Goal: Information Seeking & Learning: Learn about a topic

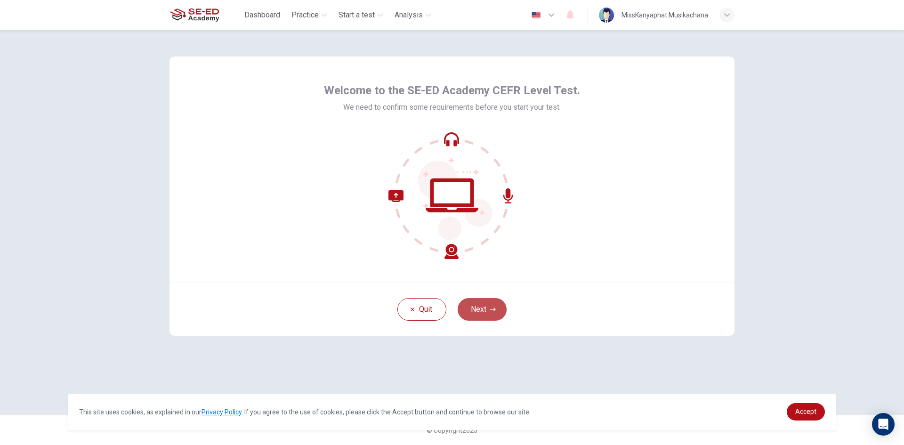
click at [479, 310] on button "Next" at bounding box center [482, 309] width 49 height 23
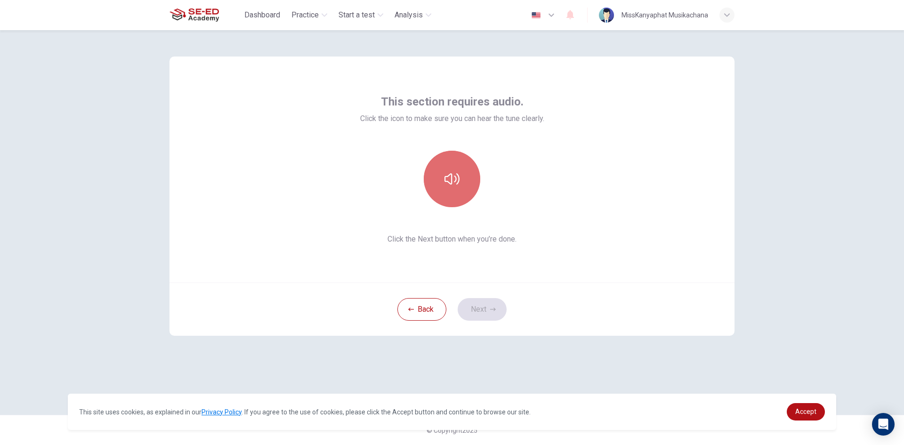
click at [450, 171] on icon "button" at bounding box center [452, 178] width 15 height 15
click at [480, 307] on button "Next" at bounding box center [482, 309] width 49 height 23
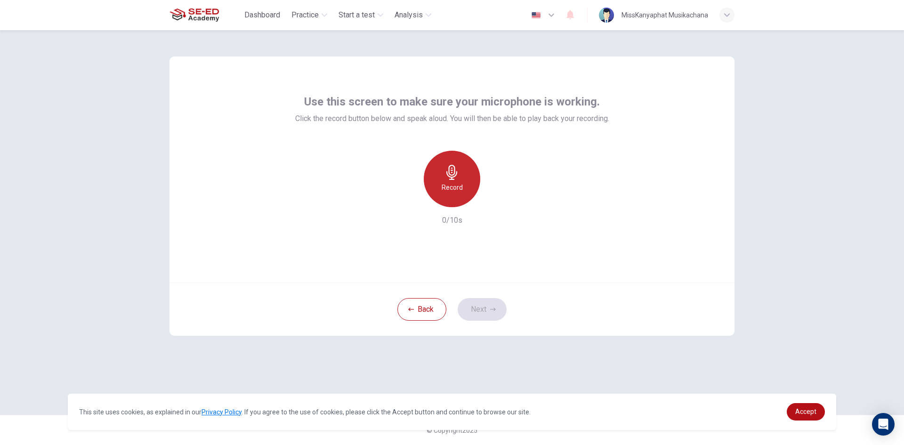
click at [447, 168] on icon "button" at bounding box center [452, 172] width 15 height 15
click at [490, 315] on button "Next" at bounding box center [482, 309] width 49 height 23
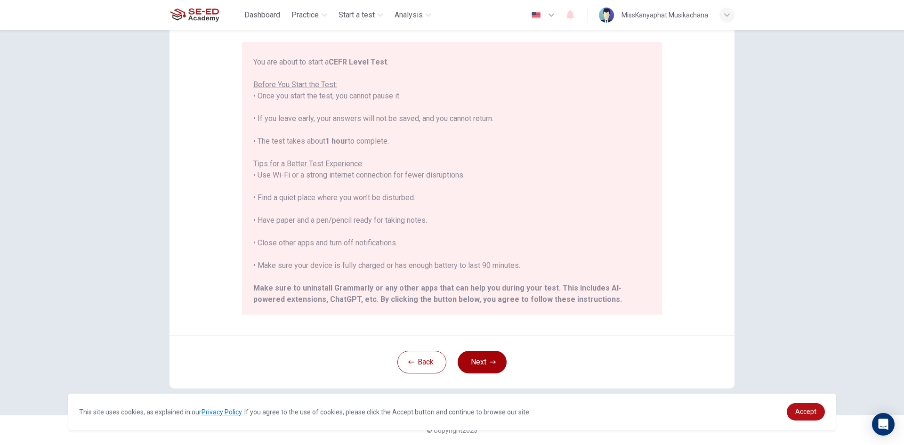
scroll to position [43, 0]
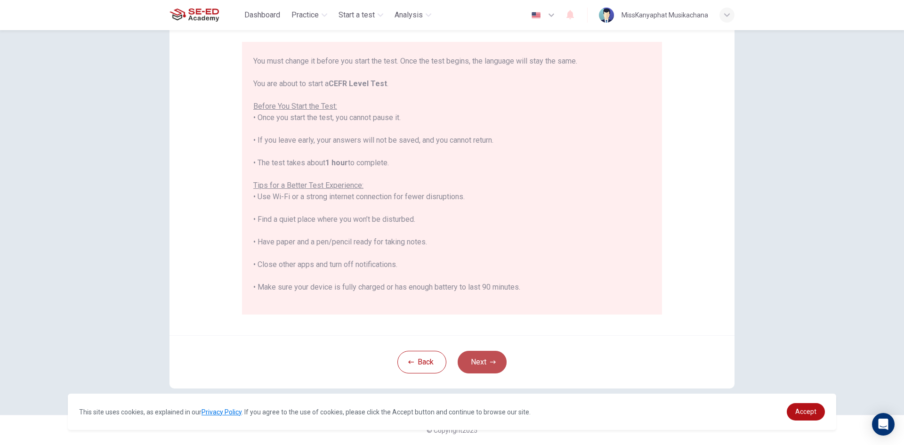
click at [498, 353] on button "Next" at bounding box center [482, 362] width 49 height 23
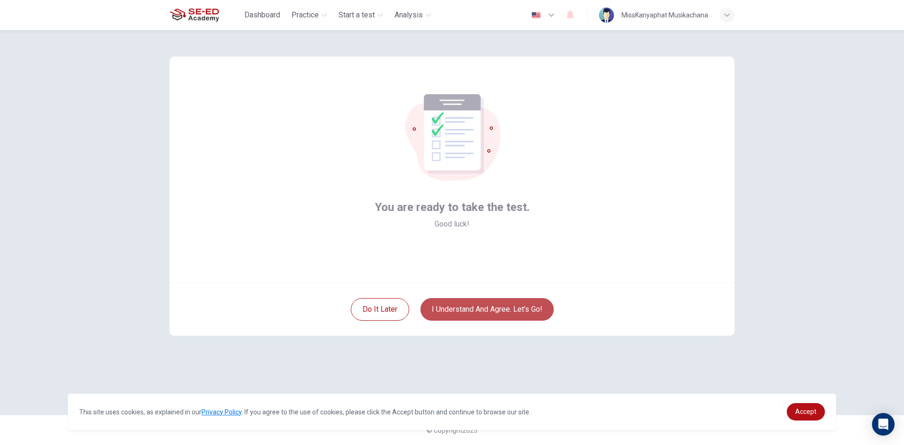
click at [500, 316] on button "I understand and agree. Let’s go!" at bounding box center [487, 309] width 133 height 23
click at [492, 300] on button "I understand and agree. Let’s go!" at bounding box center [487, 309] width 133 height 23
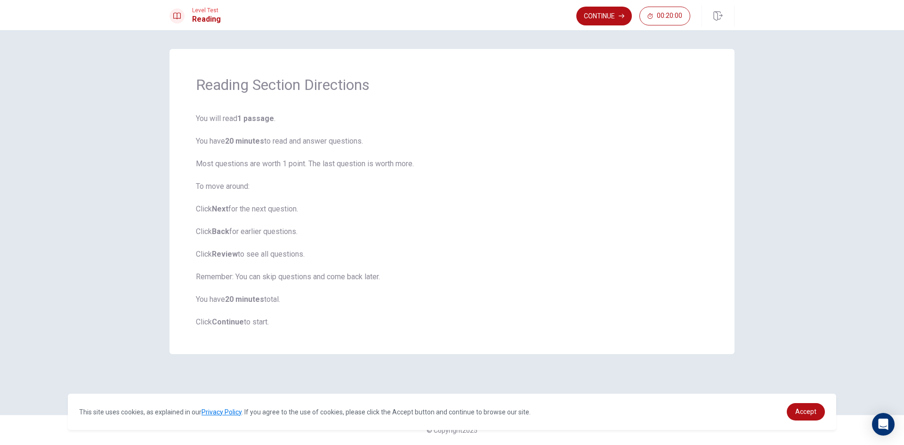
drag, startPoint x: 204, startPoint y: 187, endPoint x: 258, endPoint y: 191, distance: 54.3
click at [258, 191] on span "You will read 1 passage . You have 20 minutes to read and answer questions. Mos…" at bounding box center [452, 220] width 512 height 215
drag, startPoint x: 202, startPoint y: 217, endPoint x: 214, endPoint y: 205, distance: 17.0
click at [213, 206] on span "You will read 1 passage . You have 20 minutes to read and answer questions. Mos…" at bounding box center [452, 220] width 512 height 215
click at [214, 205] on b "Next" at bounding box center [220, 208] width 16 height 9
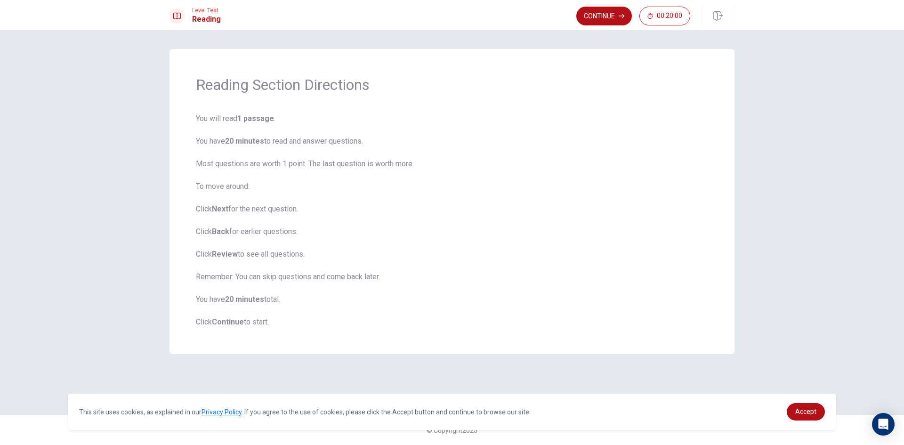
click at [314, 206] on span "You will read 1 passage . You have 20 minutes to read and answer questions. Mos…" at bounding box center [452, 220] width 512 height 215
click at [239, 241] on span "You will read 1 passage . You have 20 minutes to read and answer questions. Mos…" at bounding box center [452, 220] width 512 height 215
click at [242, 265] on span "You will read 1 passage . You have 20 minutes to read and answer questions. Mos…" at bounding box center [452, 220] width 512 height 215
click at [260, 264] on span "You will read 1 passage . You have 20 minutes to read and answer questions. Mos…" at bounding box center [452, 220] width 512 height 215
click at [221, 288] on span "You will read 1 passage . You have 20 minutes to read and answer questions. Mos…" at bounding box center [452, 220] width 512 height 215
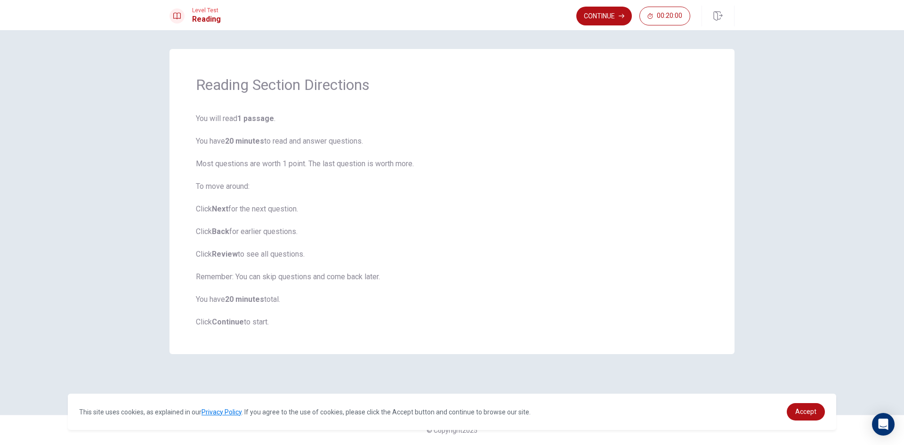
drag, startPoint x: 244, startPoint y: 279, endPoint x: 383, endPoint y: 284, distance: 139.5
click at [383, 284] on span "You will read 1 passage . You have 20 minutes to read and answer questions. Mos…" at bounding box center [452, 220] width 512 height 215
click at [330, 292] on span "You will read 1 passage . You have 20 minutes to read and answer questions. Mos…" at bounding box center [452, 220] width 512 height 215
drag, startPoint x: 186, startPoint y: 305, endPoint x: 292, endPoint y: 298, distance: 105.7
click at [292, 298] on div "Reading Section Directions You will read 1 passage . You have 20 minutes to rea…" at bounding box center [452, 201] width 565 height 305
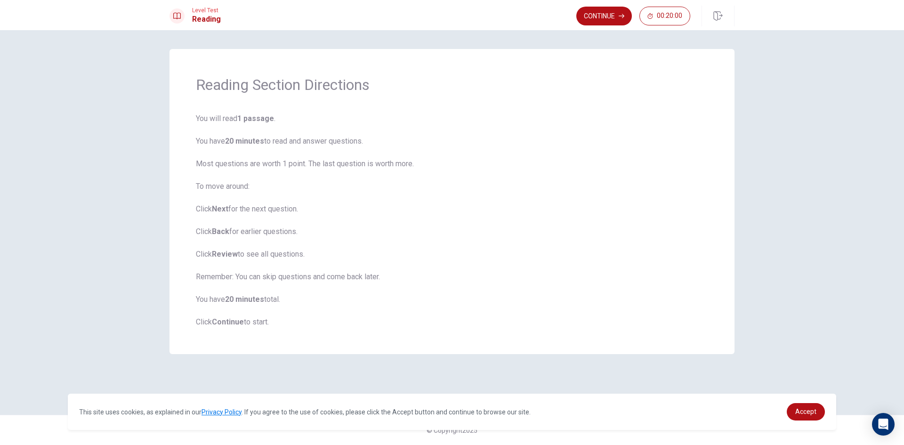
drag, startPoint x: 246, startPoint y: 322, endPoint x: 586, endPoint y: 272, distance: 344.1
click at [366, 307] on span "You will read 1 passage . You have 20 minutes to read and answer questions. Mos…" at bounding box center [452, 220] width 512 height 215
drag, startPoint x: 356, startPoint y: 300, endPoint x: 235, endPoint y: 308, distance: 121.3
click at [356, 300] on span "You will read 1 passage . You have 20 minutes to read and answer questions. Mos…" at bounding box center [452, 220] width 512 height 215
click at [194, 314] on div "Reading Section Directions You will read 1 passage . You have 20 minutes to rea…" at bounding box center [452, 201] width 565 height 305
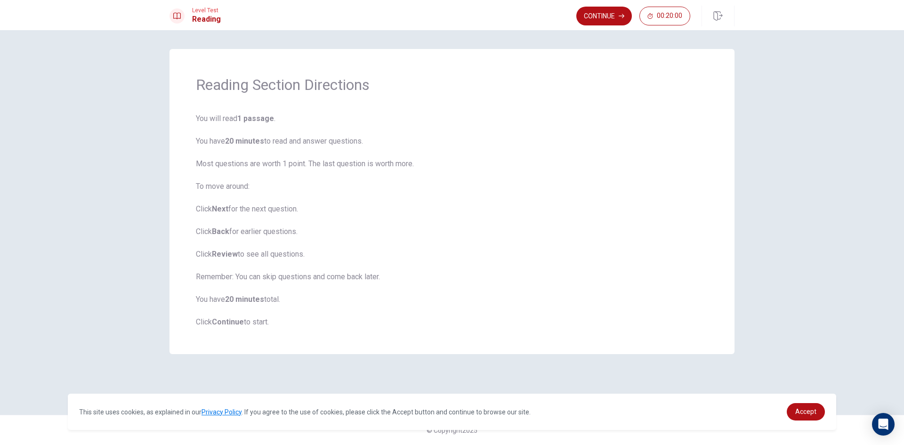
click at [620, 31] on div "Level Test Reading Continue 00:20:00 00:20:00 Continue Reading Section Directio…" at bounding box center [452, 222] width 904 height 445
click at [591, 16] on button "Continue" at bounding box center [605, 16] width 56 height 19
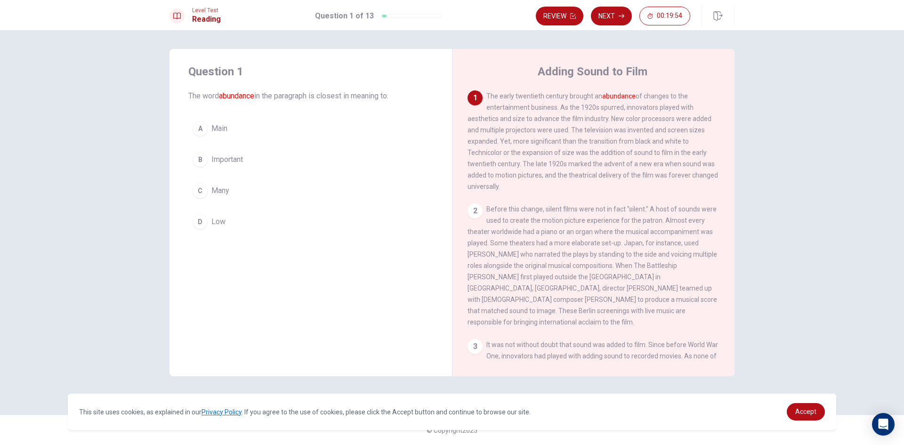
drag, startPoint x: 601, startPoint y: 93, endPoint x: 666, endPoint y: 92, distance: 65.5
click at [666, 92] on span "The early twentieth century brought an abundance of changes to the entertainmen…" at bounding box center [593, 141] width 251 height 98
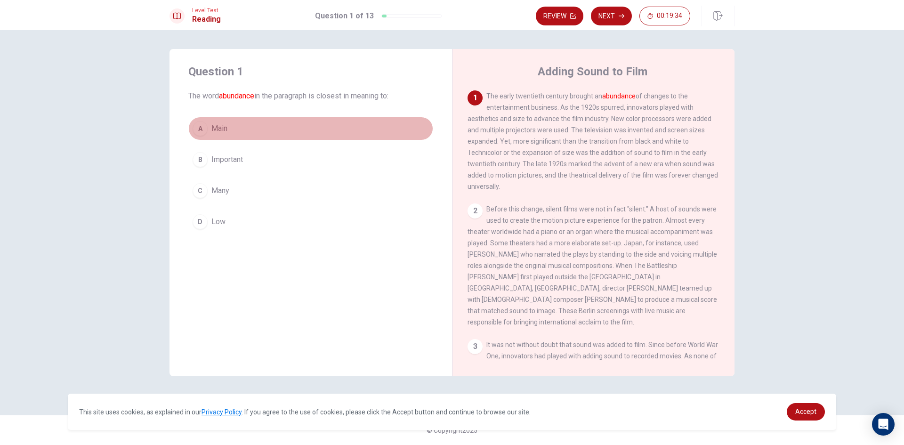
click at [203, 126] on div "A" at bounding box center [200, 128] width 15 height 15
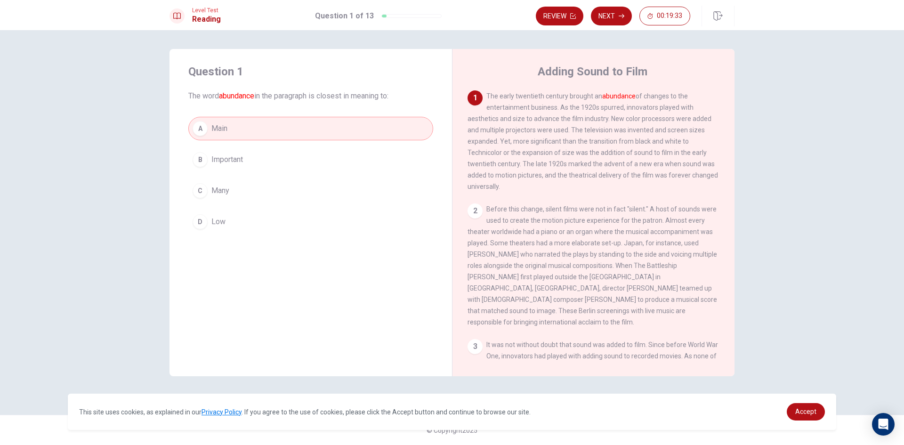
click at [348, 129] on button "A Main" at bounding box center [310, 129] width 245 height 24
click at [605, 11] on button "Next" at bounding box center [611, 16] width 41 height 19
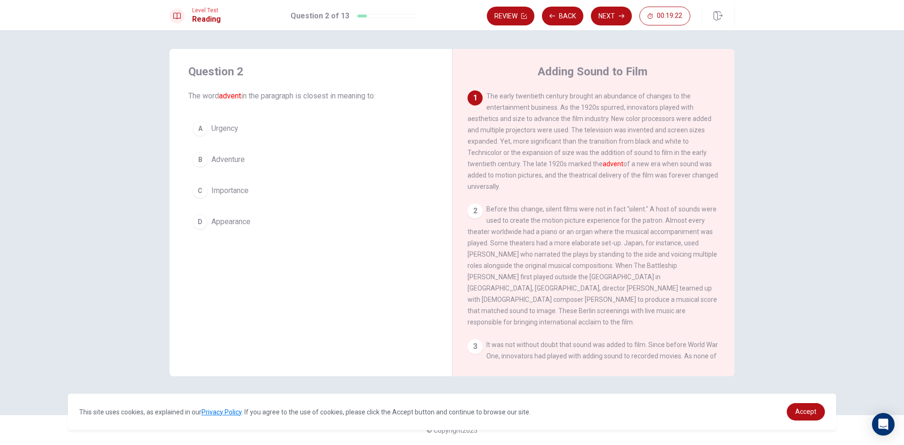
drag, startPoint x: 597, startPoint y: 167, endPoint x: 705, endPoint y: 166, distance: 108.3
click at [704, 166] on span "The early twentieth century brought an abundance of changes to the entertainmen…" at bounding box center [593, 141] width 251 height 98
click at [211, 225] on button "D Appearance" at bounding box center [310, 222] width 245 height 24
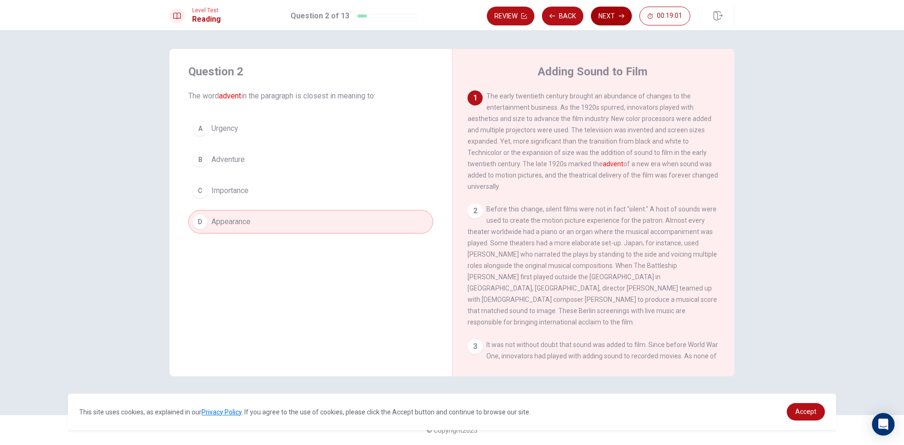
click at [612, 14] on button "Next" at bounding box center [611, 16] width 41 height 19
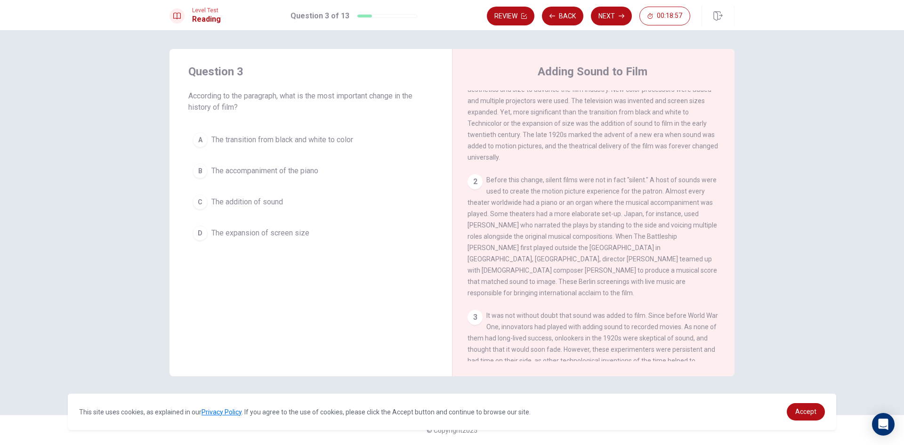
scroll to position [21, 0]
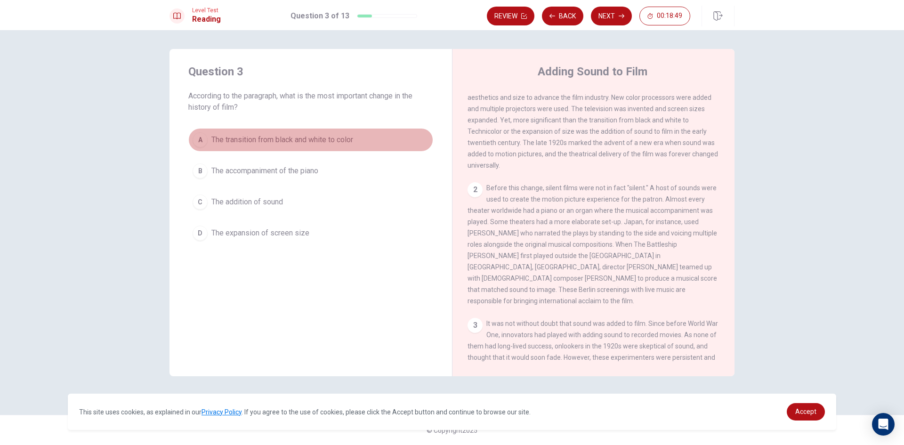
click at [273, 133] on button "A The transition from black and white to color" at bounding box center [310, 140] width 245 height 24
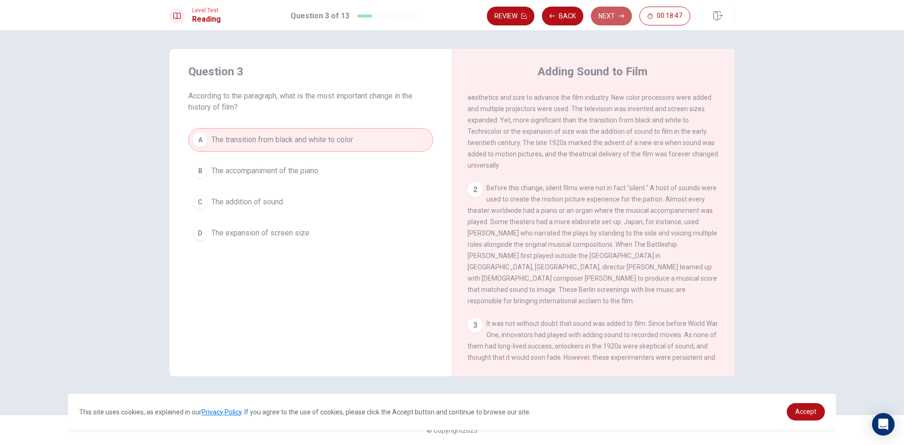
click at [606, 13] on button "Next" at bounding box center [611, 16] width 41 height 19
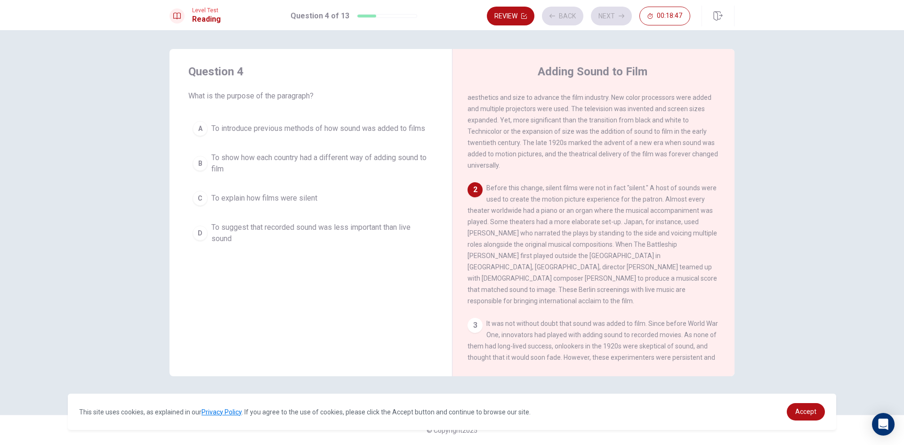
scroll to position [58, 0]
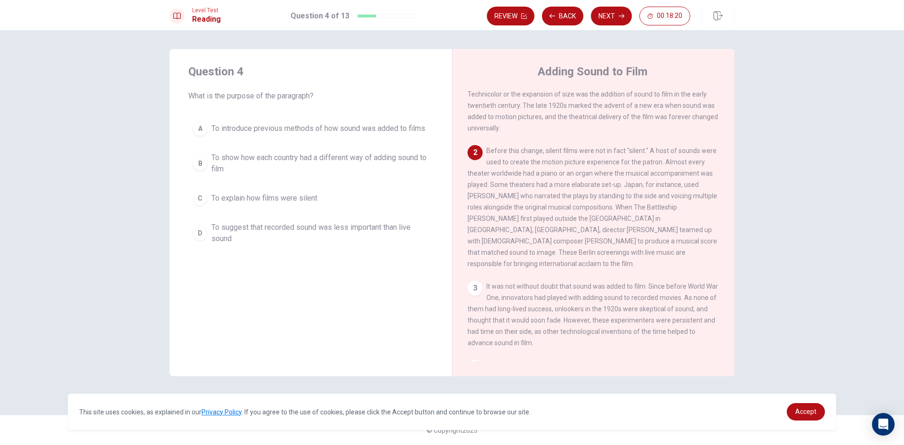
click at [300, 125] on span "To introduce previous methods of how sound was added to films" at bounding box center [318, 128] width 214 height 11
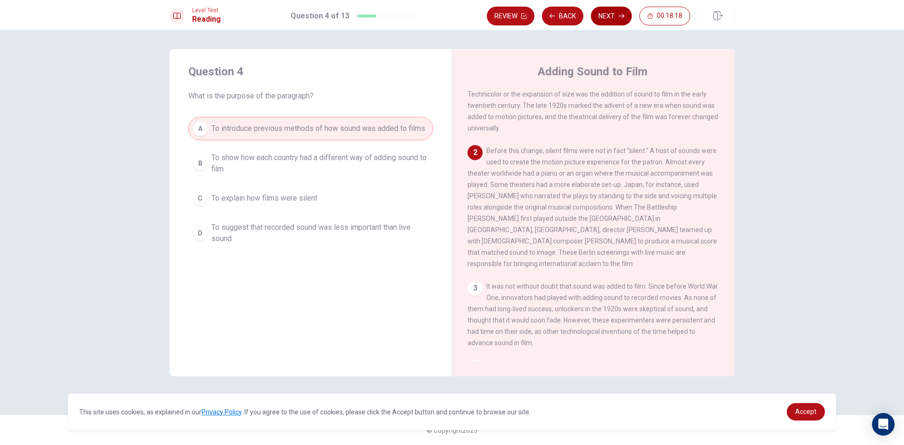
click at [617, 20] on button "Next" at bounding box center [611, 16] width 41 height 19
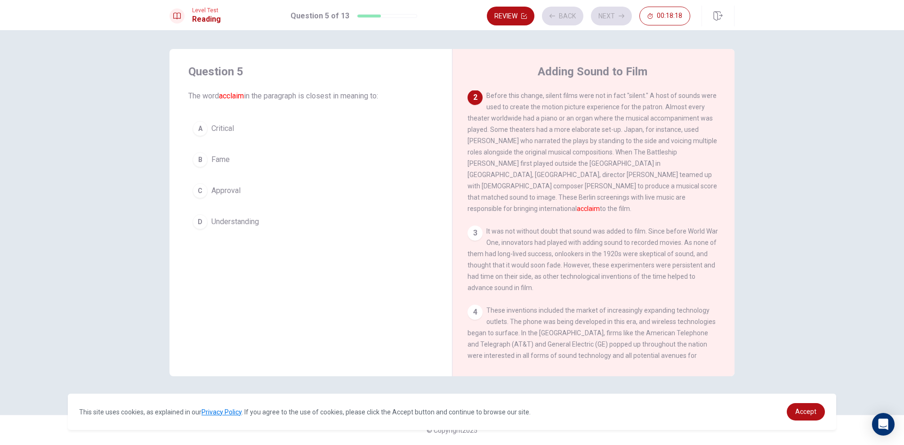
scroll to position [117, 0]
click at [227, 225] on span "Understanding" at bounding box center [235, 221] width 48 height 11
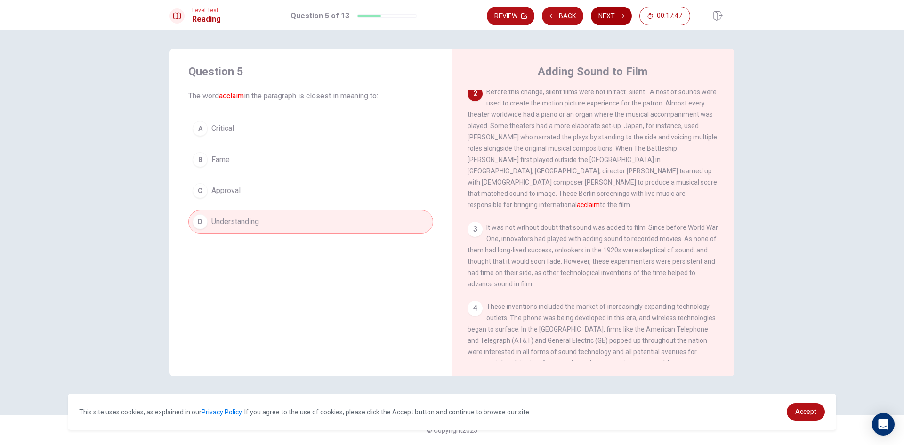
click at [613, 21] on button "Next" at bounding box center [611, 16] width 41 height 19
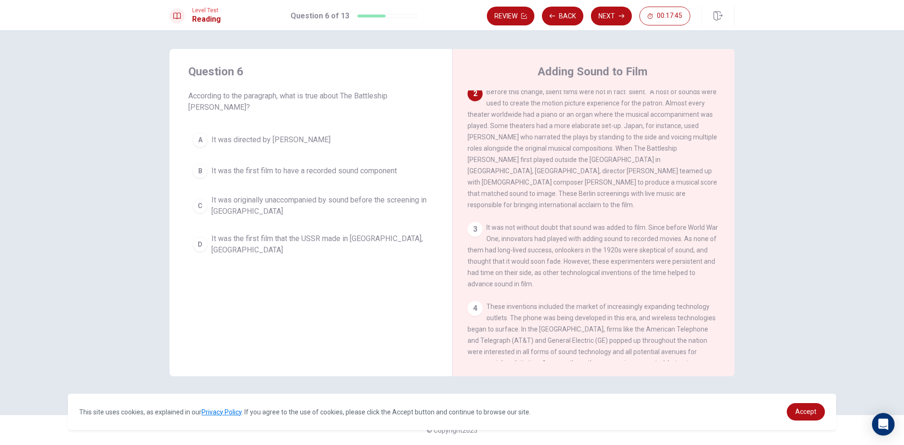
drag, startPoint x: 211, startPoint y: 97, endPoint x: 395, endPoint y: 110, distance: 184.6
click at [384, 111] on div "Question 6 According to the paragraph, what is true about The Battleship Potemk…" at bounding box center [311, 162] width 283 height 226
click at [375, 179] on div "A It was directed by [PERSON_NAME] It was the first film to have a recorded sou…" at bounding box center [310, 194] width 245 height 132
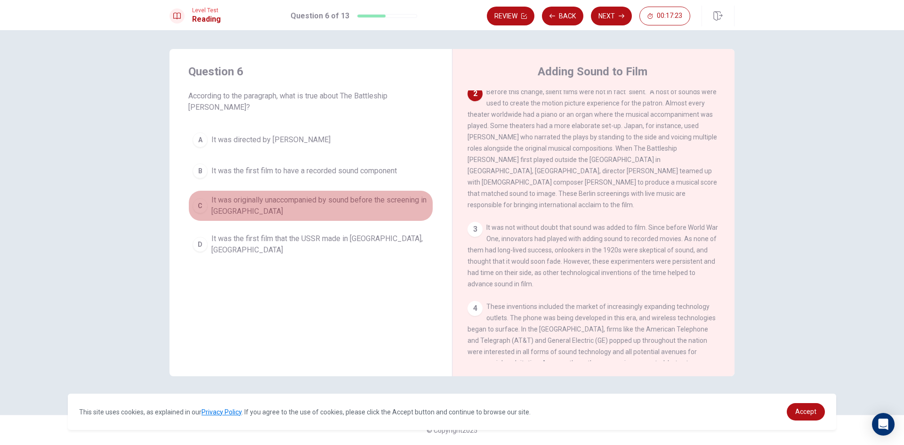
click at [375, 190] on button "C It was originally unaccompanied by sound before the screening in [GEOGRAPHIC_…" at bounding box center [310, 205] width 245 height 31
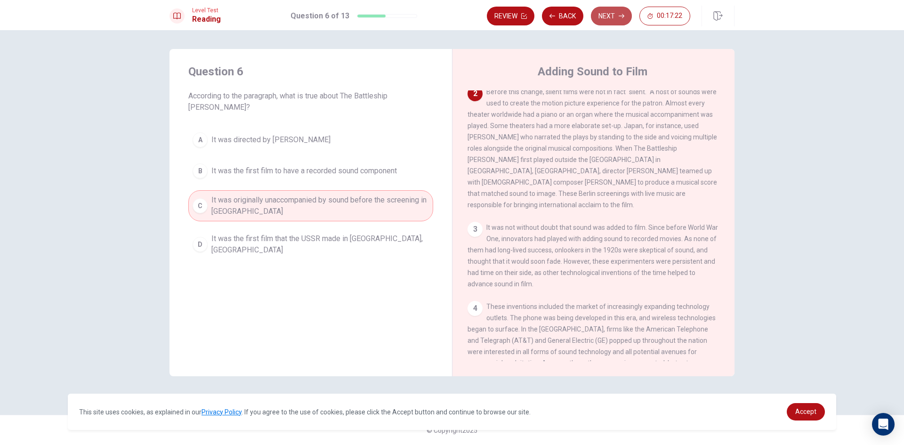
click at [613, 16] on button "Next" at bounding box center [611, 16] width 41 height 19
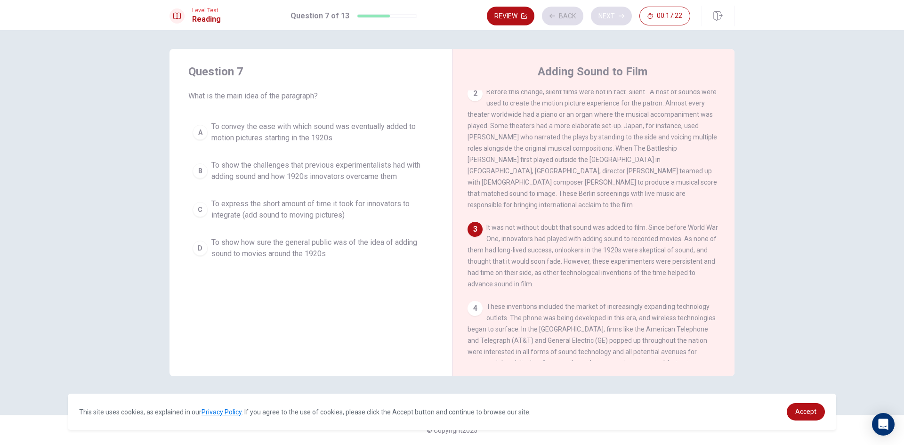
scroll to position [140, 0]
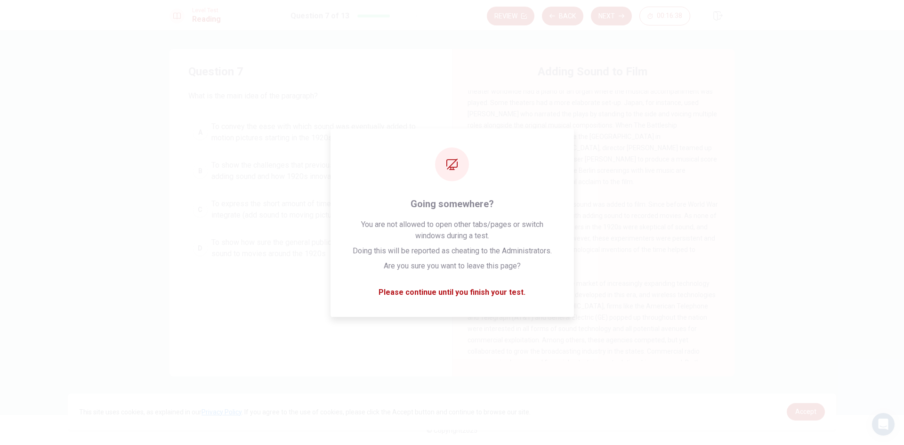
drag, startPoint x: 589, startPoint y: 349, endPoint x: 585, endPoint y: 360, distance: 11.3
click at [589, 357] on div "4 These inventions included the market of increasingly expanding technology out…" at bounding box center [594, 334] width 252 height 113
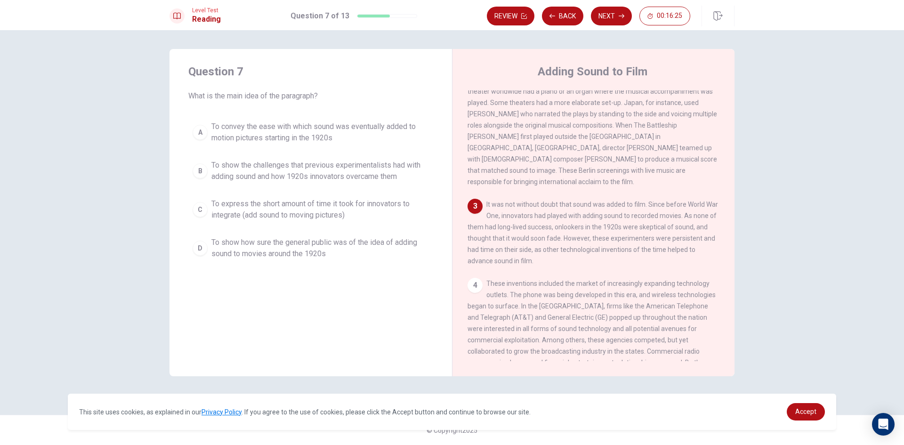
drag, startPoint x: 645, startPoint y: 198, endPoint x: 658, endPoint y: 197, distance: 13.7
click at [657, 199] on div "3 It was not without doubt that sound was added to film. Since before World War…" at bounding box center [594, 233] width 252 height 68
click at [692, 203] on span "It was not without doubt that sound was added to film. Since before World War O…" at bounding box center [593, 233] width 251 height 64
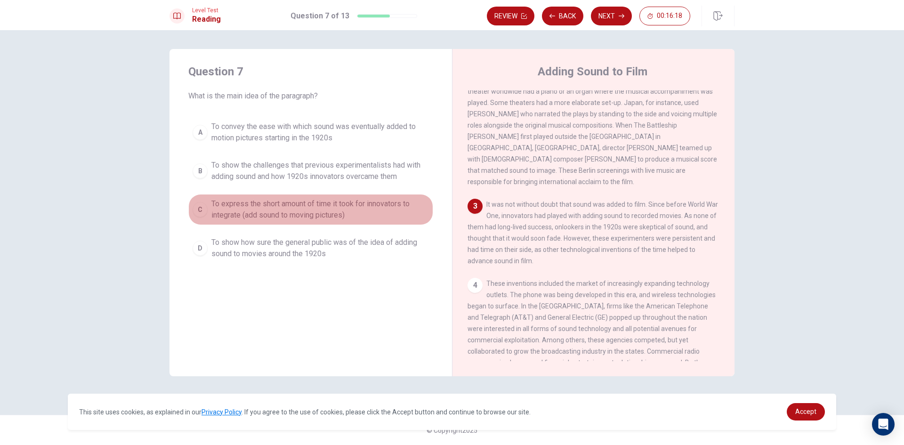
click at [351, 209] on span "To express the short amount of time it took for innovators to integrate (add so…" at bounding box center [320, 209] width 218 height 23
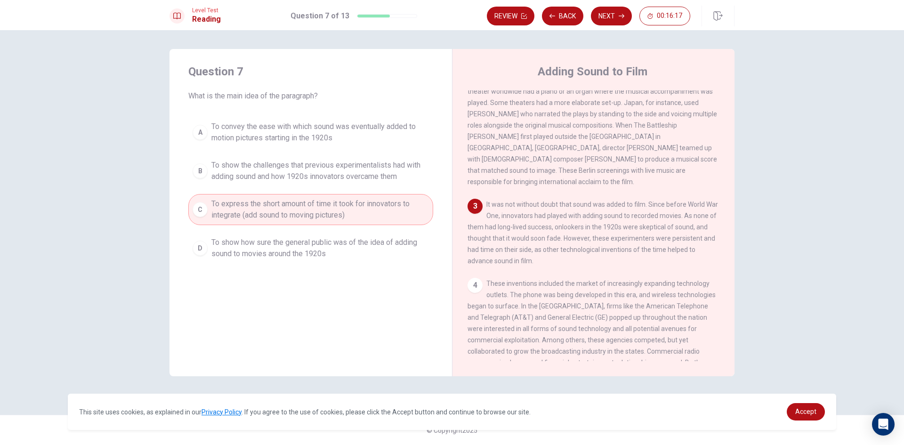
click at [619, 24] on button "Next" at bounding box center [611, 16] width 41 height 19
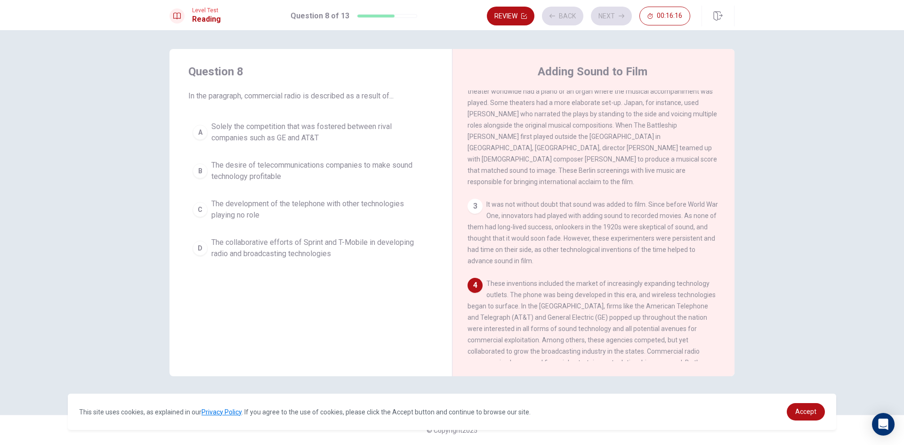
scroll to position [257, 0]
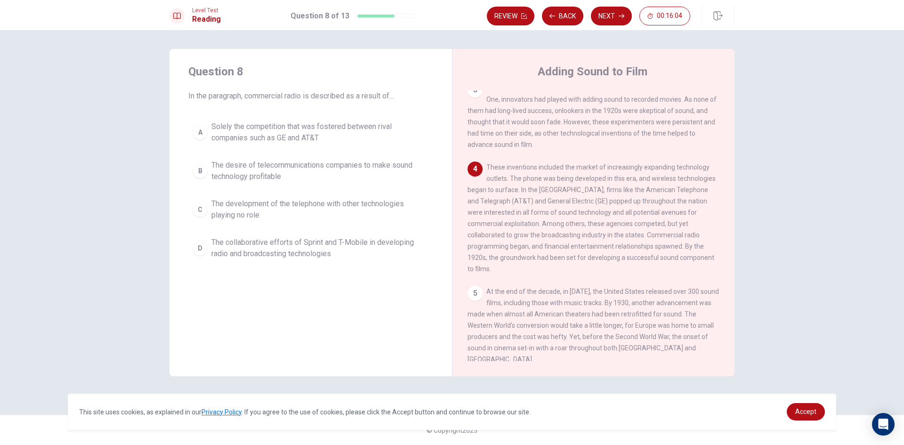
click at [265, 117] on button "A Solely the competition that was fostered between rival companies such as GE a…" at bounding box center [310, 132] width 245 height 31
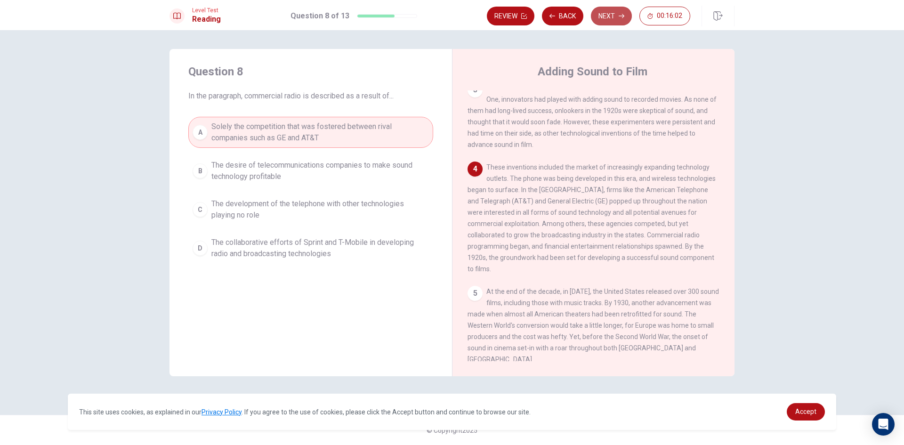
click at [603, 17] on button "Next" at bounding box center [611, 16] width 41 height 19
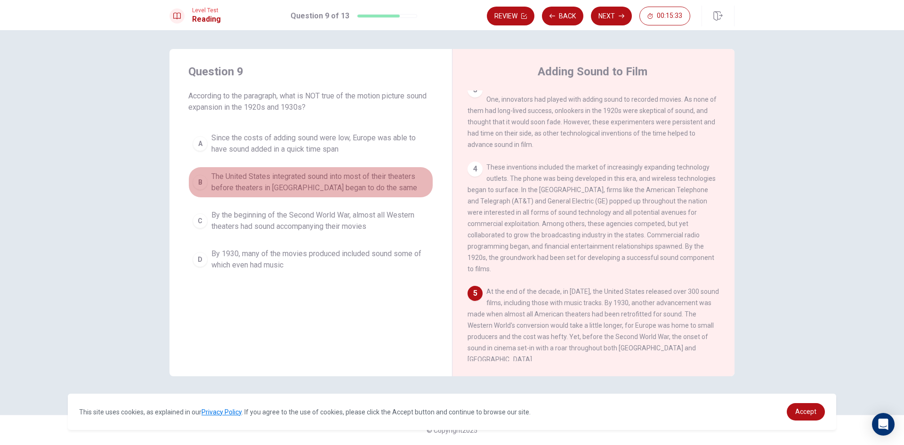
click at [304, 188] on span "The United States integrated sound into most of their theaters before theaters …" at bounding box center [320, 182] width 218 height 23
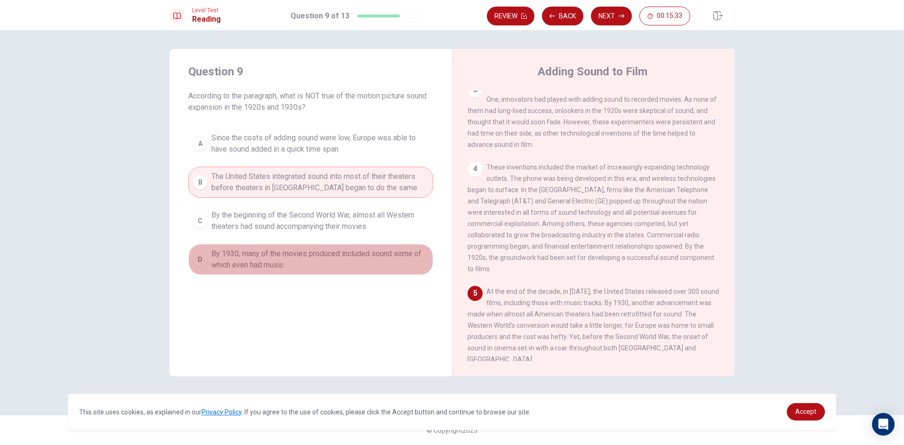
click at [314, 258] on span "By 1930, many of the movies produced included sound some of which even had music" at bounding box center [320, 259] width 218 height 23
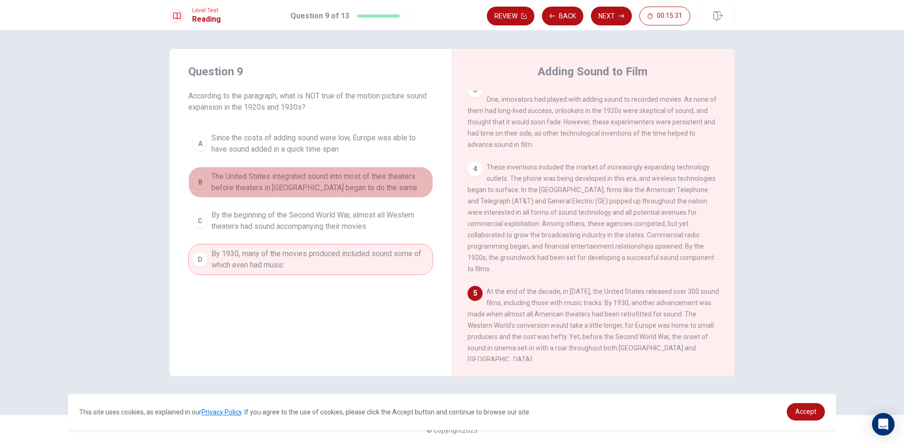
click at [357, 170] on button "B The United States integrated sound into most of their theaters before theater…" at bounding box center [310, 182] width 245 height 31
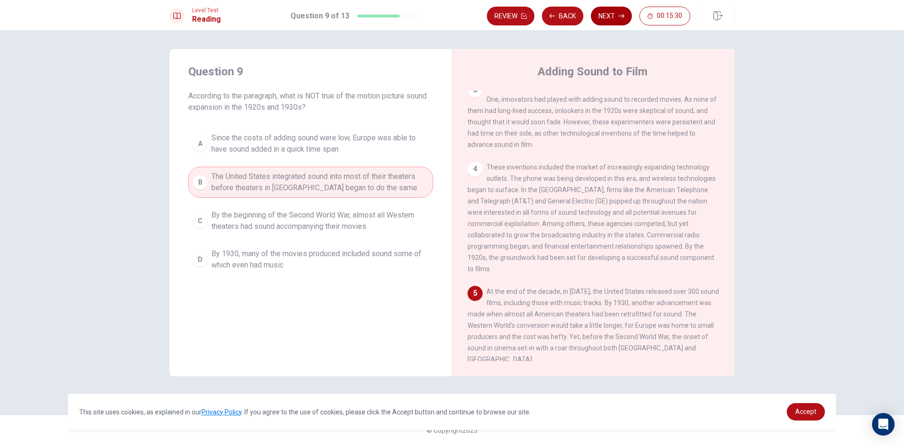
click at [604, 16] on button "Next" at bounding box center [611, 16] width 41 height 19
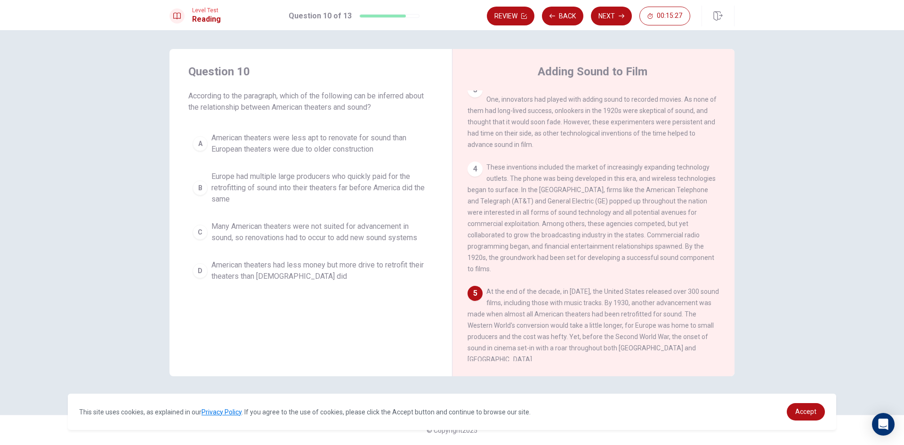
drag, startPoint x: 493, startPoint y: 285, endPoint x: 563, endPoint y: 286, distance: 69.7
click at [563, 288] on span "At the end of the decade, in [DATE], the United States released over 300 sound …" at bounding box center [594, 325] width 252 height 75
click at [248, 237] on span "Many American theaters were not suited for advancement in sound, so renovations…" at bounding box center [320, 232] width 218 height 23
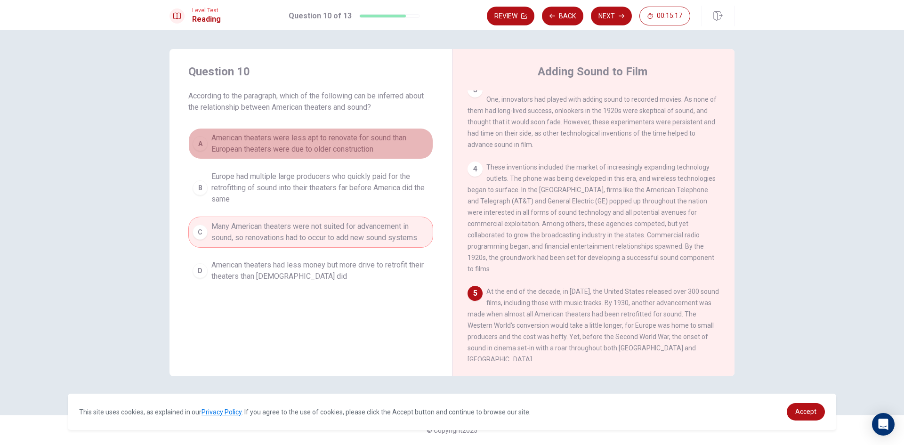
click at [342, 148] on span "American theaters were less apt to renovate for sound than European theaters we…" at bounding box center [320, 143] width 218 height 23
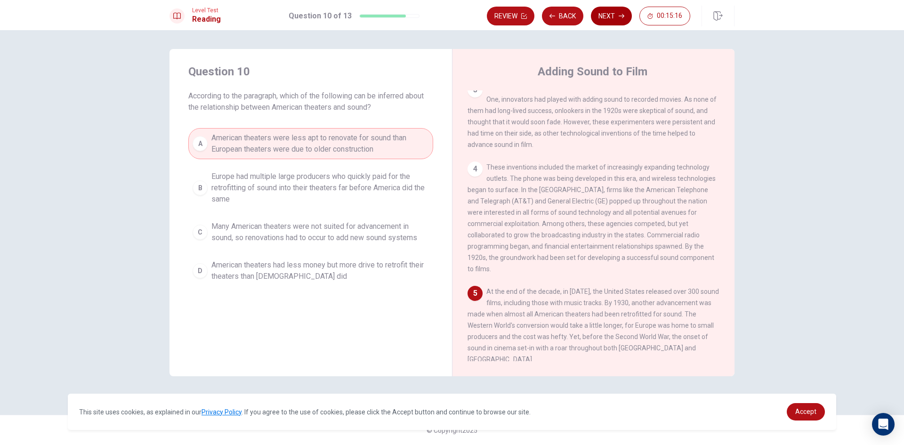
click at [608, 12] on button "Next" at bounding box center [611, 16] width 41 height 19
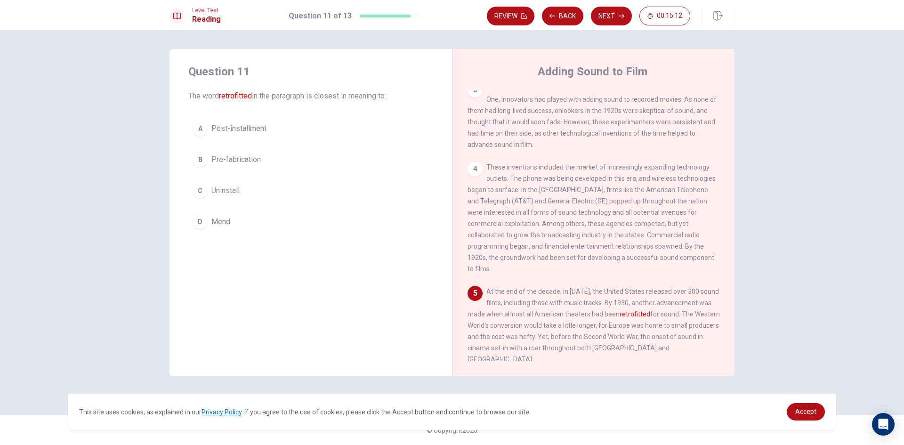
drag, startPoint x: 627, startPoint y: 308, endPoint x: 648, endPoint y: 308, distance: 20.7
click at [647, 308] on span "At the end of the decade, in [DATE], the United States released over 300 sound …" at bounding box center [594, 325] width 252 height 75
drag, startPoint x: 591, startPoint y: 307, endPoint x: 666, endPoint y: 310, distance: 75.9
click at [662, 310] on span "At the end of the decade, in [DATE], the United States released over 300 sound …" at bounding box center [594, 325] width 252 height 75
drag, startPoint x: 238, startPoint y: 143, endPoint x: 246, endPoint y: 114, distance: 30.2
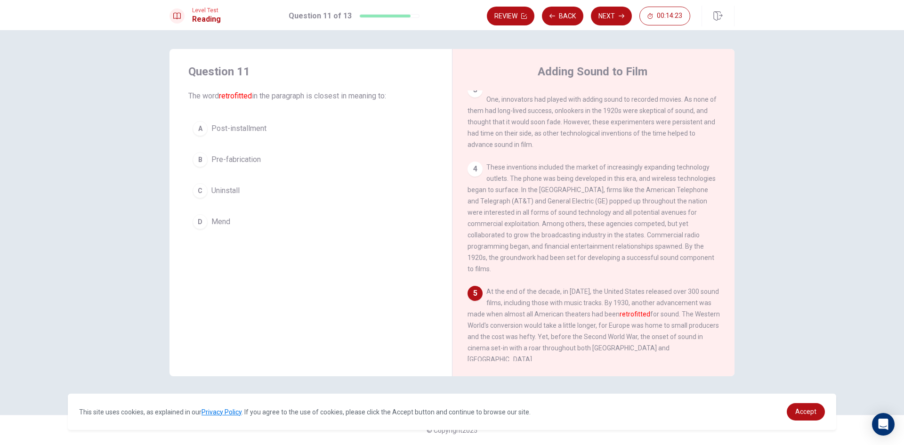
click at [240, 133] on div "A Post-installment B Pre-fabrication C Uninstall D Mend" at bounding box center [310, 175] width 245 height 117
click at [246, 114] on div "Question 11 The word retrofitted in the paragraph is closest in meaning to: A P…" at bounding box center [311, 149] width 283 height 200
click at [241, 127] on span "Post-installment" at bounding box center [238, 128] width 55 height 11
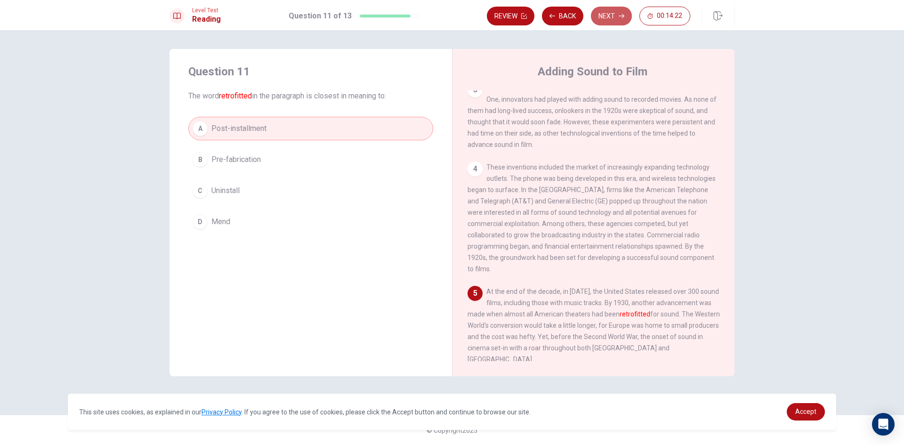
click at [603, 15] on button "Next" at bounding box center [611, 16] width 41 height 19
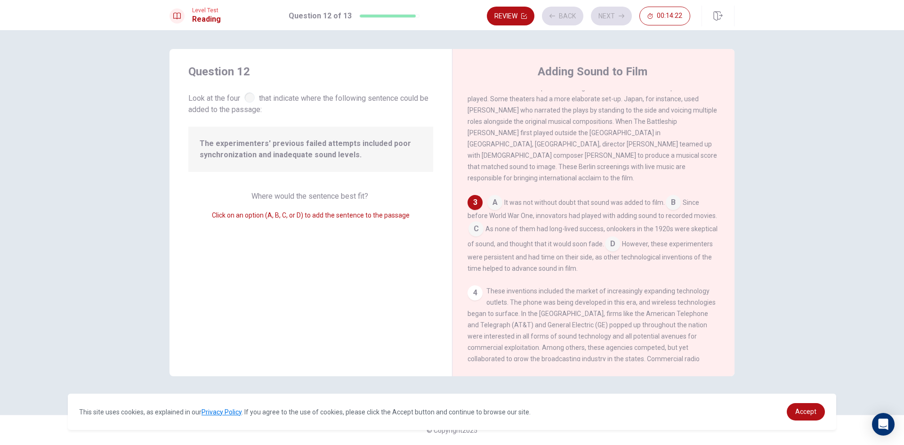
scroll to position [149, 0]
drag, startPoint x: 297, startPoint y: 193, endPoint x: 326, endPoint y: 196, distance: 28.9
click at [324, 196] on span "Where would the sentence best fit?" at bounding box center [311, 196] width 119 height 9
click at [483, 222] on input at bounding box center [476, 225] width 15 height 15
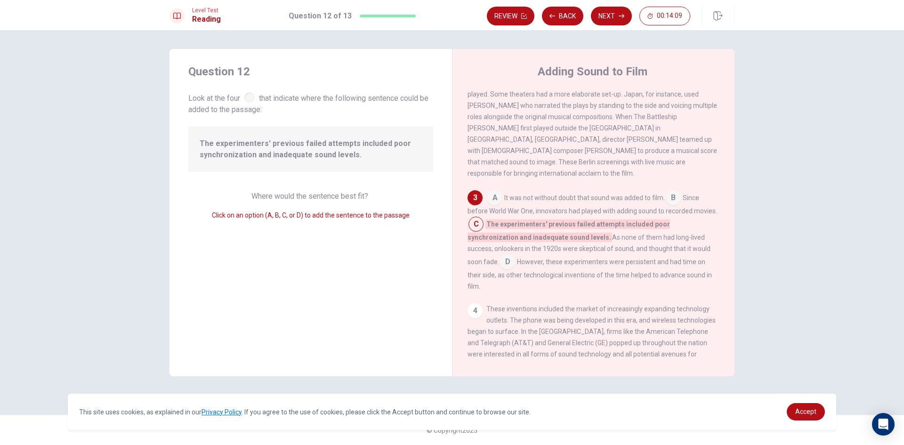
click at [515, 255] on input at bounding box center [507, 262] width 15 height 15
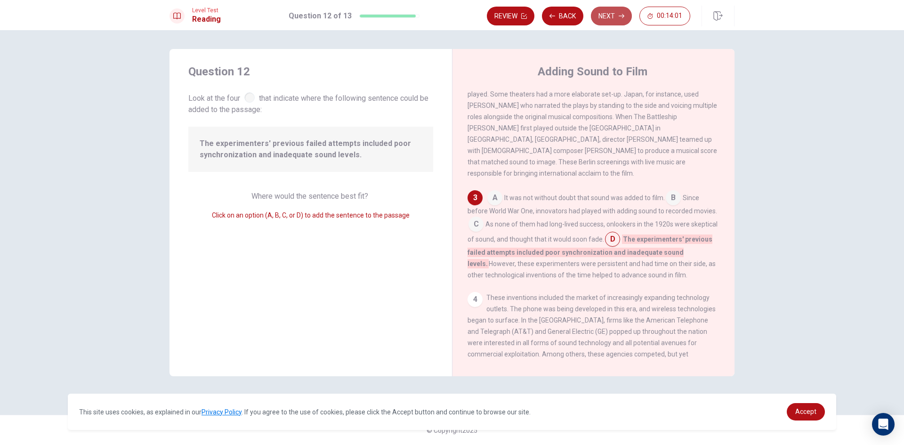
click at [604, 21] on button "Next" at bounding box center [611, 16] width 41 height 19
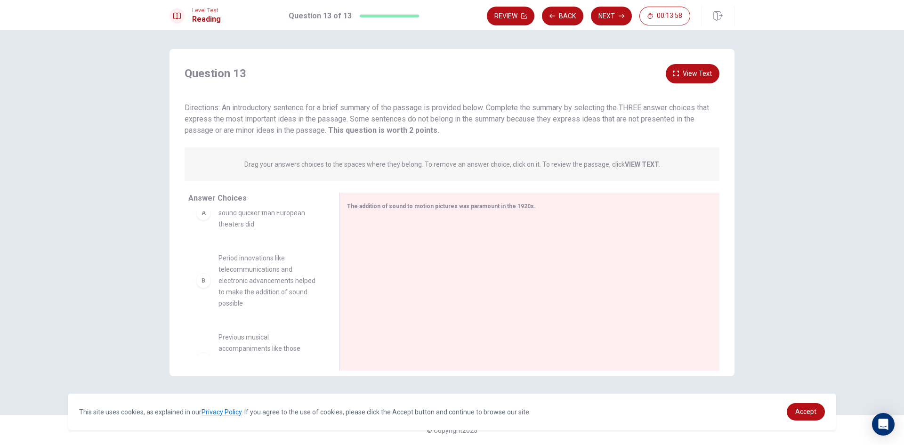
scroll to position [0, 0]
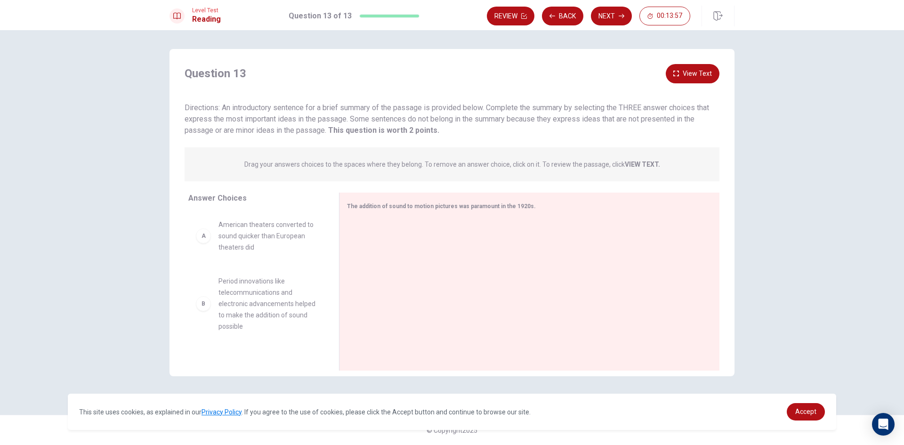
click at [191, 220] on div "A American theaters converted to sound quicker than European theaters did" at bounding box center [256, 235] width 136 height 49
drag, startPoint x: 196, startPoint y: 225, endPoint x: 196, endPoint y: 232, distance: 7.1
click at [196, 227] on div "A American theaters converted to sound quicker than European theaters did B Per…" at bounding box center [256, 283] width 136 height 145
click at [196, 236] on div "B Period innovations like telecommunications and electronic advancements helped…" at bounding box center [256, 283] width 136 height 145
click at [200, 242] on div "B Period innovations like telecommunications and electronic advancements helped…" at bounding box center [256, 283] width 136 height 145
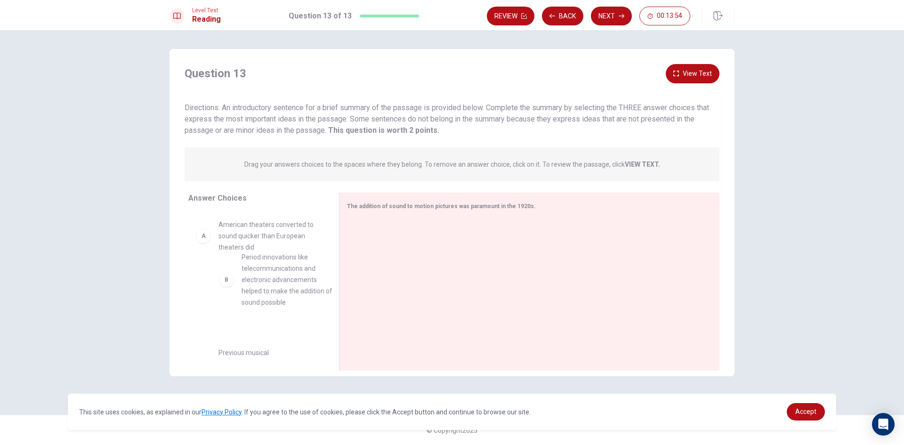
drag, startPoint x: 209, startPoint y: 302, endPoint x: 224, endPoint y: 282, distance: 25.2
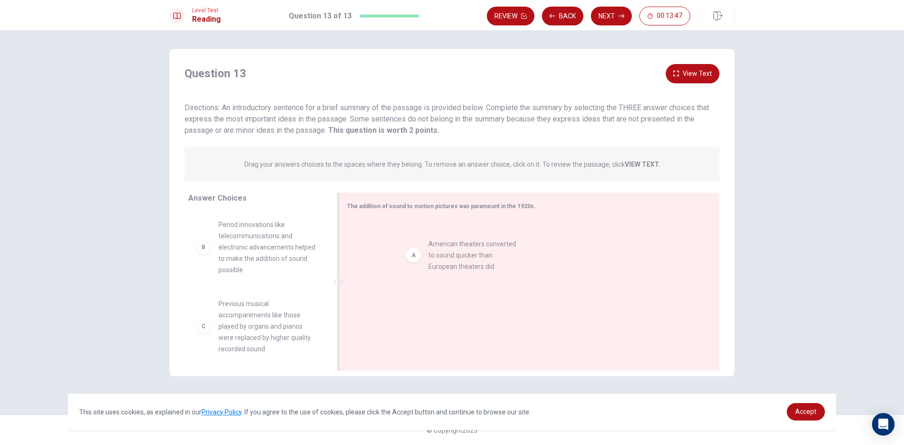
drag, startPoint x: 285, startPoint y: 239, endPoint x: 477, endPoint y: 261, distance: 193.0
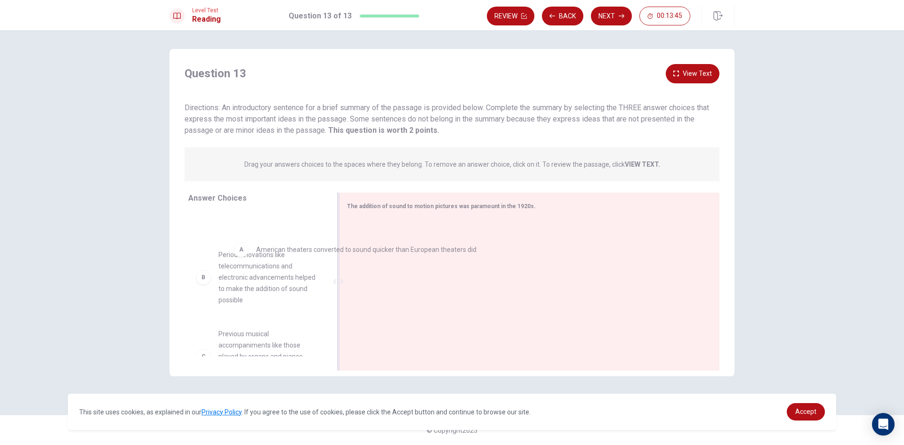
drag, startPoint x: 410, startPoint y: 240, endPoint x: 210, endPoint y: 229, distance: 200.4
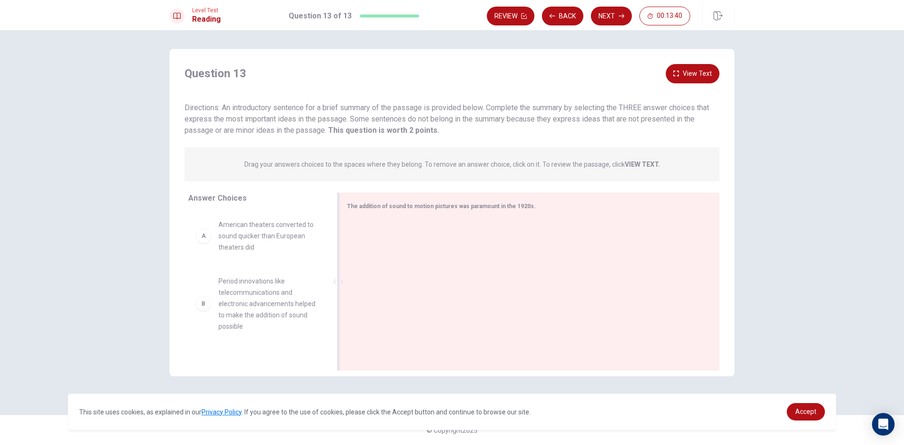
drag, startPoint x: 225, startPoint y: 111, endPoint x: 610, endPoint y: 134, distance: 386.0
click at [609, 134] on div "Directions: An introductory sentence for a brief summary of the passage is prov…" at bounding box center [452, 119] width 535 height 34
drag, startPoint x: 227, startPoint y: 234, endPoint x: 242, endPoint y: 233, distance: 15.1
drag, startPoint x: 246, startPoint y: 320, endPoint x: 260, endPoint y: 311, distance: 16.7
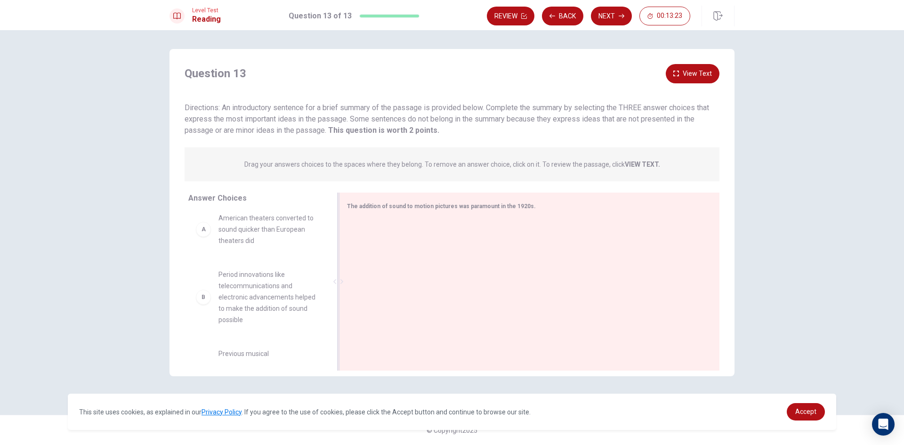
scroll to position [0, 0]
drag, startPoint x: 281, startPoint y: 236, endPoint x: 441, endPoint y: 222, distance: 161.2
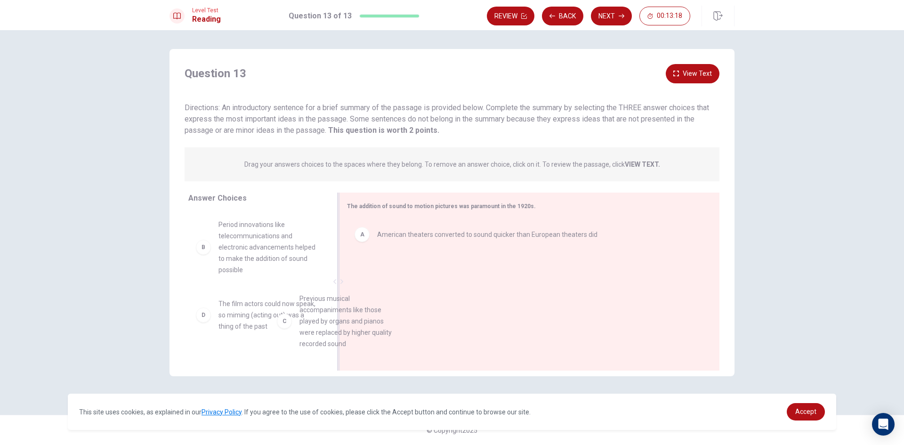
scroll to position [2, 0]
drag, startPoint x: 261, startPoint y: 329, endPoint x: 484, endPoint y: 258, distance: 233.9
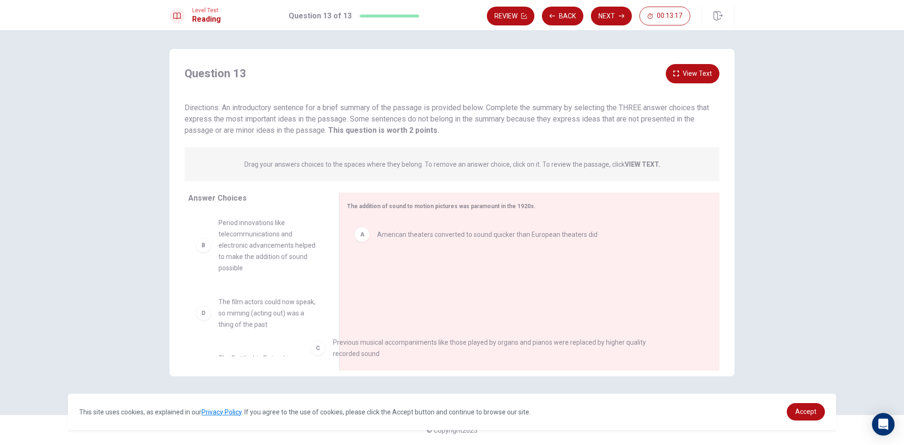
drag, startPoint x: 411, startPoint y: 285, endPoint x: 315, endPoint y: 312, distance: 100.3
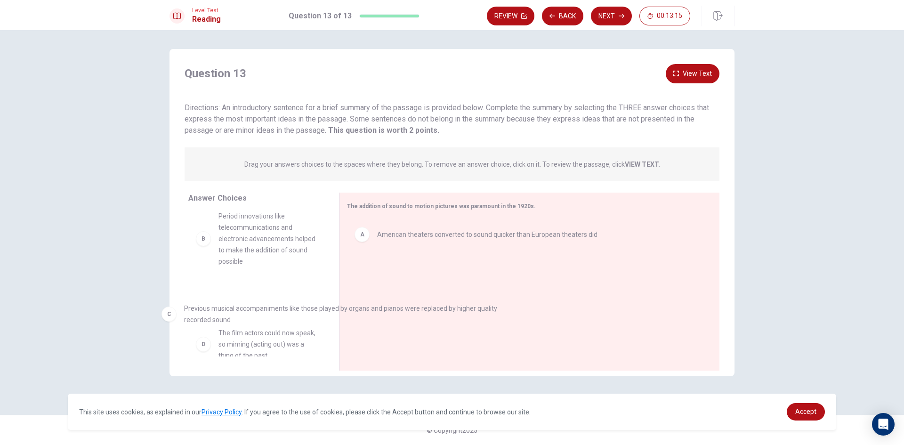
scroll to position [8, 0]
drag, startPoint x: 395, startPoint y: 276, endPoint x: 194, endPoint y: 278, distance: 201.1
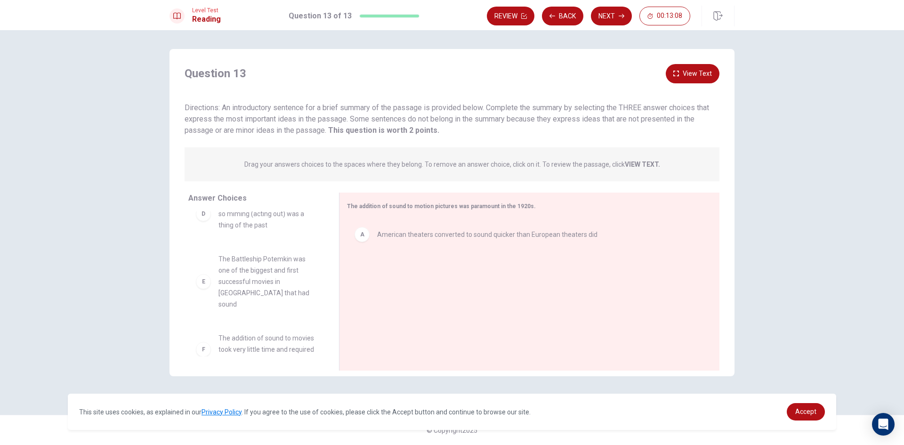
scroll to position [197, 0]
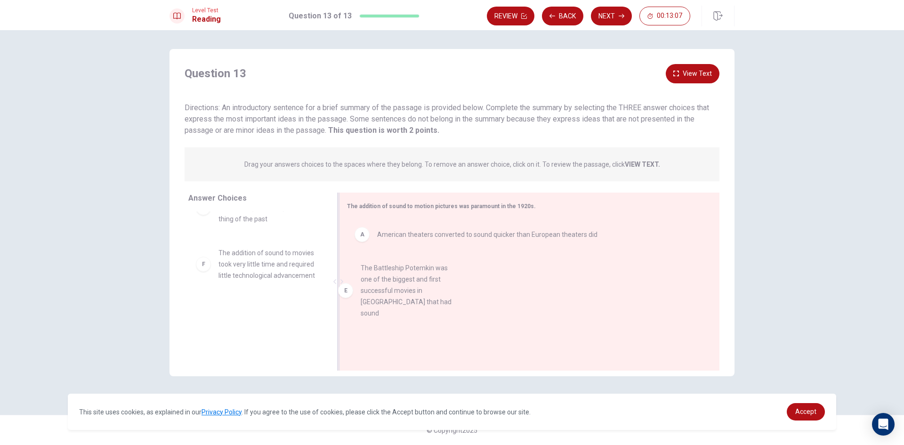
drag, startPoint x: 271, startPoint y: 268, endPoint x: 422, endPoint y: 287, distance: 152.9
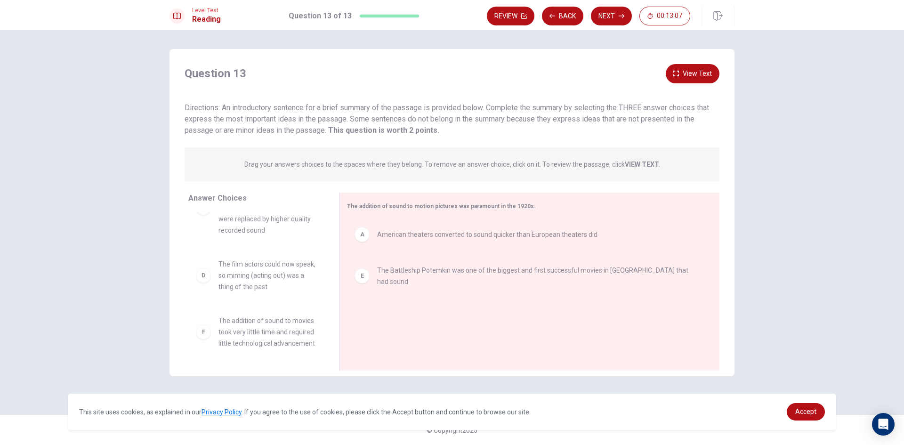
scroll to position [130, 0]
drag, startPoint x: 348, startPoint y: 339, endPoint x: 487, endPoint y: 310, distance: 142.9
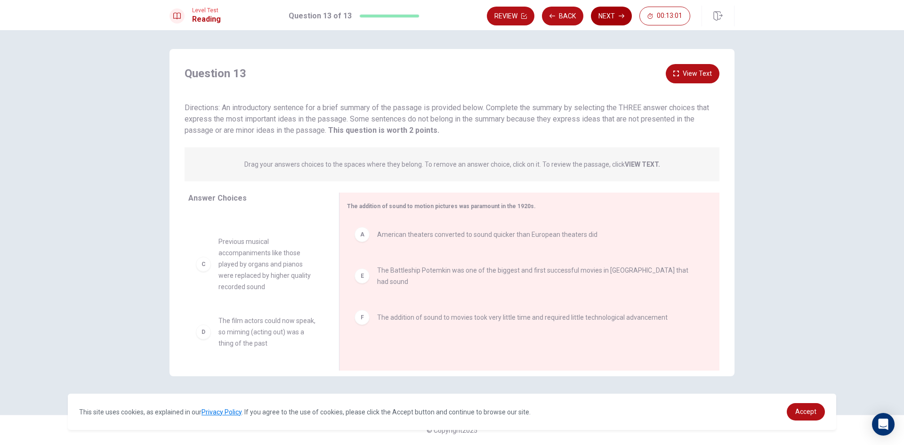
scroll to position [62, 0]
click at [608, 7] on button "Next" at bounding box center [611, 16] width 41 height 19
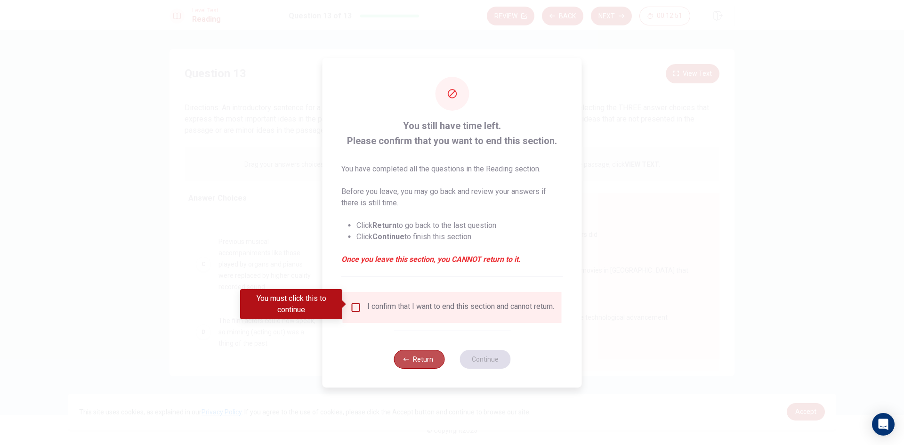
click at [424, 365] on button "Return" at bounding box center [419, 359] width 51 height 19
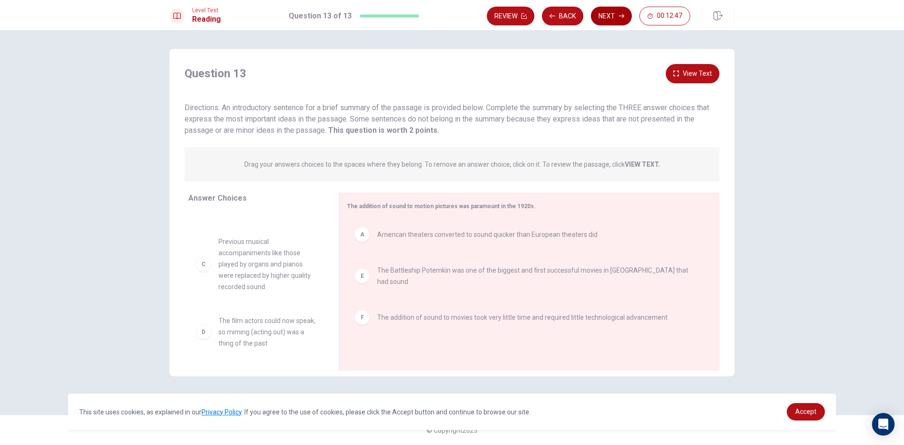
click at [608, 18] on button "Next" at bounding box center [611, 16] width 41 height 19
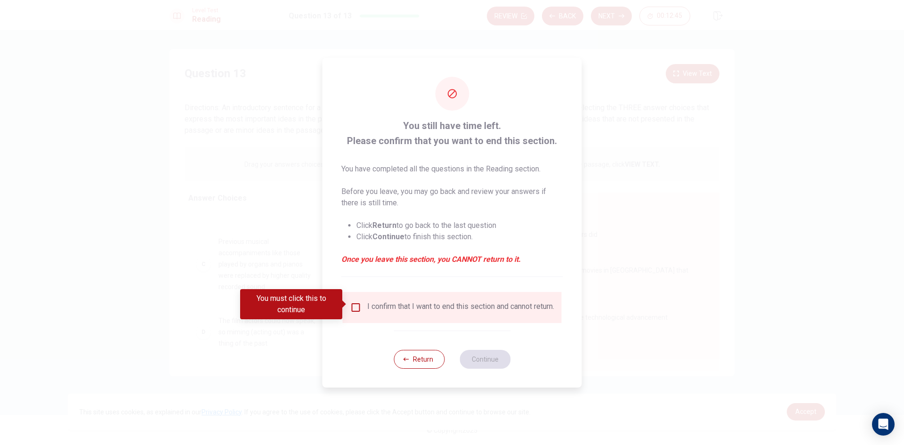
click at [391, 313] on div "I confirm that I want to end this section and cannot return." at bounding box center [460, 307] width 187 height 11
click at [357, 306] on input "You must click this to continue" at bounding box center [355, 307] width 11 height 11
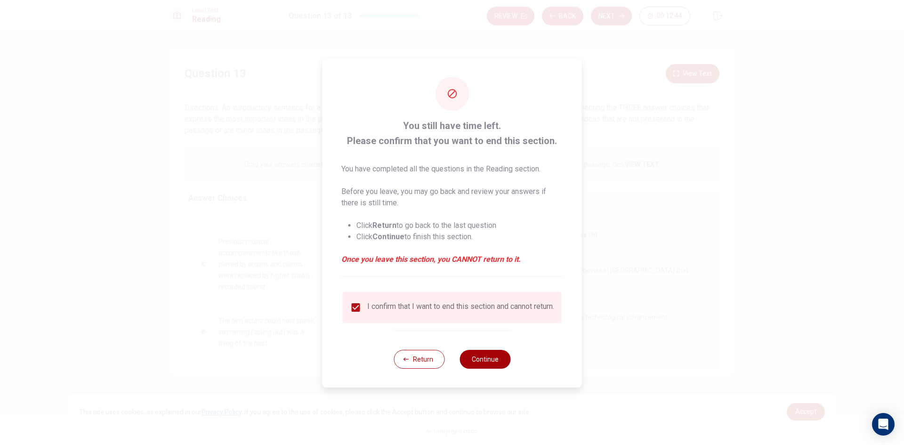
click at [469, 357] on div "Return Continue" at bounding box center [452, 359] width 117 height 57
click at [486, 366] on button "Continue" at bounding box center [485, 359] width 51 height 19
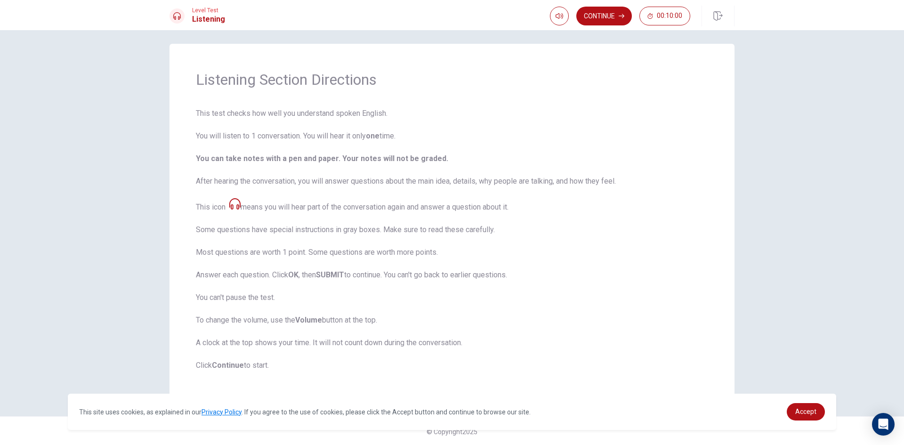
scroll to position [7, 0]
click at [618, 17] on button "Continue" at bounding box center [605, 16] width 56 height 19
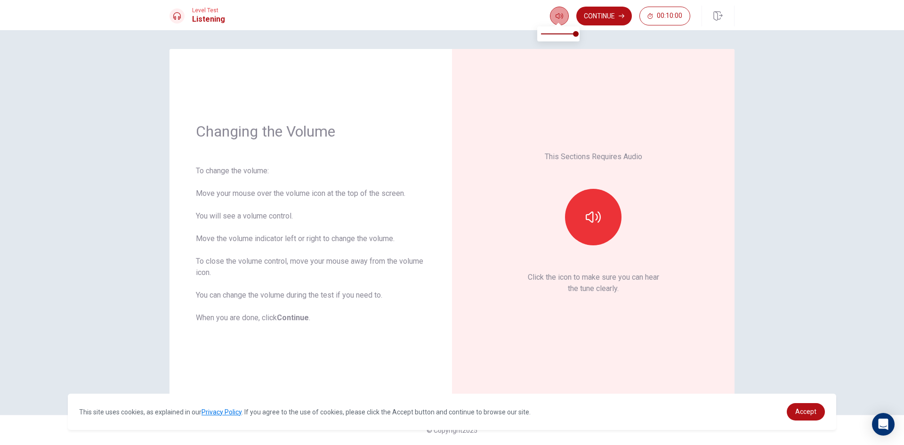
click at [564, 19] on button "button" at bounding box center [559, 16] width 19 height 19
click at [592, 220] on icon "button" at bounding box center [593, 217] width 15 height 15
click at [591, 217] on icon "button" at bounding box center [593, 217] width 15 height 15
click at [605, 227] on button "button" at bounding box center [593, 217] width 57 height 57
click at [590, 216] on icon "button" at bounding box center [593, 217] width 15 height 15
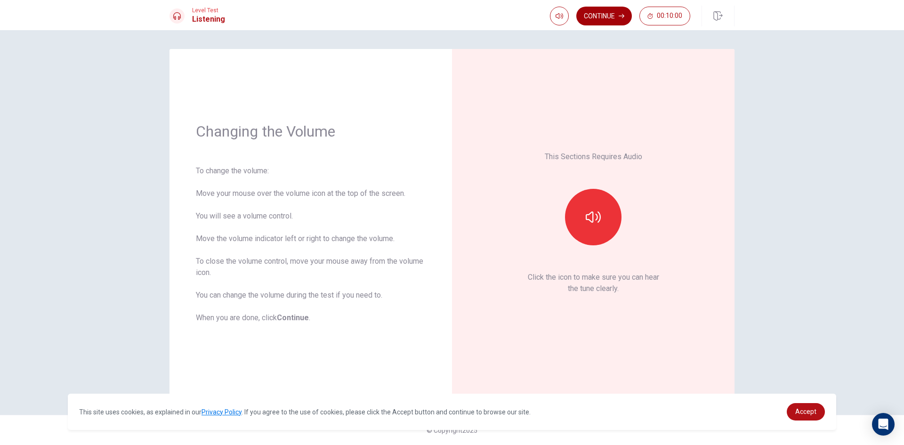
click at [610, 17] on button "Continue" at bounding box center [605, 16] width 56 height 19
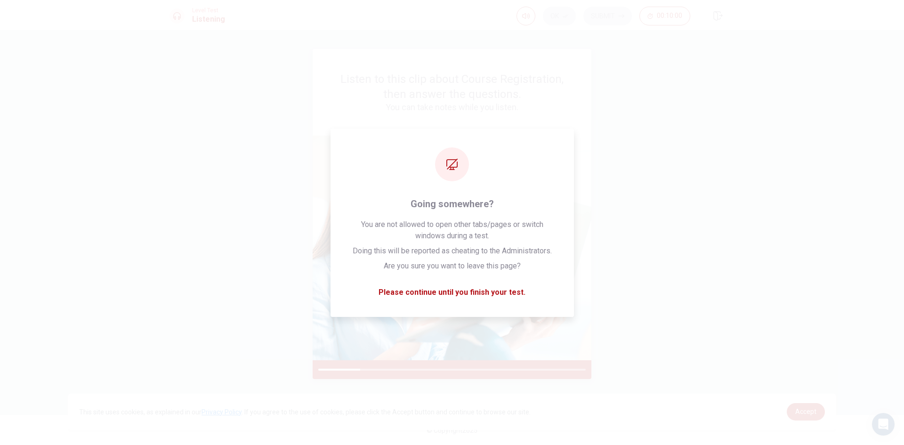
click at [517, 365] on div at bounding box center [452, 369] width 279 height 19
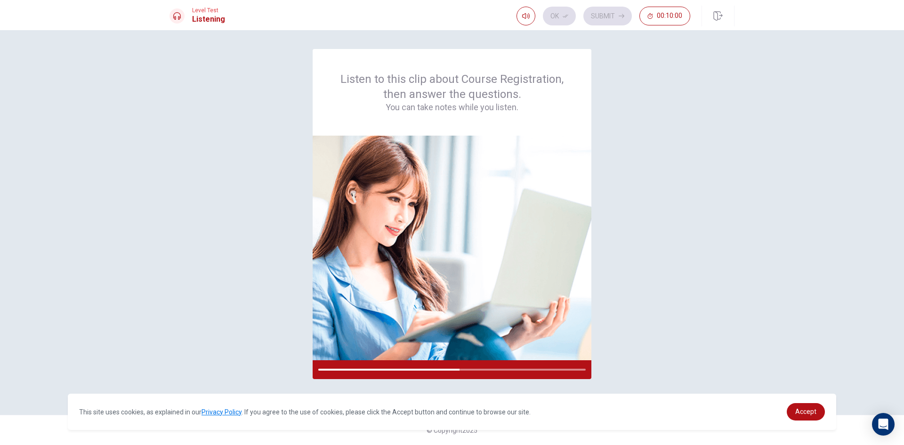
click at [613, 43] on div "Listen to this clip about Course Registration, then answer the questions. You c…" at bounding box center [452, 237] width 904 height 415
drag, startPoint x: 461, startPoint y: 366, endPoint x: 525, endPoint y: 365, distance: 64.5
click at [481, 370] on div at bounding box center [452, 369] width 279 height 19
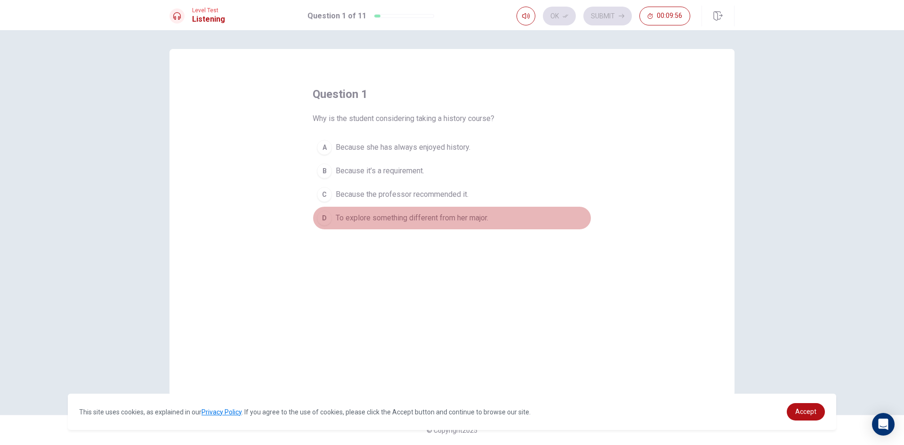
click at [379, 222] on span "To explore something different from her major." at bounding box center [412, 217] width 153 height 11
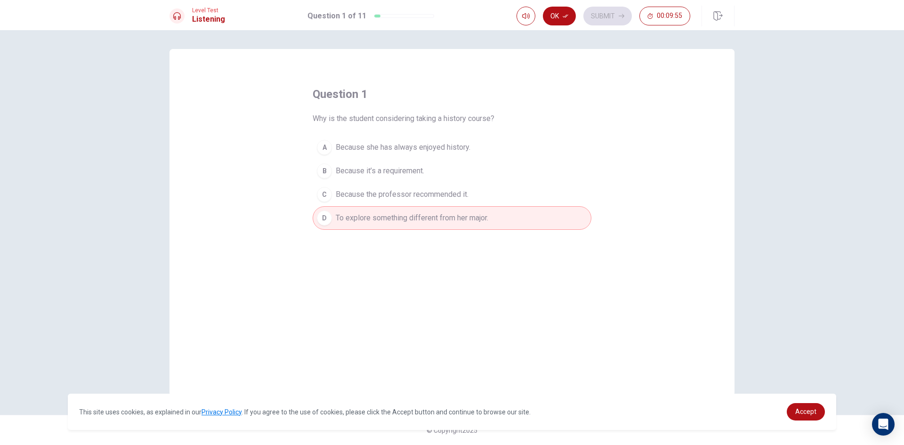
click at [391, 199] on span "Because the professor recommended it." at bounding box center [402, 194] width 133 height 11
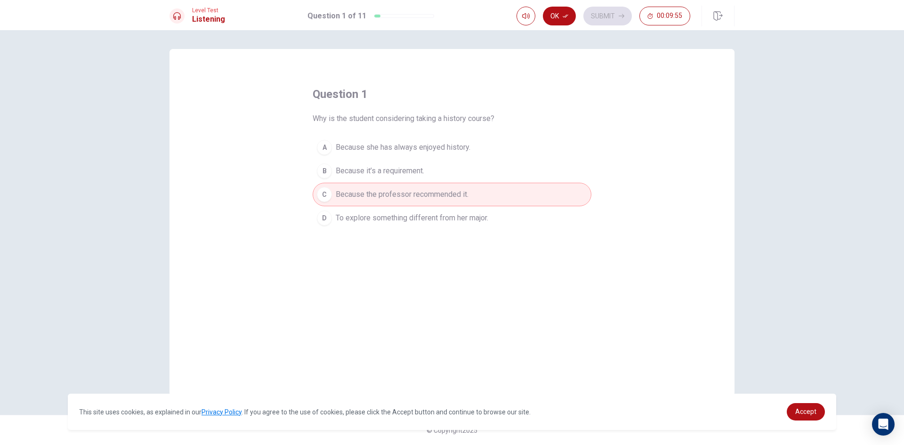
click at [389, 162] on button "B Because it’s a requirement." at bounding box center [452, 171] width 279 height 24
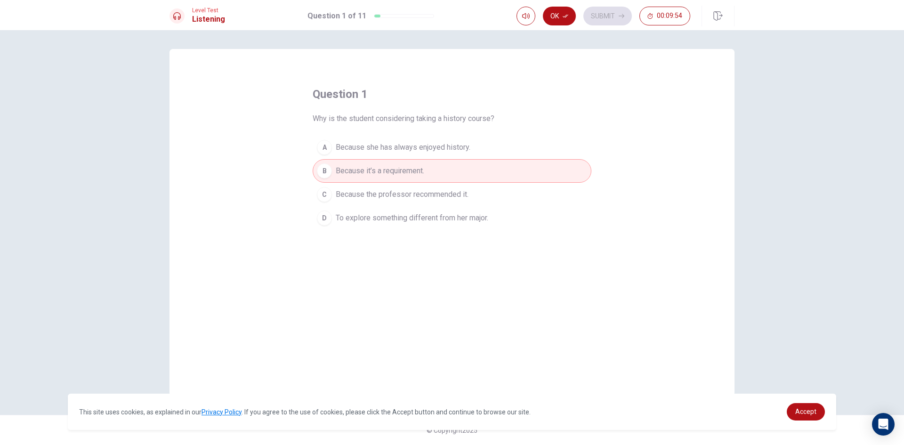
click at [406, 156] on button "A Because she has always enjoyed history." at bounding box center [452, 148] width 279 height 24
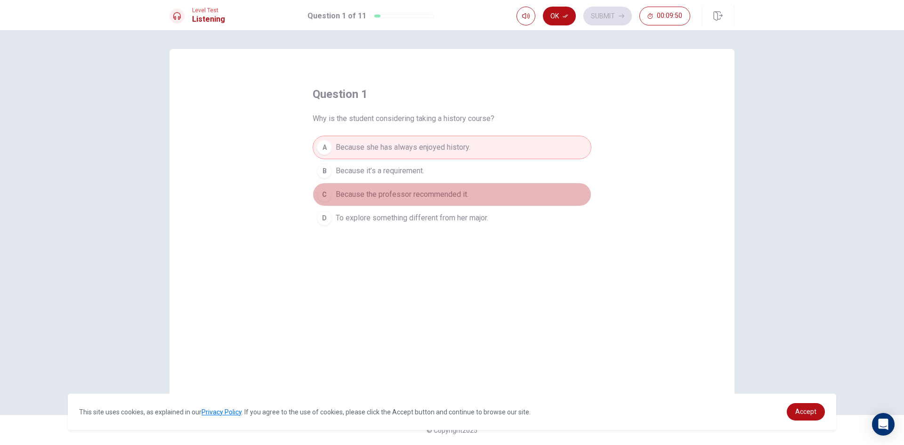
click at [406, 186] on button "C Because the professor recommended it." at bounding box center [452, 195] width 279 height 24
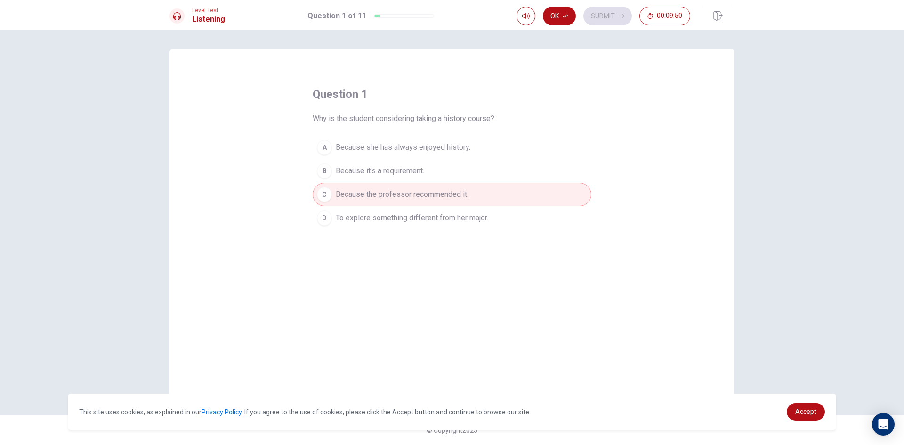
click at [403, 175] on span "Because it’s a requirement." at bounding box center [380, 170] width 89 height 11
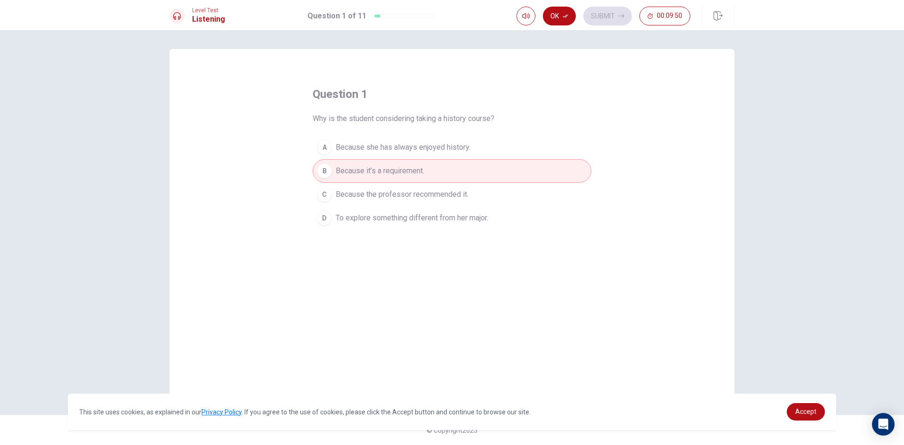
click at [403, 189] on span "Because the professor recommended it." at bounding box center [402, 194] width 133 height 11
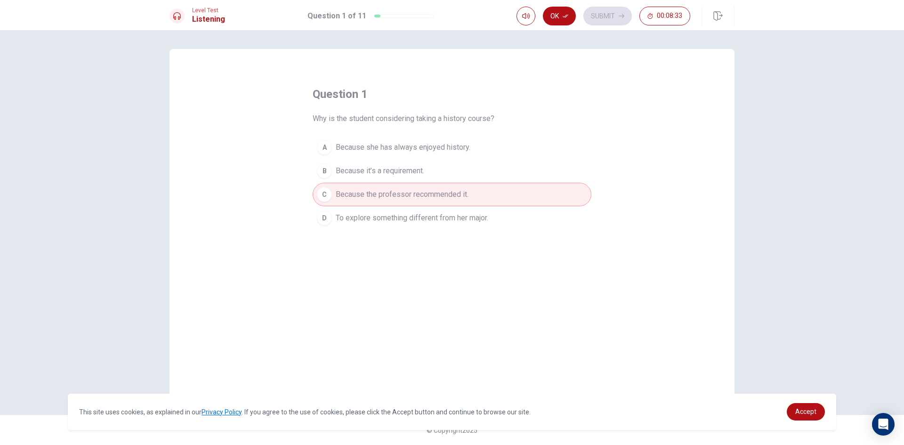
click at [424, 142] on span "Because she has always enjoyed history." at bounding box center [403, 147] width 135 height 11
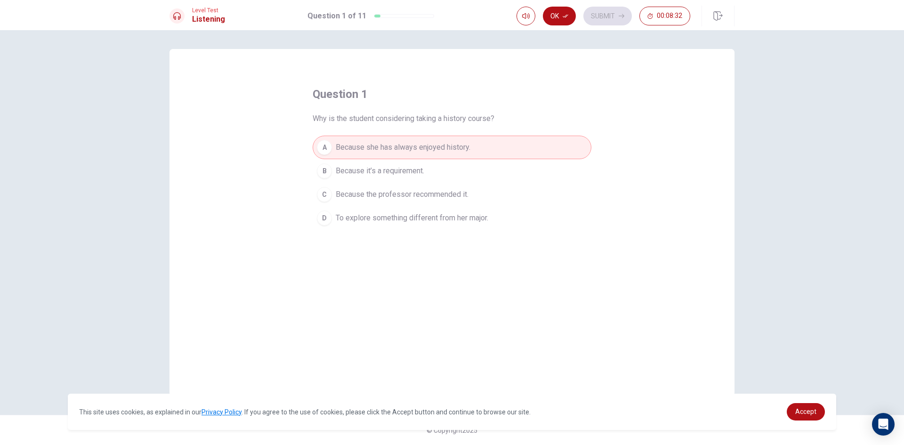
click at [418, 169] on span "Because it’s a requirement." at bounding box center [380, 170] width 89 height 11
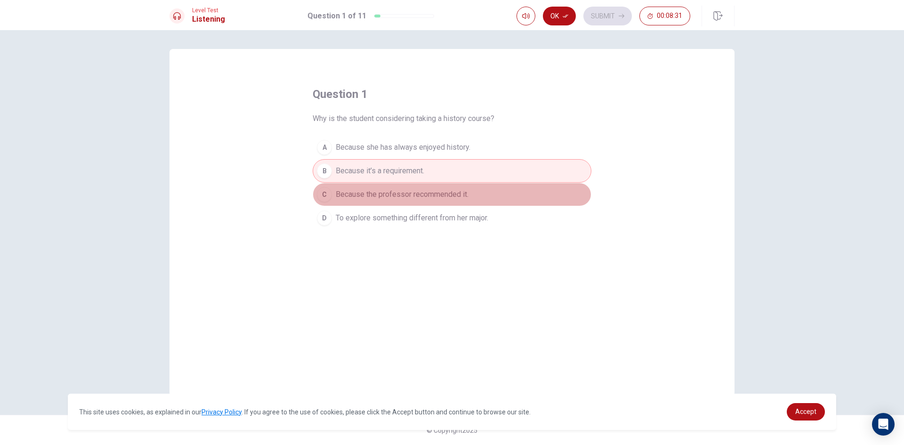
click at [415, 192] on span "Because the professor recommended it." at bounding box center [402, 194] width 133 height 11
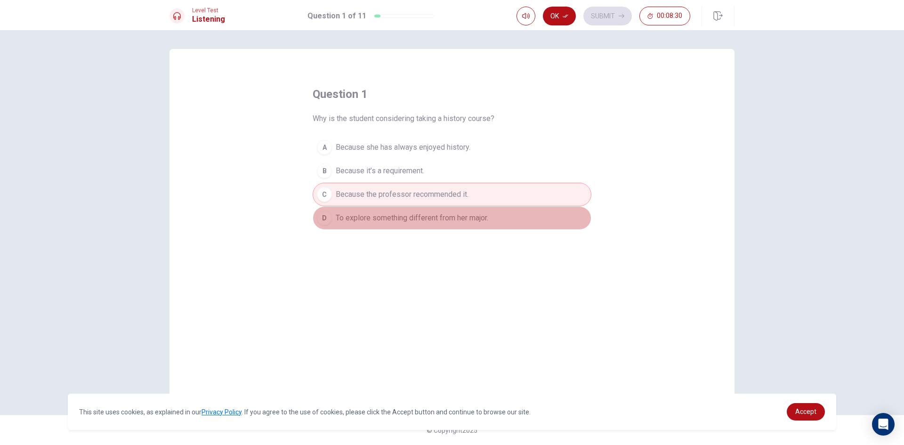
click at [433, 216] on span "To explore something different from her major." at bounding box center [412, 217] width 153 height 11
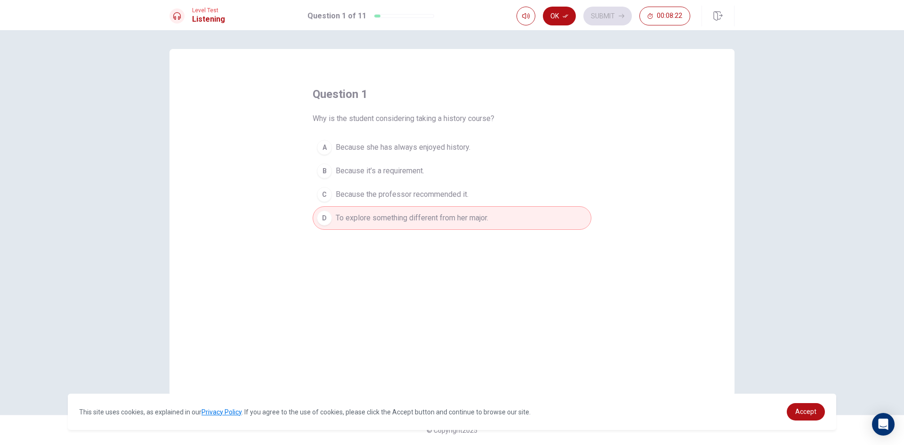
click at [454, 185] on button "C Because the professor recommended it." at bounding box center [452, 195] width 279 height 24
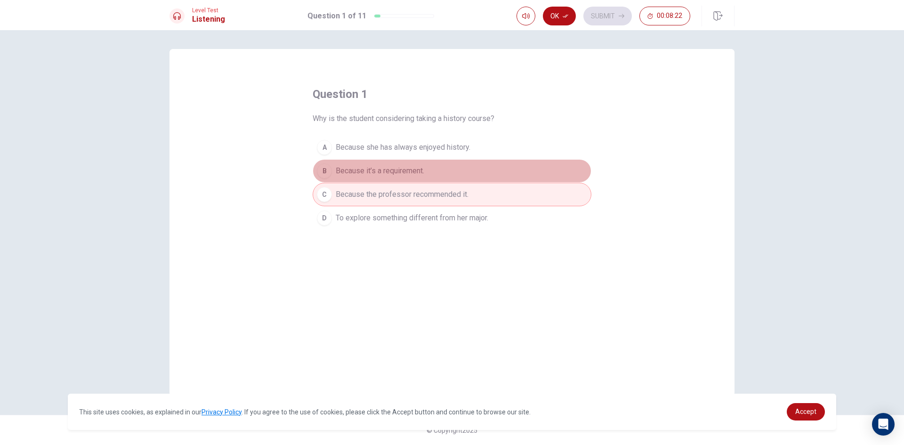
click at [438, 163] on button "B Because it’s a requirement." at bounding box center [452, 171] width 279 height 24
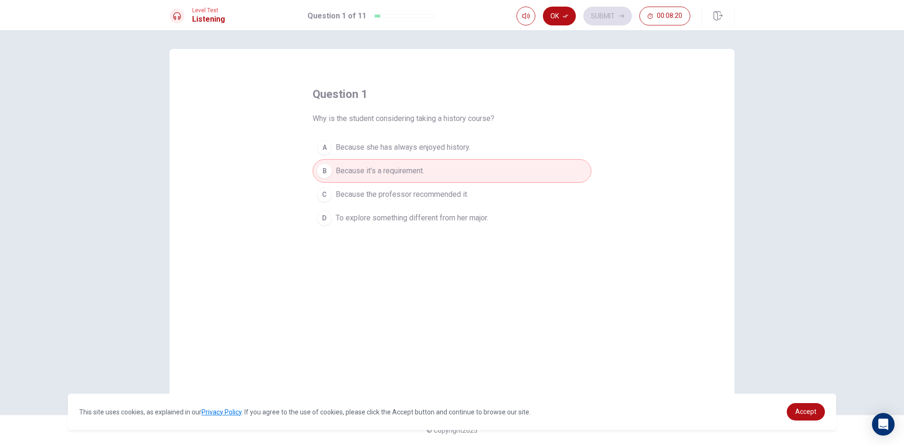
click at [556, 106] on div "question 1 Why is the student considering taking a history course? A Because sh…" at bounding box center [452, 158] width 279 height 143
click at [556, 17] on button "Ok" at bounding box center [559, 16] width 33 height 19
click at [615, 16] on button "Submit" at bounding box center [608, 16] width 49 height 19
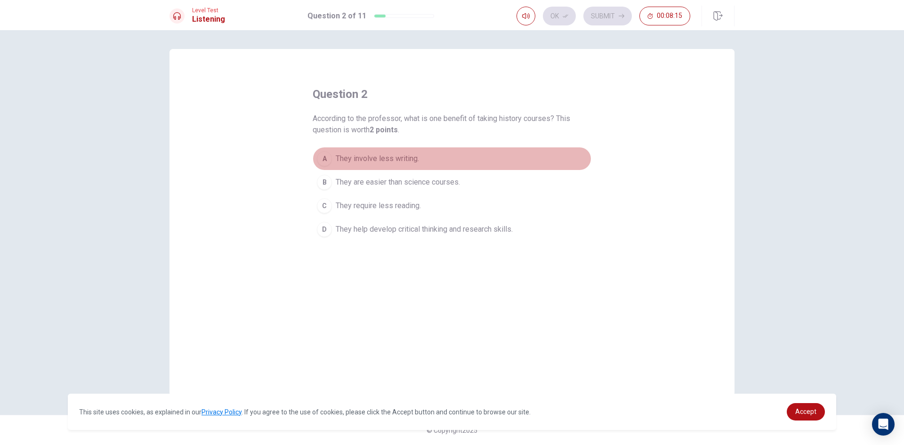
click at [346, 157] on span "They involve less writing." at bounding box center [377, 158] width 83 height 11
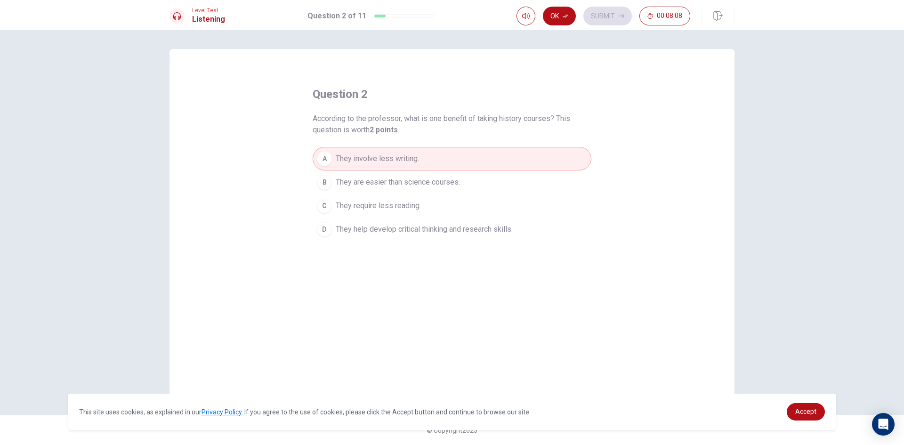
click at [420, 176] on button "B They are easier than science courses." at bounding box center [452, 183] width 279 height 24
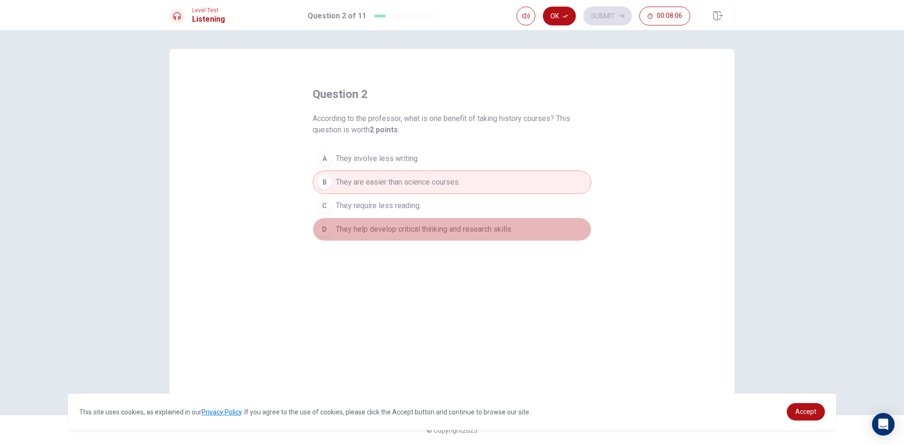
click at [428, 227] on span "They help develop critical thinking and research skills." at bounding box center [424, 229] width 177 height 11
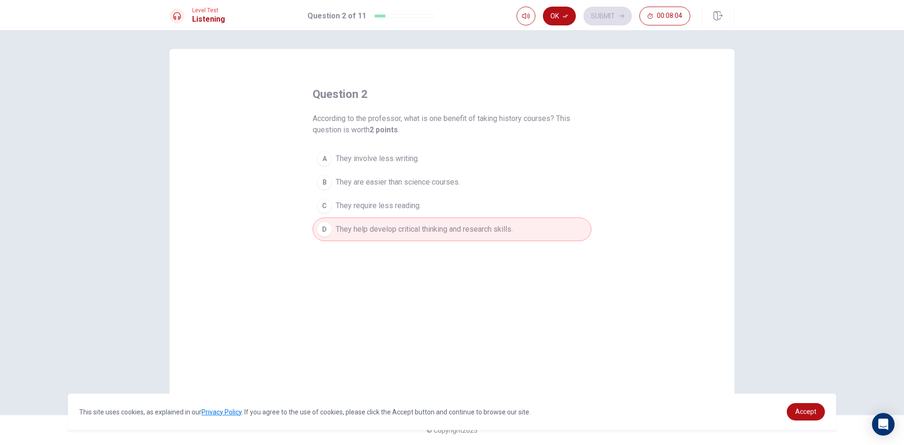
click at [571, 17] on button "Ok" at bounding box center [559, 16] width 33 height 19
click at [642, 25] on div "Ok Submit 00:08:03" at bounding box center [604, 16] width 174 height 19
click at [605, 26] on div "Level Test Listening Question 2 of 11 Ok Submit 00:08:03" at bounding box center [452, 15] width 904 height 30
click at [608, 16] on button "Submit" at bounding box center [608, 16] width 49 height 19
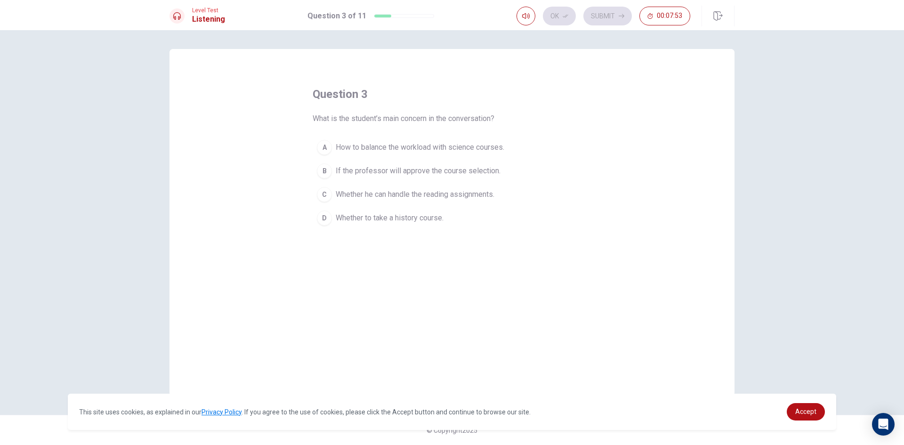
click at [409, 214] on span "Whether to take a history course." at bounding box center [390, 217] width 108 height 11
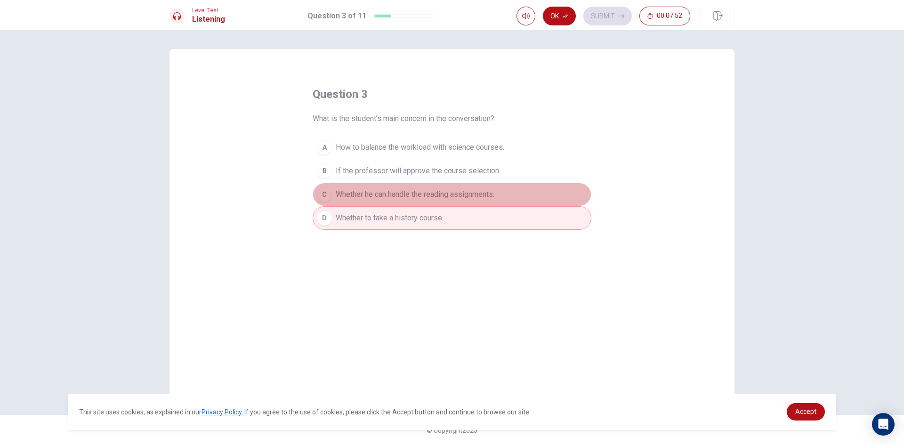
click at [454, 192] on span "Whether he can handle the reading assignments." at bounding box center [415, 194] width 159 height 11
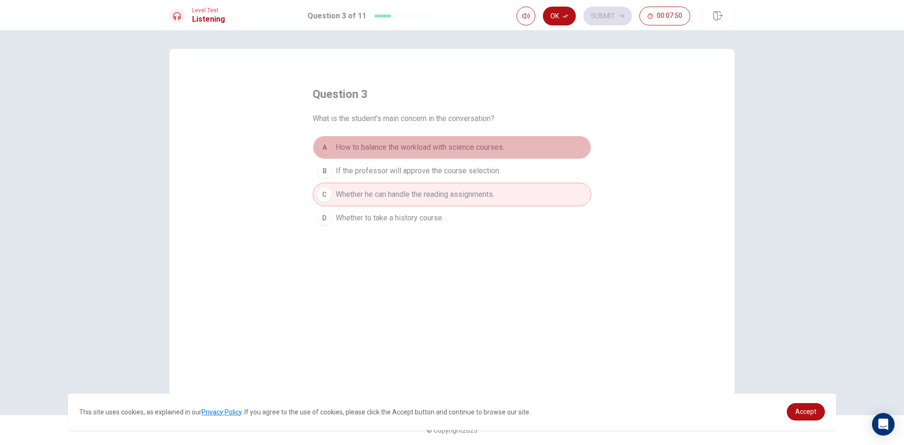
click at [489, 147] on span "How to balance the workload with science courses." at bounding box center [420, 147] width 169 height 11
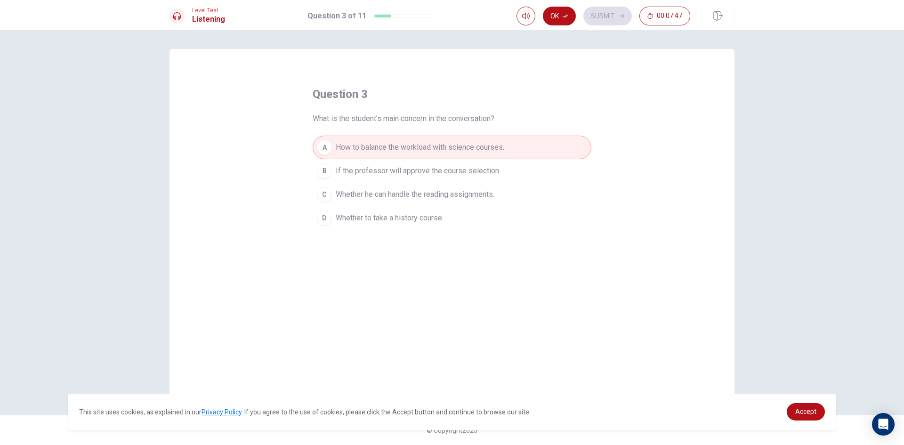
click at [675, 146] on div "question 3 What is the student’s main concern in the conversation? A How to bal…" at bounding box center [452, 222] width 565 height 347
click at [566, 14] on icon "button" at bounding box center [566, 16] width 6 height 6
click at [595, 17] on button "Submit" at bounding box center [608, 16] width 49 height 19
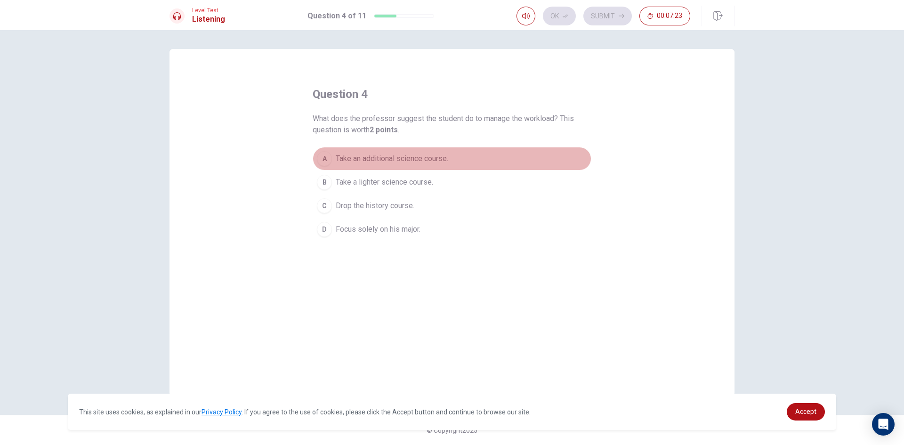
click at [400, 158] on span "Take an additional science course." at bounding box center [392, 158] width 113 height 11
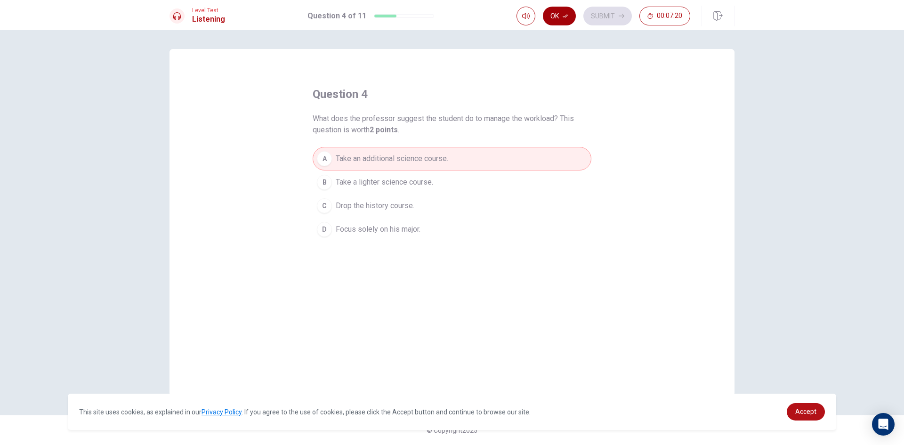
click at [571, 15] on button "Ok" at bounding box center [559, 16] width 33 height 19
click at [601, 13] on button "Submit" at bounding box center [608, 16] width 49 height 19
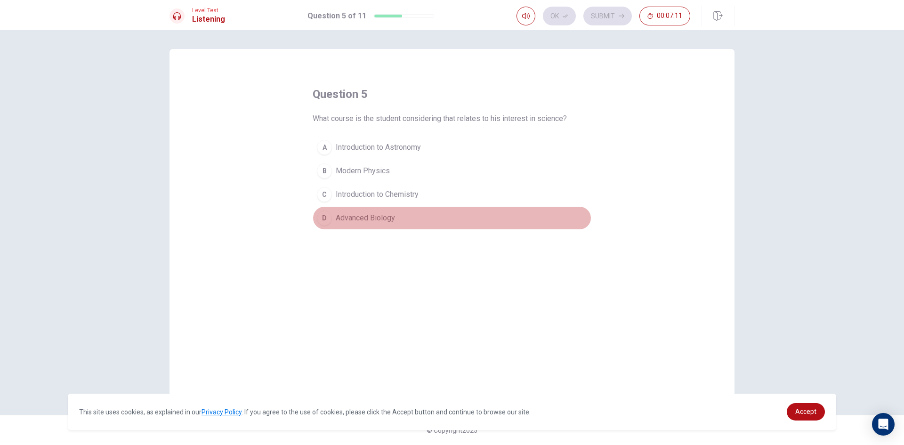
click at [357, 213] on span "Advanced Biology" at bounding box center [365, 217] width 59 height 11
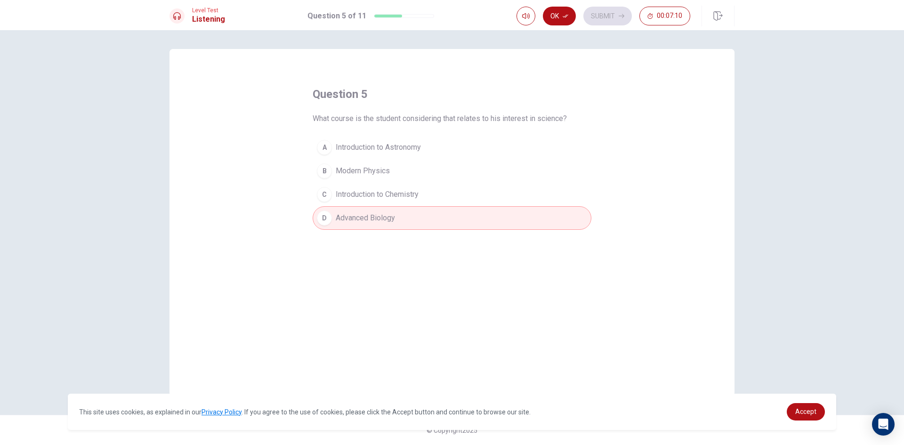
click at [372, 188] on button "C Introduction to Chemistry" at bounding box center [452, 195] width 279 height 24
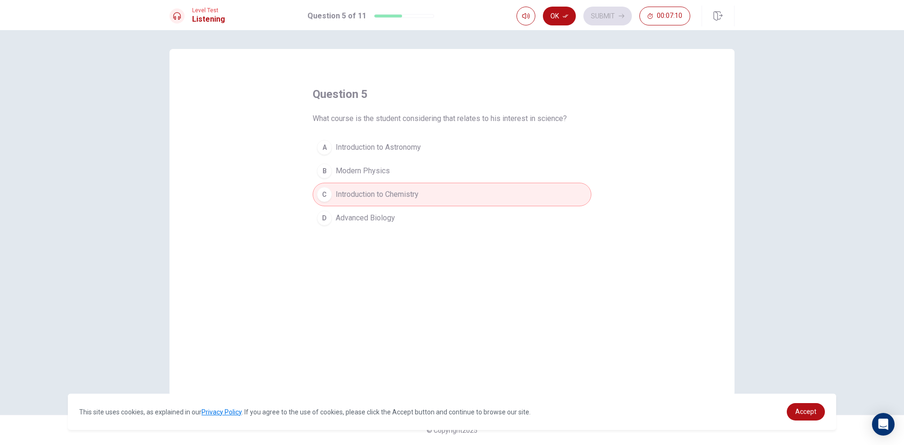
click at [390, 156] on button "A Introduction to Astronomy" at bounding box center [452, 148] width 279 height 24
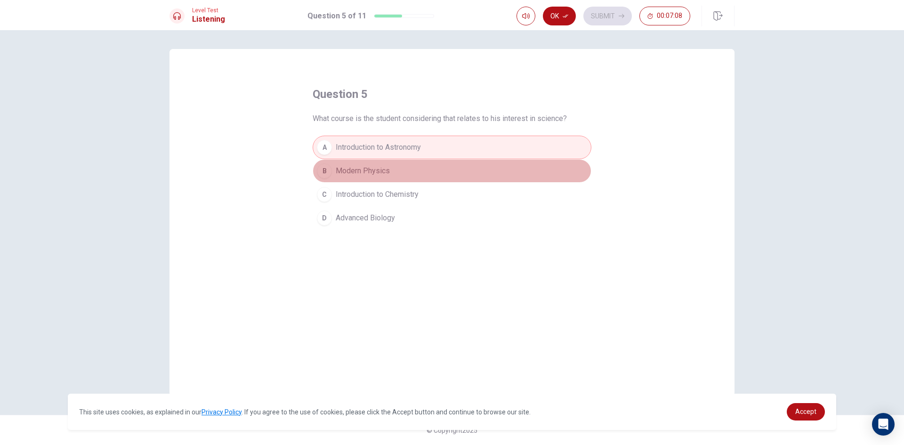
click at [410, 169] on button "B Modern Physics" at bounding box center [452, 171] width 279 height 24
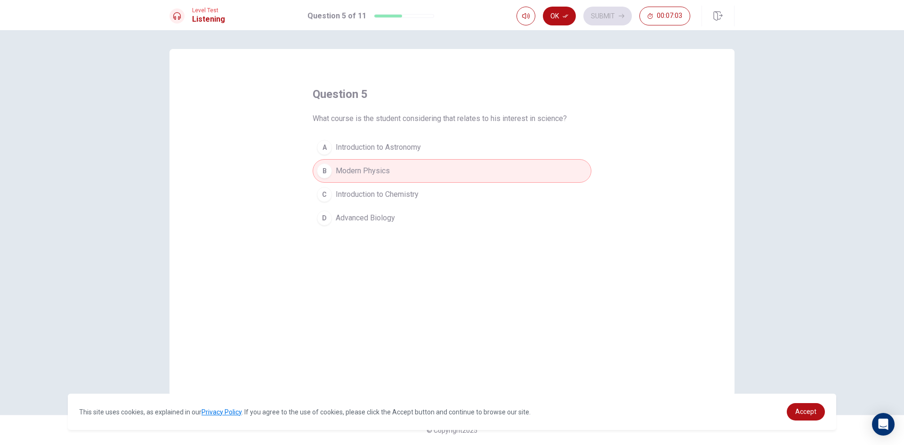
click at [395, 214] on span "Advanced Biology" at bounding box center [365, 217] width 59 height 11
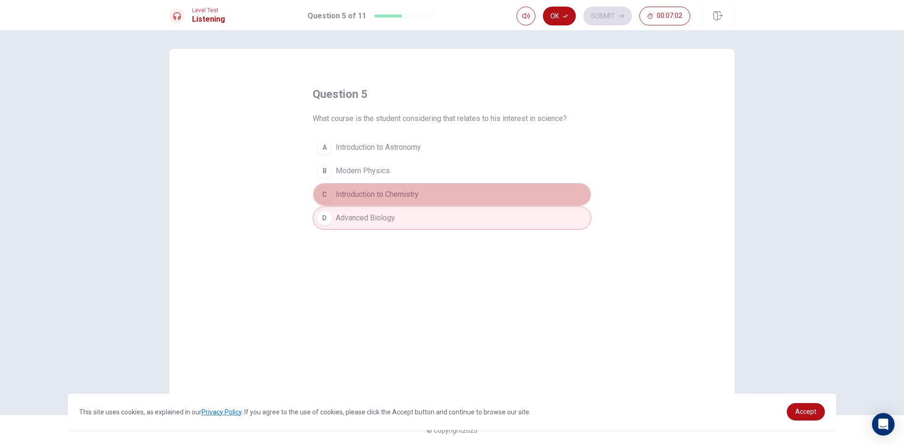
click at [403, 191] on span "Introduction to Chemistry" at bounding box center [377, 194] width 83 height 11
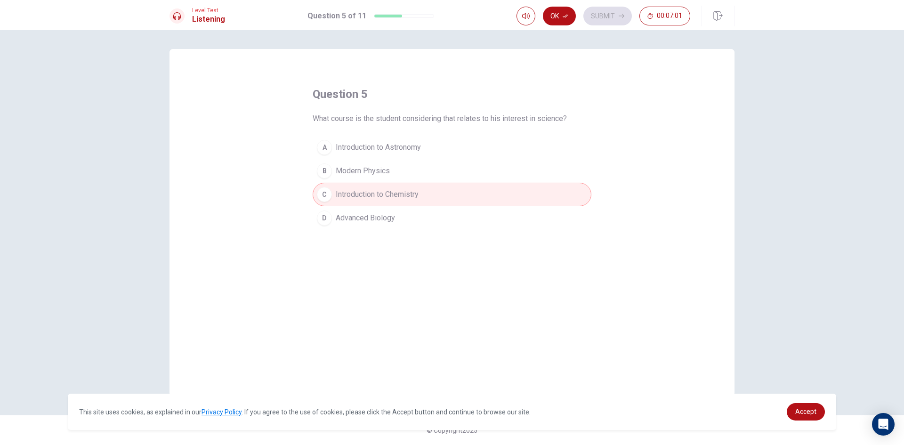
click at [415, 146] on span "Introduction to Astronomy" at bounding box center [378, 147] width 85 height 11
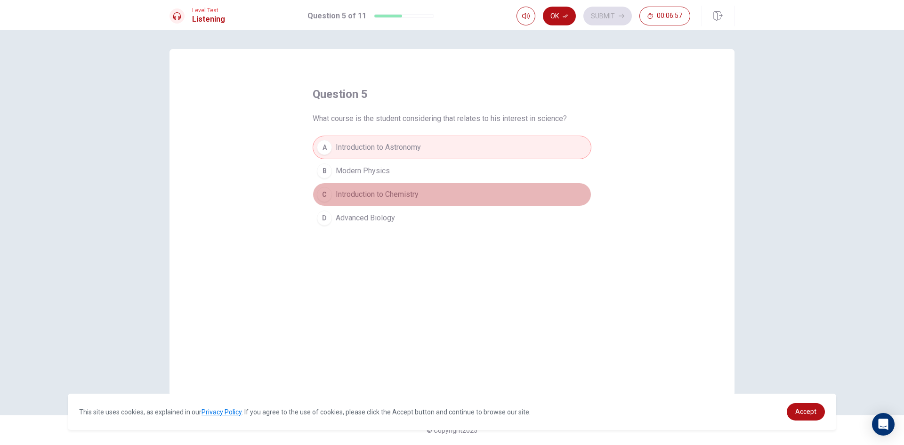
click at [421, 193] on button "C Introduction to Chemistry" at bounding box center [452, 195] width 279 height 24
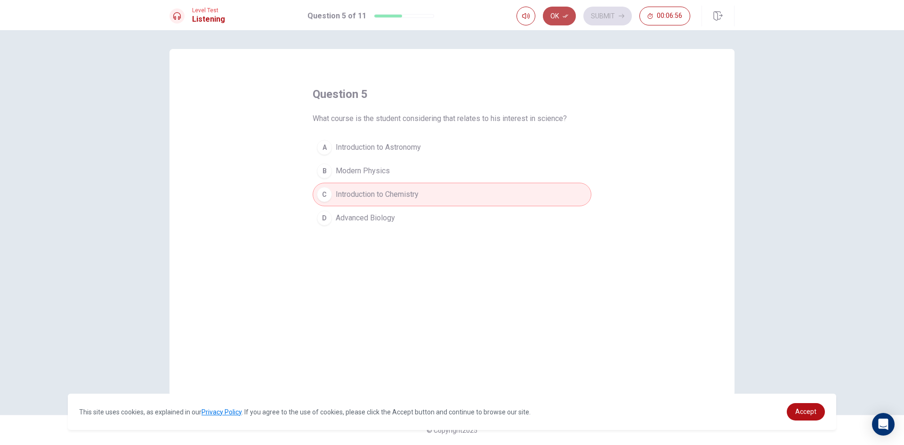
click at [545, 11] on button "Ok" at bounding box center [559, 16] width 33 height 19
drag, startPoint x: 561, startPoint y: 13, endPoint x: 583, endPoint y: 13, distance: 21.7
click at [569, 13] on div "Ok Submit 00:06:56" at bounding box center [604, 16] width 174 height 19
click at [584, 14] on div "Ok Submit 00:06:56" at bounding box center [604, 16] width 174 height 19
click at [584, 14] on button "Submit" at bounding box center [608, 16] width 49 height 19
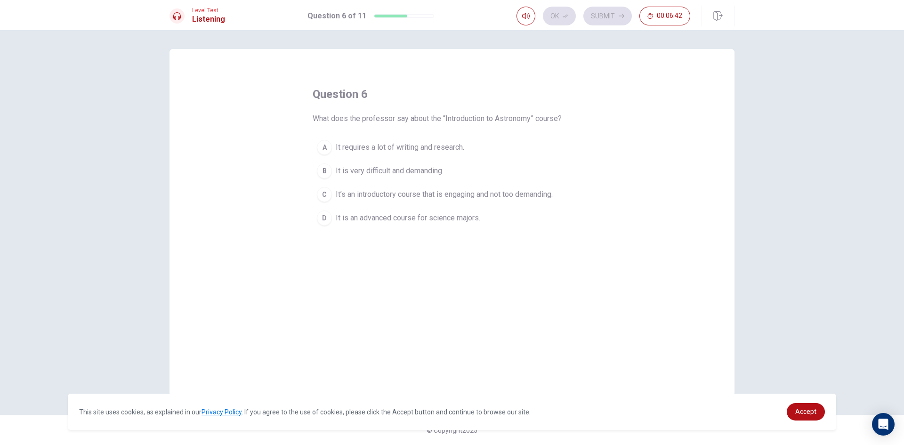
click at [442, 190] on span "It’s an introductory course that is engaging and not too demanding." at bounding box center [444, 194] width 217 height 11
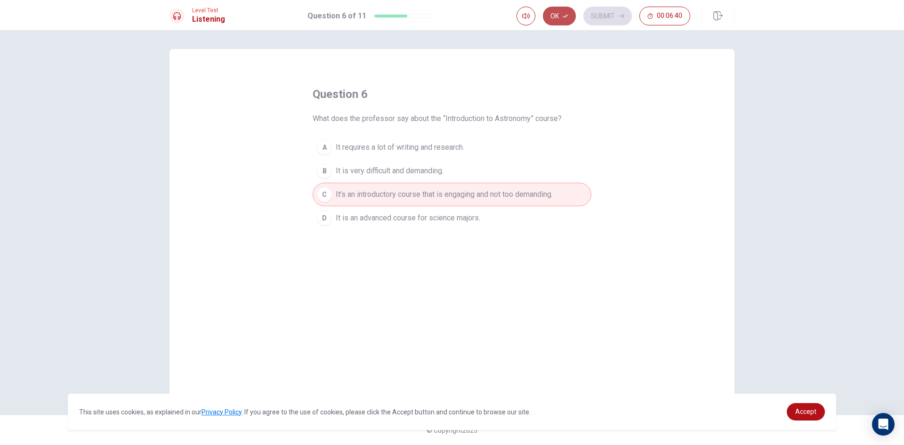
click at [559, 19] on button "Ok" at bounding box center [559, 16] width 33 height 19
click at [576, 16] on div "Ok Submit 00:06:39" at bounding box center [604, 16] width 174 height 19
click at [594, 13] on button "Submit" at bounding box center [608, 16] width 49 height 19
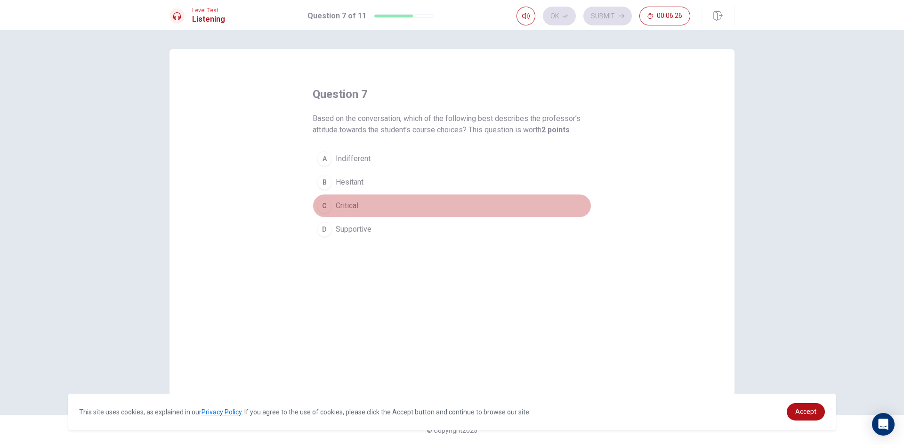
click at [355, 209] on span "Critical" at bounding box center [347, 205] width 23 height 11
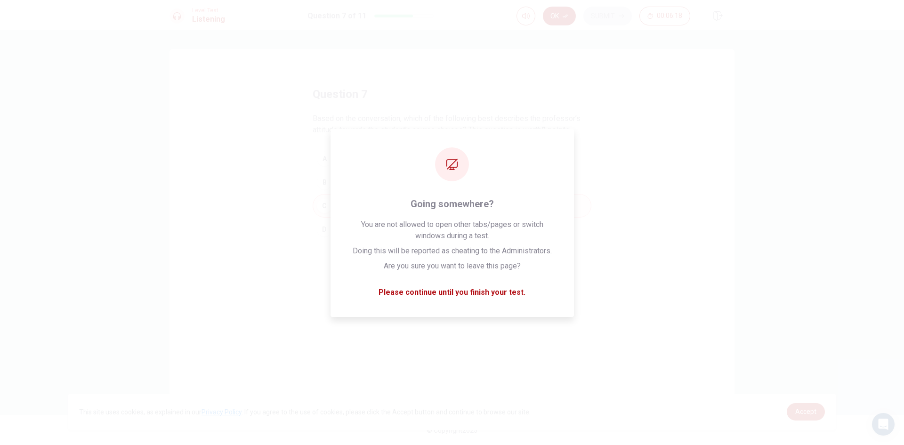
click at [560, 21] on button "Ok" at bounding box center [559, 16] width 33 height 19
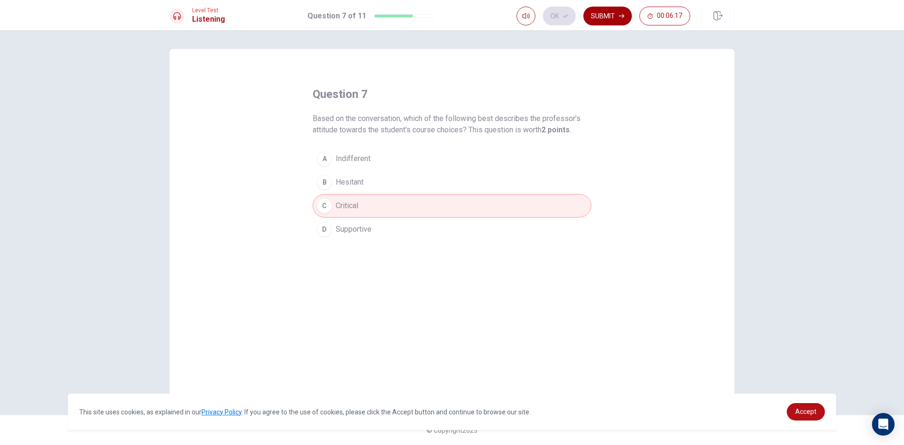
click at [614, 17] on button "Submit" at bounding box center [608, 16] width 49 height 19
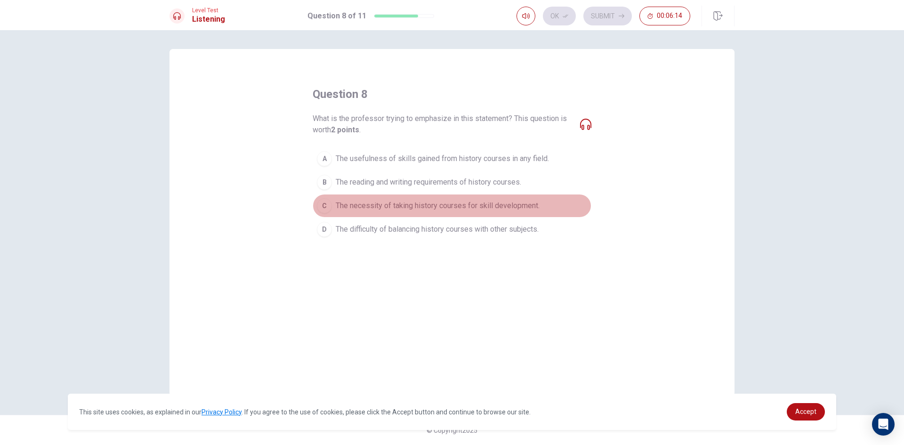
click at [520, 195] on button "C The necessity of taking history courses for skill development." at bounding box center [452, 206] width 279 height 24
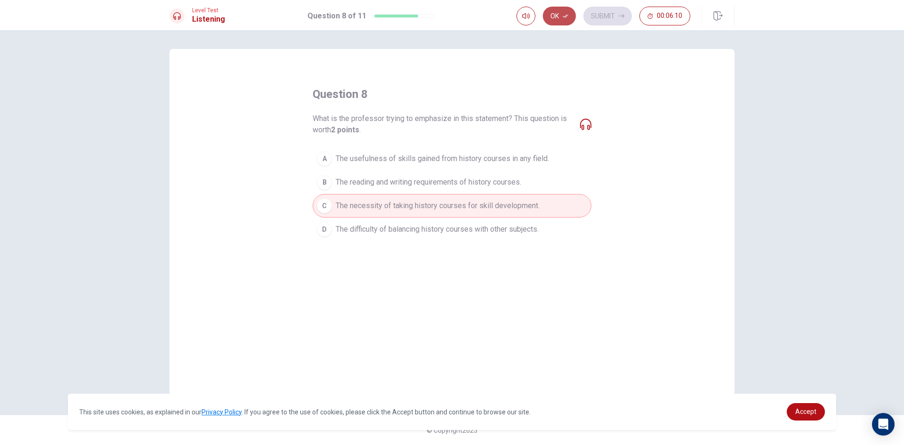
click at [560, 19] on button "Ok" at bounding box center [559, 16] width 33 height 19
click at [601, 24] on button "Submit" at bounding box center [608, 16] width 49 height 19
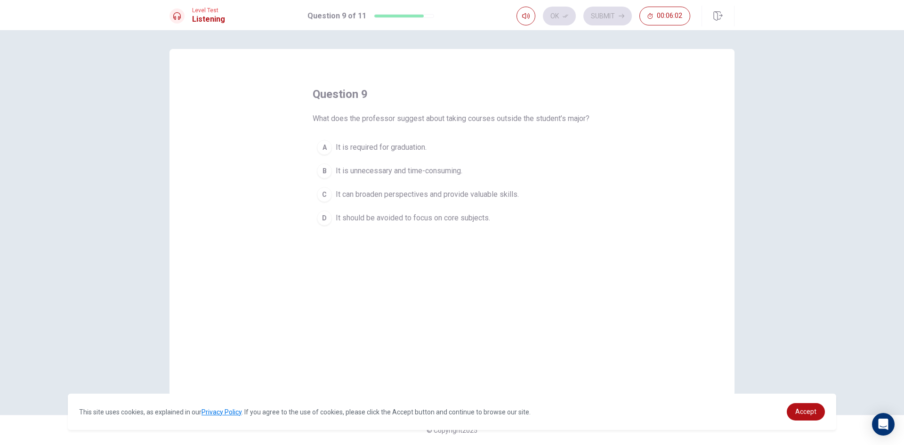
click at [513, 230] on button "D It should be avoided to focus on core subjects." at bounding box center [452, 218] width 279 height 24
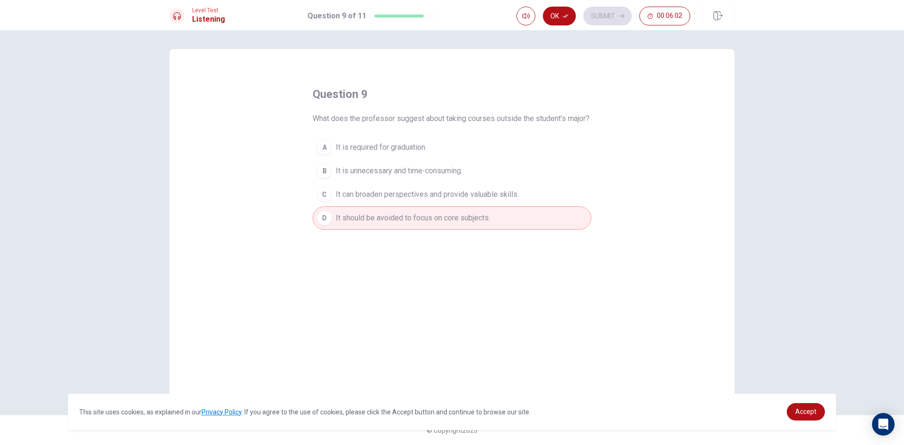
click at [507, 183] on button "B It is unnecessary and time-consuming." at bounding box center [452, 171] width 279 height 24
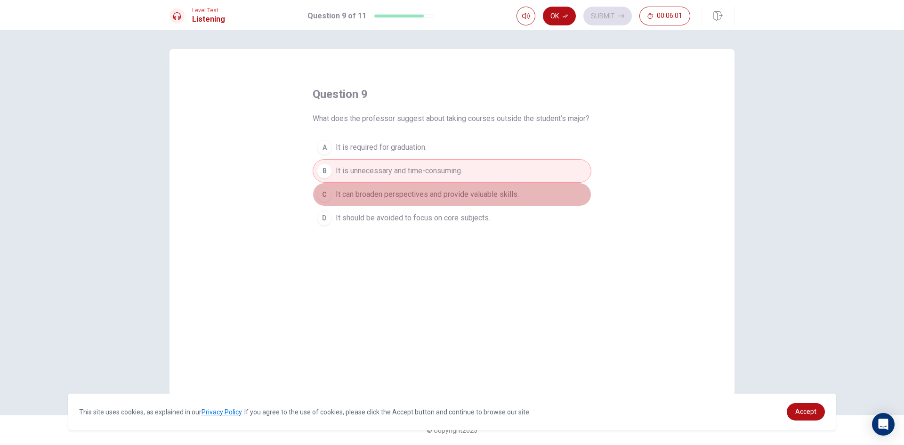
click at [502, 200] on span "It can broaden perspectives and provide valuable skills." at bounding box center [427, 194] width 183 height 11
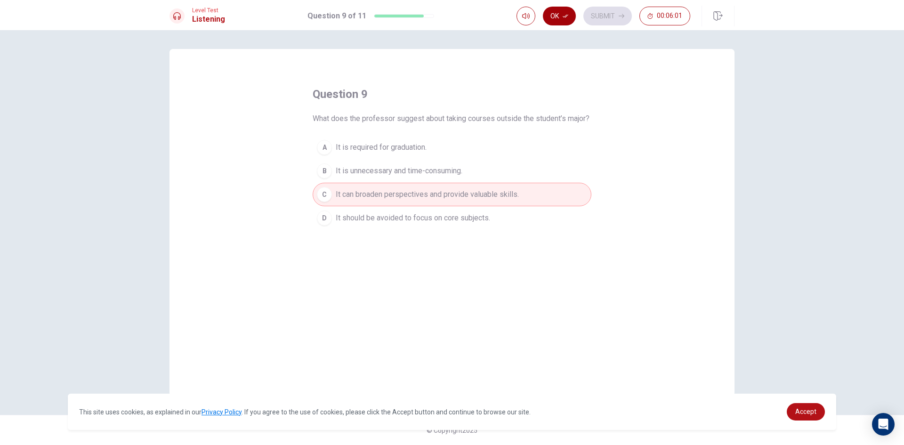
click at [570, 11] on button "Ok" at bounding box center [559, 16] width 33 height 19
drag, startPoint x: 586, startPoint y: 9, endPoint x: 598, endPoint y: 12, distance: 12.1
click at [589, 11] on button "Submit" at bounding box center [608, 16] width 49 height 19
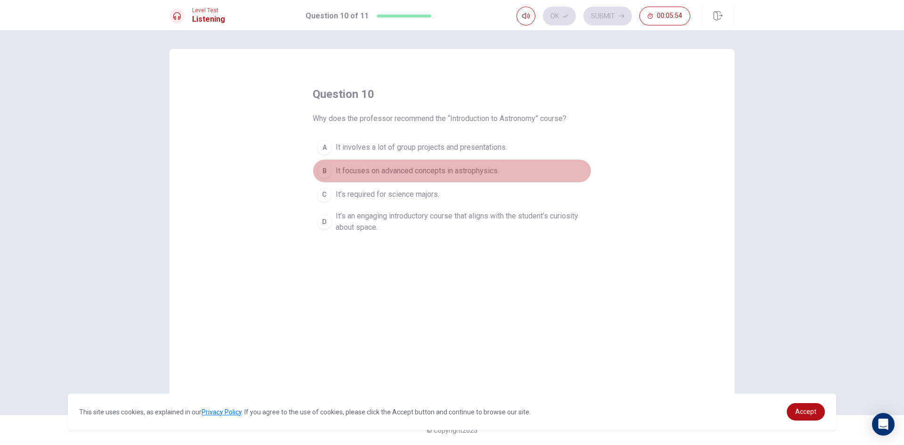
click at [464, 181] on button "B It focuses on advanced concepts in astrophysics." at bounding box center [452, 171] width 279 height 24
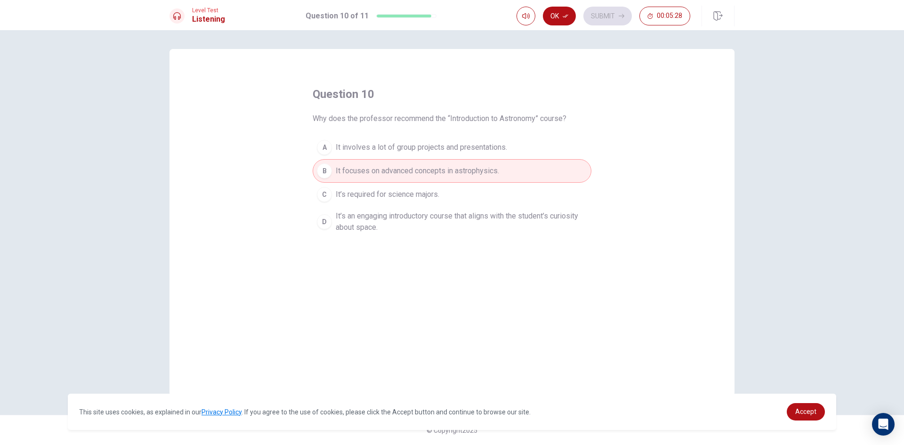
click at [446, 225] on span "It’s an engaging introductory course that aligns with the student’s curiosity a…" at bounding box center [462, 222] width 252 height 23
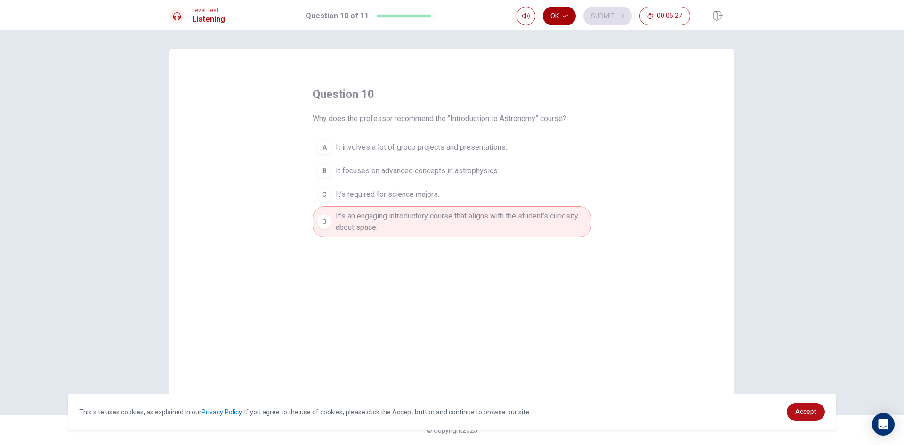
click at [559, 20] on button "Ok" at bounding box center [559, 16] width 33 height 19
drag, startPoint x: 590, startPoint y: 16, endPoint x: 595, endPoint y: 15, distance: 5.7
click at [593, 15] on button "Submit" at bounding box center [608, 16] width 49 height 19
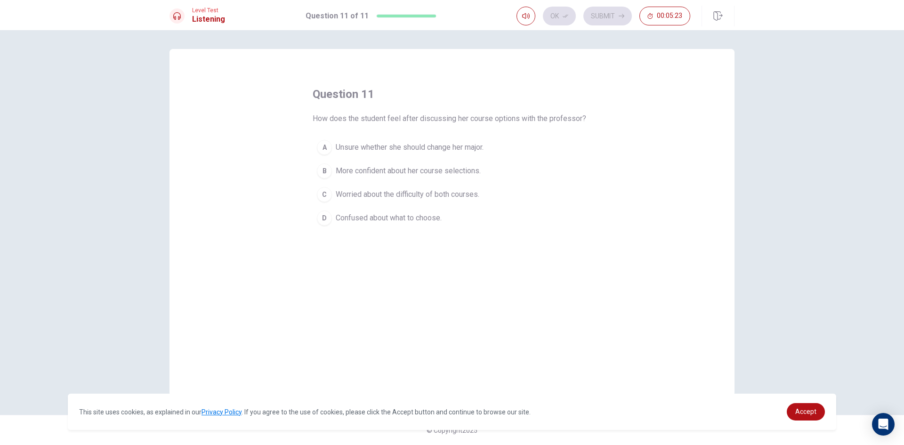
drag, startPoint x: 336, startPoint y: 116, endPoint x: 587, endPoint y: 120, distance: 251.5
click at [587, 120] on div "question 11 How does the student feel after discussing her course options with …" at bounding box center [452, 158] width 279 height 143
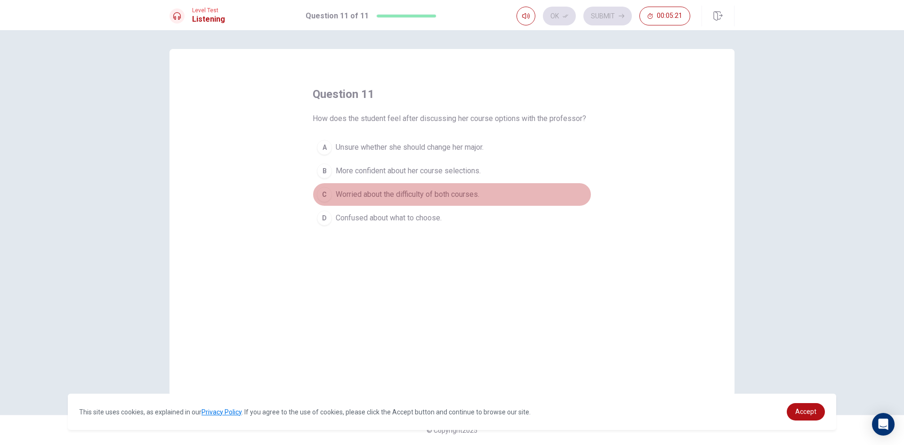
click at [449, 198] on span "Worried about the difficulty of both courses." at bounding box center [408, 194] width 144 height 11
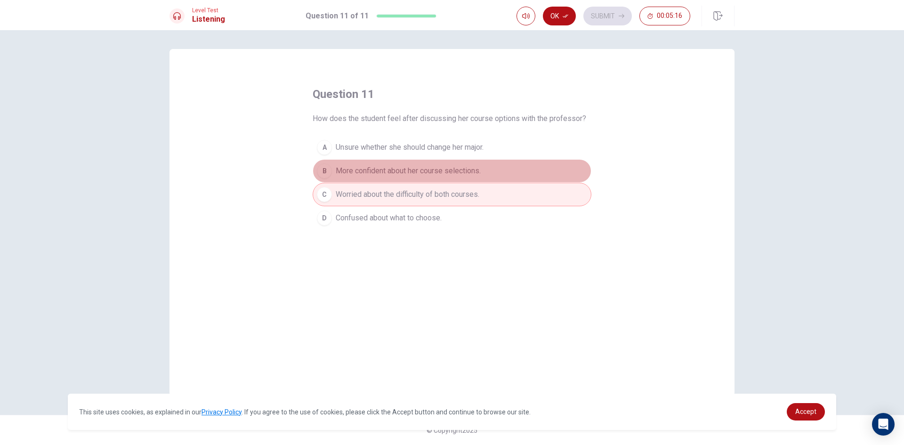
click at [453, 173] on span "More confident about her course selections." at bounding box center [408, 170] width 145 height 11
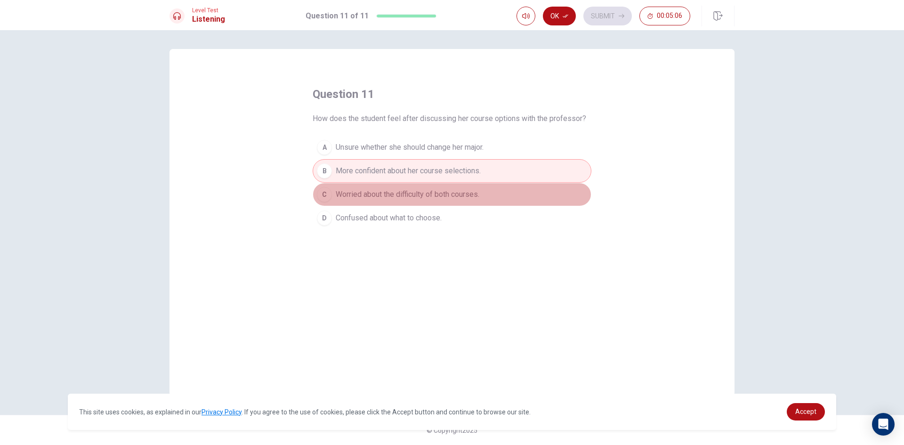
click at [490, 186] on button "C Worried about the difficulty of both courses." at bounding box center [452, 195] width 279 height 24
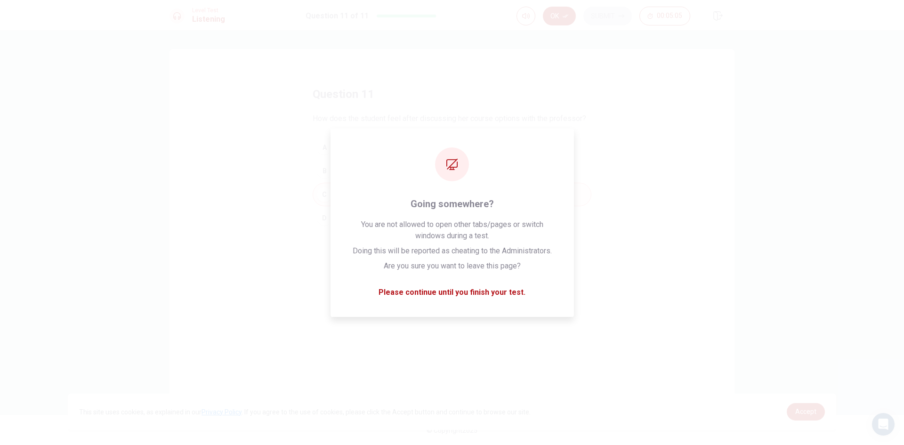
click at [569, 131] on div "question 11 How does the student feel after discussing her course options with …" at bounding box center [452, 158] width 279 height 143
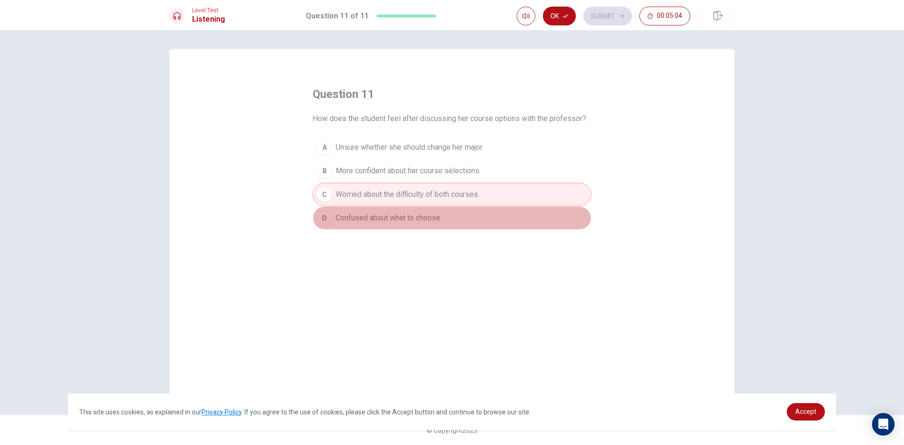
click at [342, 219] on span "Confused about what to choose." at bounding box center [389, 217] width 106 height 11
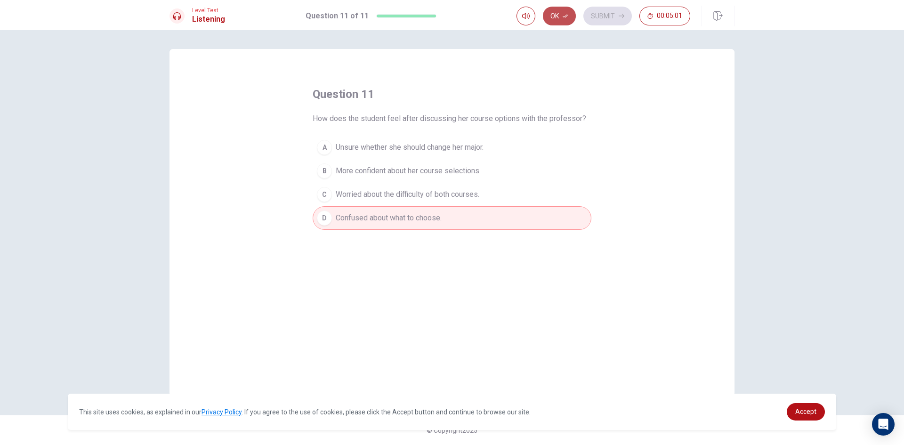
click at [566, 19] on button "Ok" at bounding box center [559, 16] width 33 height 19
drag, startPoint x: 577, startPoint y: 18, endPoint x: 589, endPoint y: 16, distance: 12.9
click at [580, 18] on div "Ok Submit 00:05:01" at bounding box center [604, 16] width 174 height 19
click at [600, 15] on button "Submit" at bounding box center [608, 16] width 49 height 19
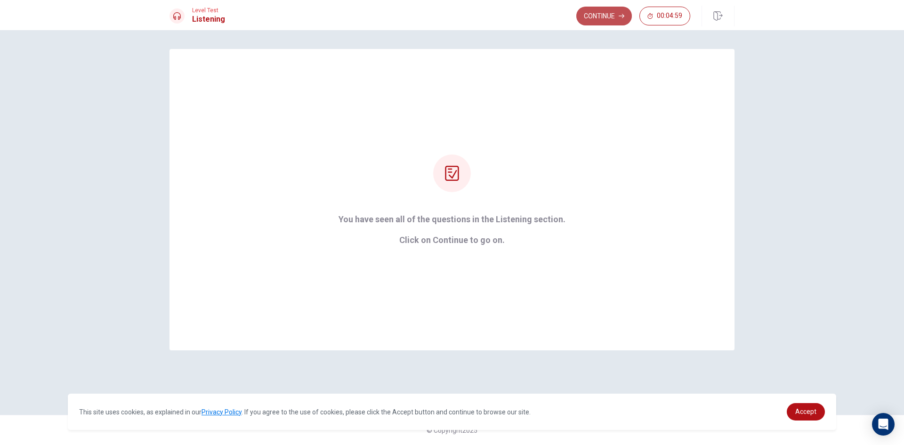
click at [606, 12] on button "Continue" at bounding box center [605, 16] width 56 height 19
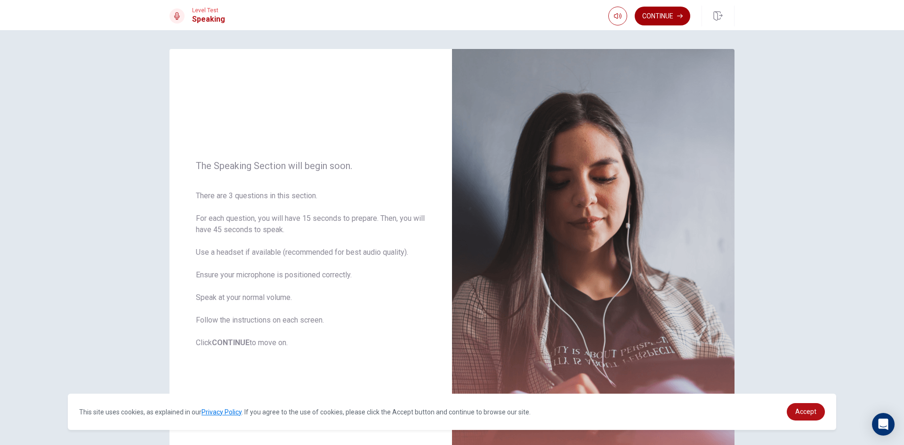
click at [651, 19] on button "Continue" at bounding box center [663, 16] width 56 height 19
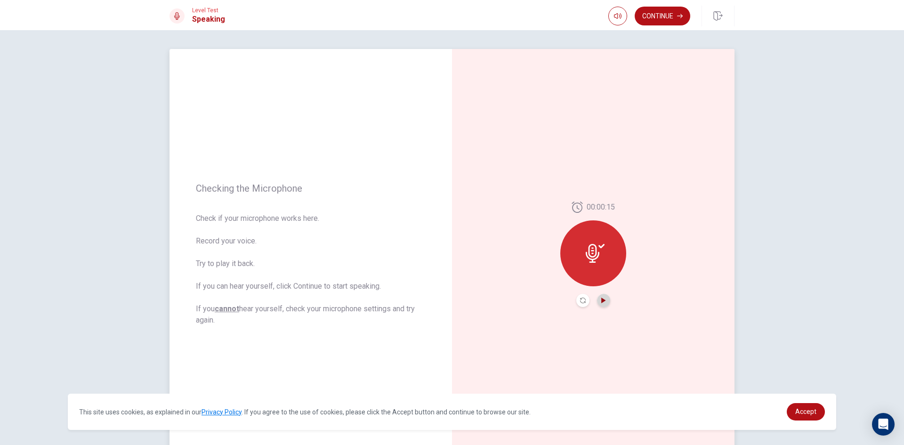
click at [601, 301] on icon "Play Audio" at bounding box center [603, 301] width 4 height 6
click at [601, 298] on icon "Pause Audio" at bounding box center [604, 301] width 6 height 6
click at [601, 298] on icon "Play Audio" at bounding box center [604, 301] width 6 height 6
click at [601, 298] on icon "Pause Audio" at bounding box center [604, 301] width 6 height 6
click at [577, 297] on button "Record Again" at bounding box center [583, 300] width 13 height 13
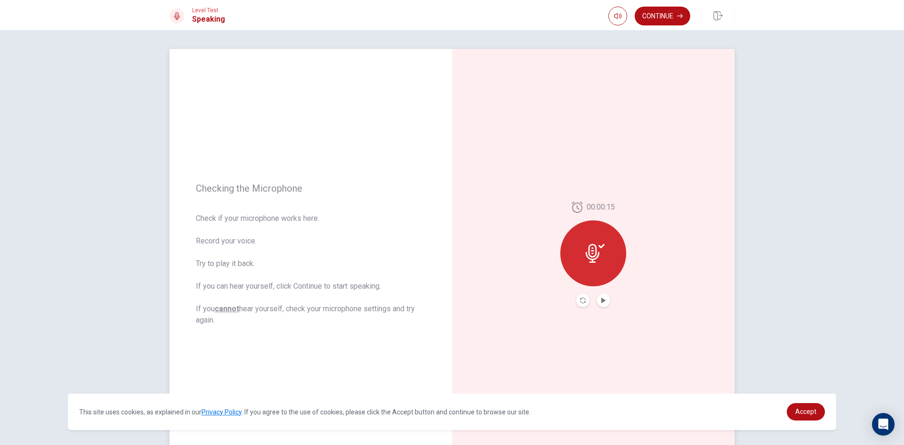
click at [605, 258] on div at bounding box center [593, 253] width 66 height 66
click at [609, 305] on div "00:00:15" at bounding box center [593, 255] width 66 height 106
click at [602, 305] on button "Play Audio" at bounding box center [603, 300] width 13 height 13
click at [607, 239] on div at bounding box center [593, 253] width 66 height 66
click at [666, 14] on button "Continue" at bounding box center [663, 16] width 56 height 19
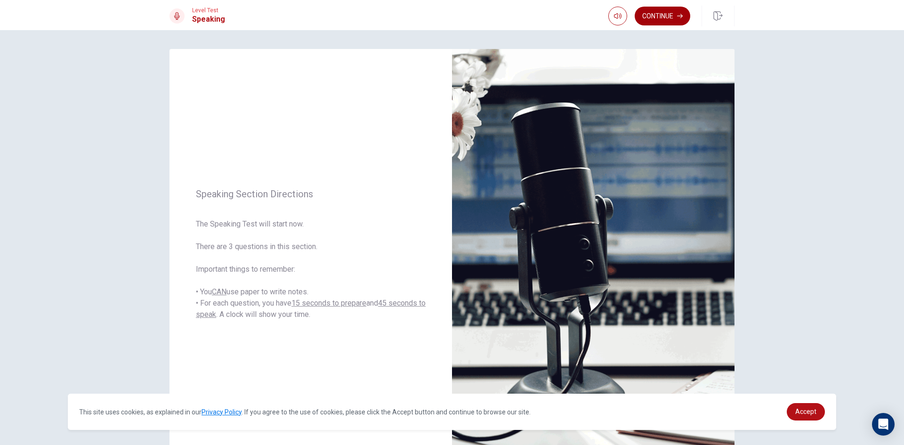
click at [676, 19] on button "Continue" at bounding box center [663, 16] width 56 height 19
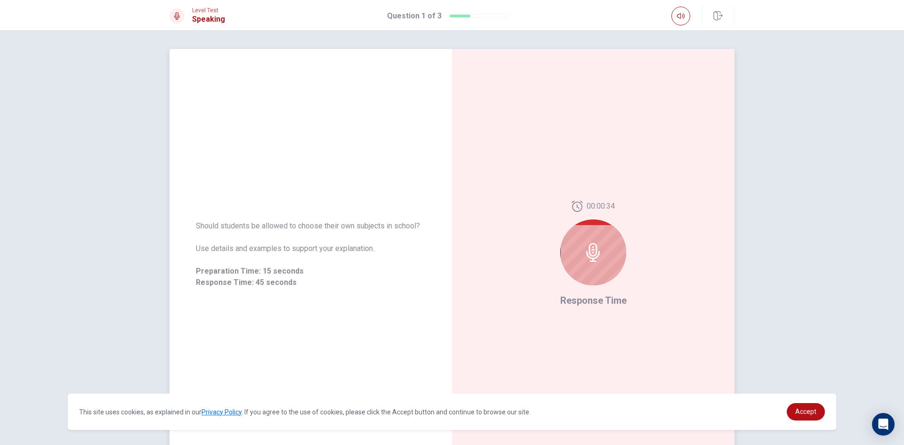
click at [587, 250] on icon at bounding box center [593, 252] width 14 height 19
click at [602, 303] on span "Response Time" at bounding box center [593, 300] width 66 height 11
click at [617, 316] on div "00:00:31 Response Time" at bounding box center [593, 254] width 283 height 411
click at [576, 231] on div at bounding box center [593, 252] width 66 height 66
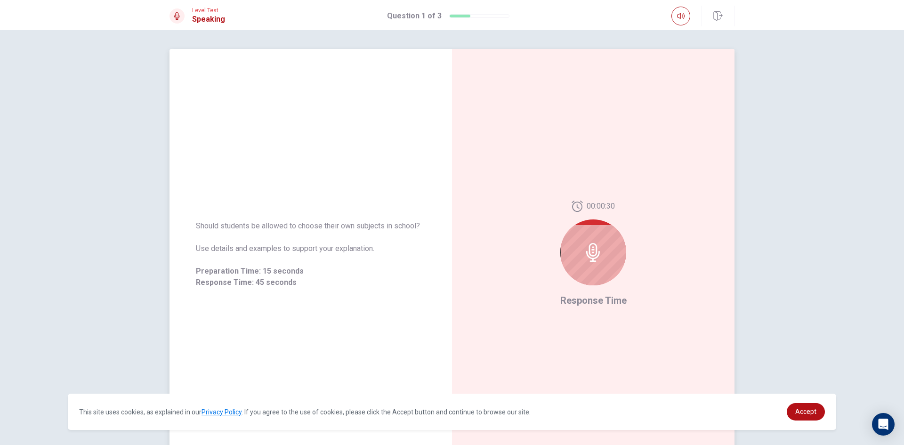
click at [576, 231] on div at bounding box center [593, 252] width 66 height 66
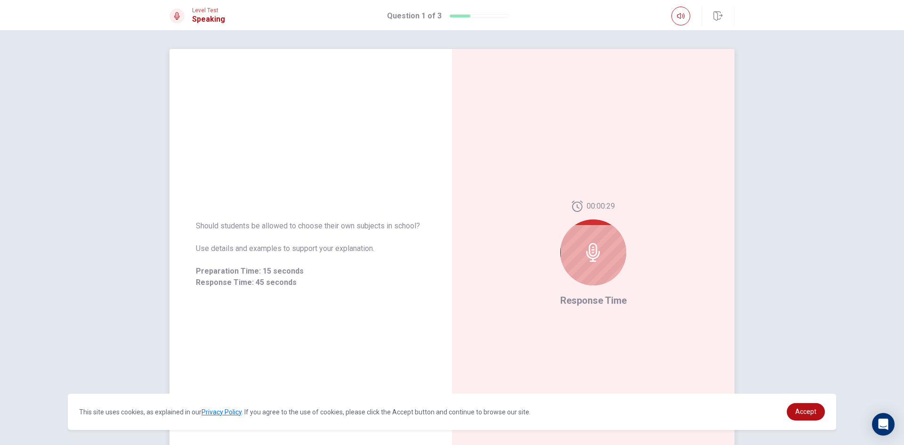
click at [576, 231] on div at bounding box center [593, 252] width 66 height 66
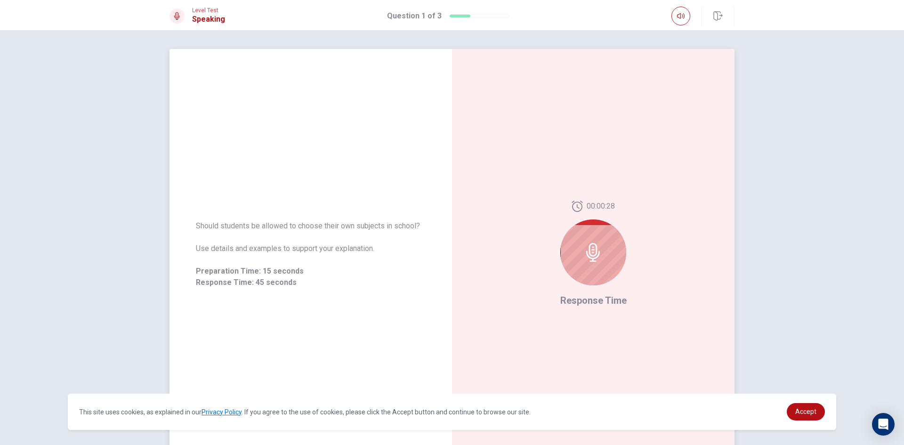
click at [576, 231] on div at bounding box center [593, 252] width 66 height 66
drag, startPoint x: 591, startPoint y: 72, endPoint x: 628, endPoint y: 92, distance: 43.0
click at [601, 78] on div "00:00:24 Response Time" at bounding box center [593, 254] width 283 height 411
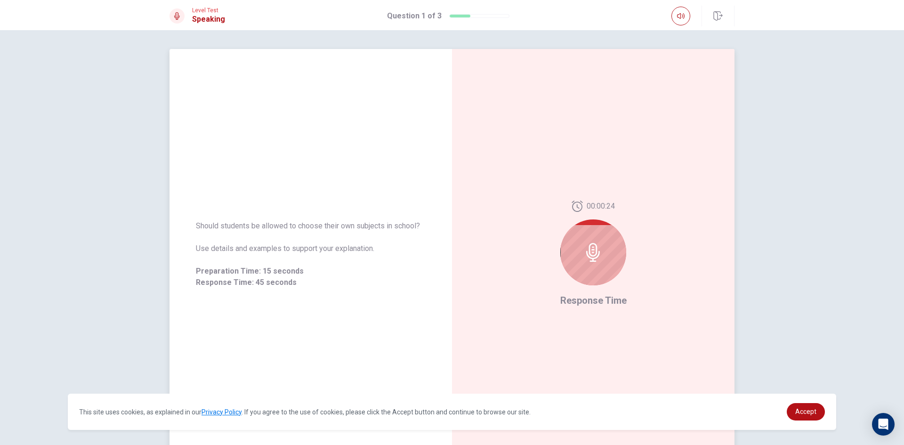
click at [628, 92] on div "00:00:24 Response Time" at bounding box center [593, 254] width 283 height 411
drag, startPoint x: 628, startPoint y: 92, endPoint x: 667, endPoint y: 48, distance: 58.8
click at [631, 86] on div "00:00:24 Response Time" at bounding box center [593, 254] width 283 height 411
drag, startPoint x: 681, startPoint y: 76, endPoint x: 679, endPoint y: 92, distance: 16.1
click at [679, 92] on div "00:00:23 Response Time" at bounding box center [593, 254] width 283 height 411
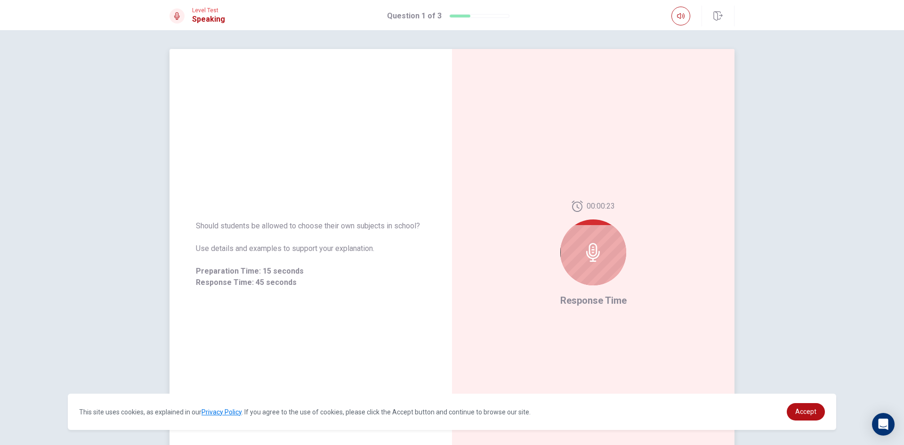
drag, startPoint x: 666, startPoint y: 138, endPoint x: 658, endPoint y: 214, distance: 76.8
click at [658, 180] on div "00:00:23 Response Time" at bounding box center [593, 254] width 283 height 411
drag, startPoint x: 657, startPoint y: 245, endPoint x: 653, endPoint y: 272, distance: 27.2
click at [654, 264] on div "00:00:23 Response Time" at bounding box center [593, 254] width 283 height 411
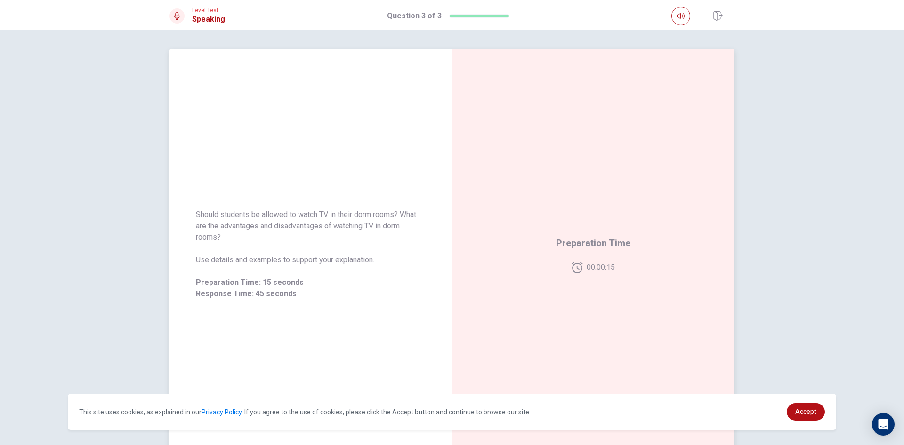
drag, startPoint x: 199, startPoint y: 225, endPoint x: 281, endPoint y: 225, distance: 81.5
click at [281, 225] on span "Should students be allowed to watch TV in their dorm rooms? What are the advant…" at bounding box center [311, 226] width 230 height 34
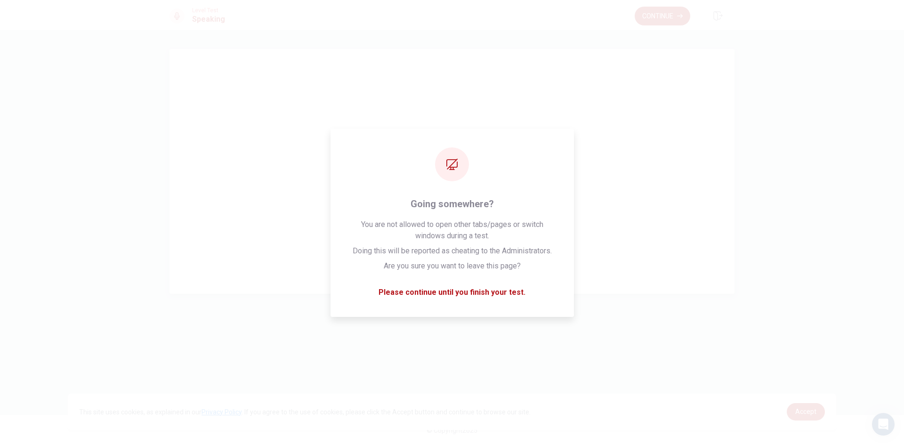
click at [611, 59] on div "You have seen all of the questions in the Speaking section Click on continue to…" at bounding box center [452, 171] width 565 height 245
click at [651, 6] on div "Continue" at bounding box center [685, 16] width 100 height 21
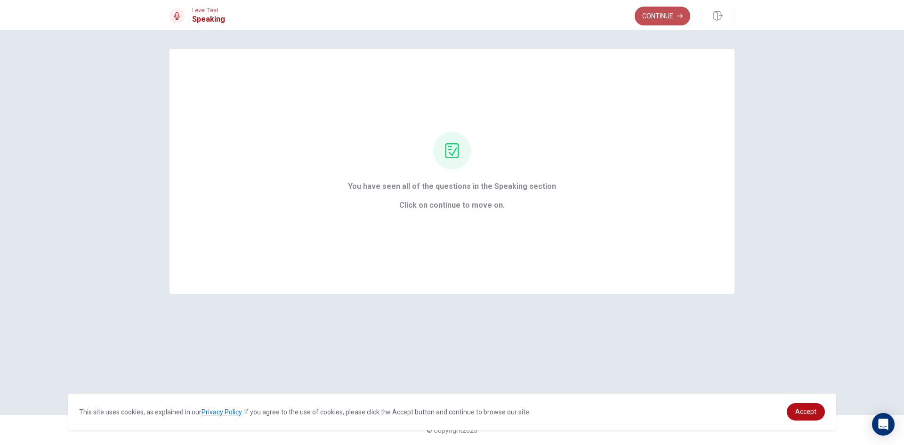
click at [650, 23] on button "Continue" at bounding box center [663, 16] width 56 height 19
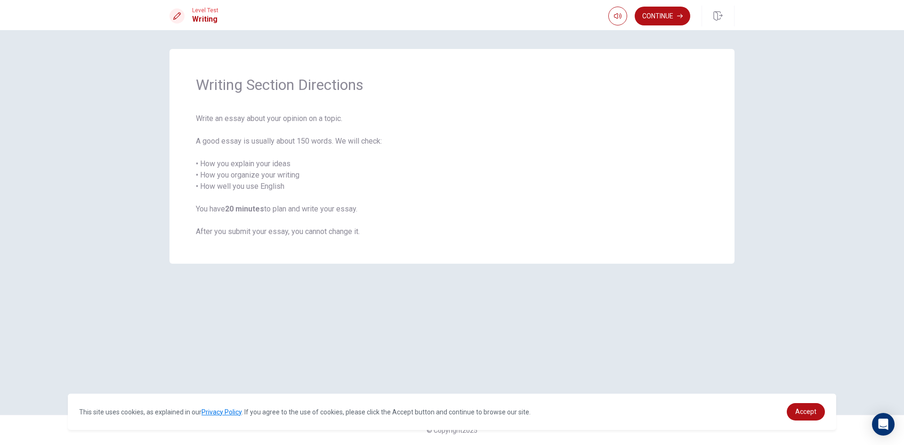
drag, startPoint x: 654, startPoint y: 13, endPoint x: 660, endPoint y: 25, distance: 13.9
click at [655, 13] on button "Continue" at bounding box center [663, 16] width 56 height 19
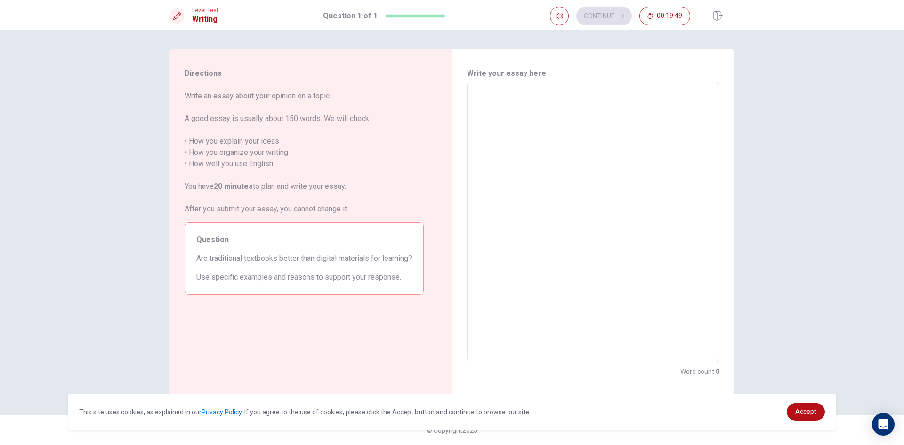
click at [622, 138] on textarea at bounding box center [593, 222] width 239 height 265
type textarea "t"
type textarea "x"
type textarea "te"
type textarea "x"
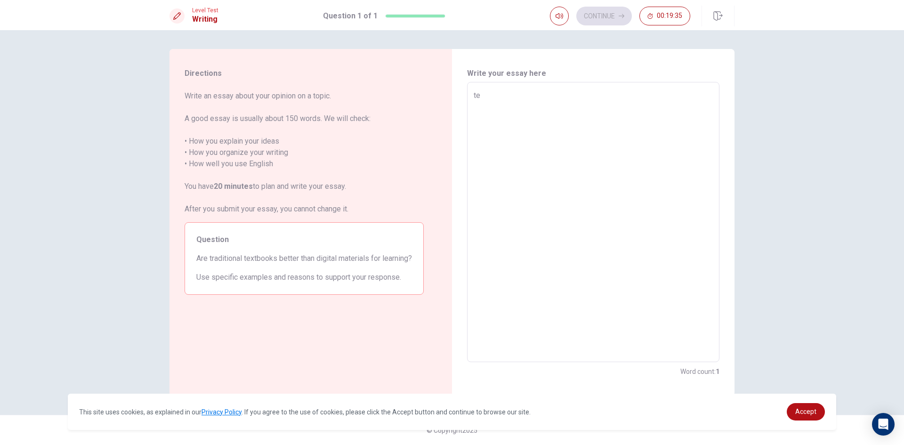
type textarea "tex"
type textarea "x"
type textarea "text"
type textarea "x"
type textarea "textb"
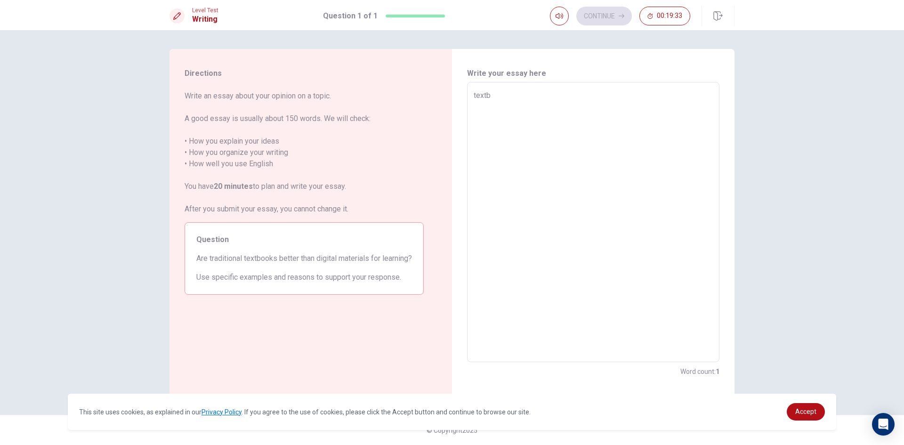
type textarea "x"
type textarea "textbo"
type textarea "x"
type textarea "textboo"
type textarea "x"
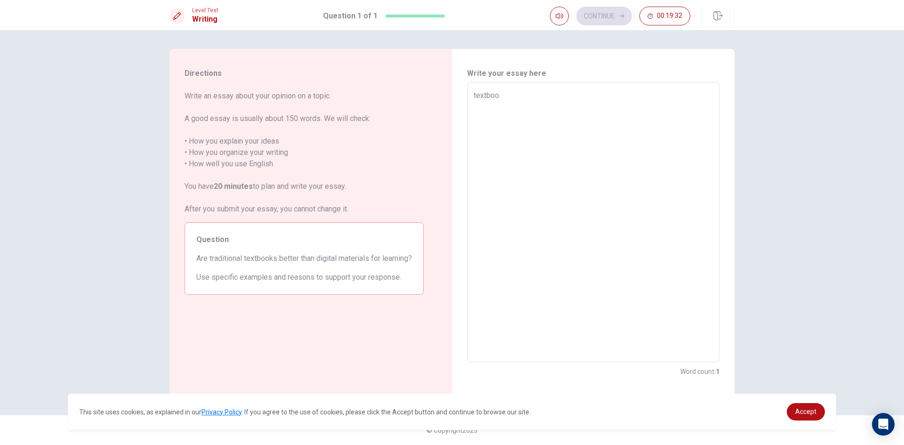
type textarea "textbook"
type textarea "x"
type textarea "textbook"
type textarea "x"
type textarea "textbook i"
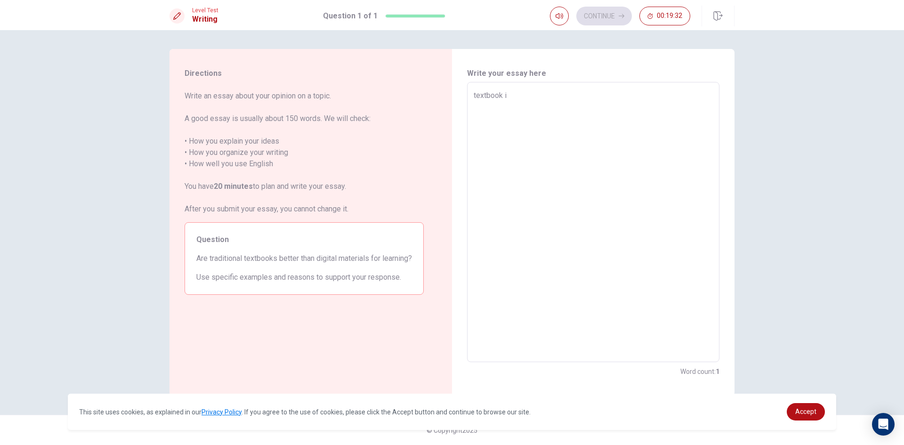
type textarea "x"
type textarea "textbook it"
type textarea "x"
type textarea "textbook its"
type textarea "x"
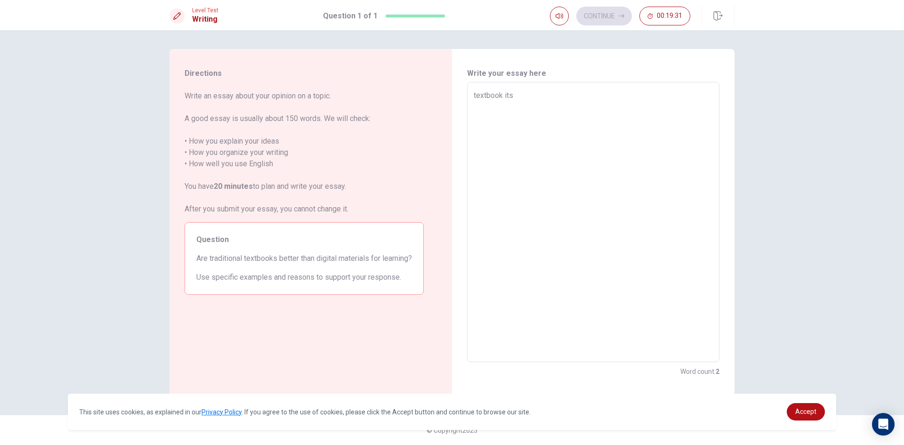
type textarea "textbook its"
type textarea "x"
type textarea "textbook its r"
type textarea "x"
type textarea "textbook its re"
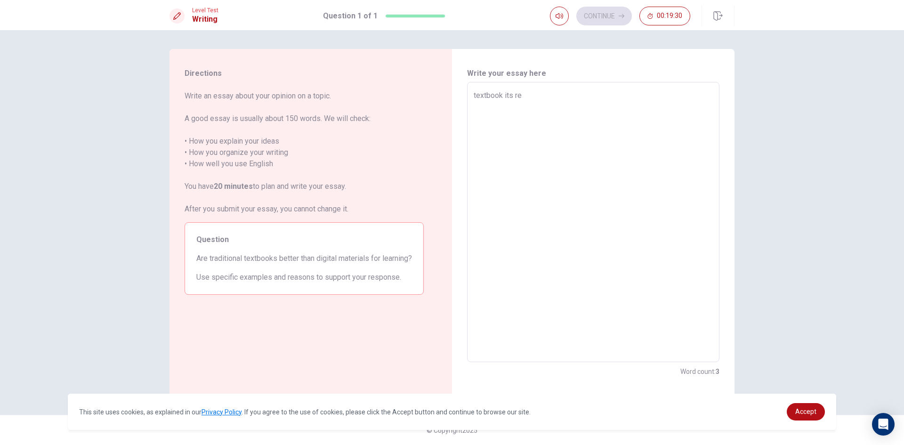
type textarea "x"
type textarea "textbook its rea"
type textarea "x"
type textarea "textbook its real"
type textarea "x"
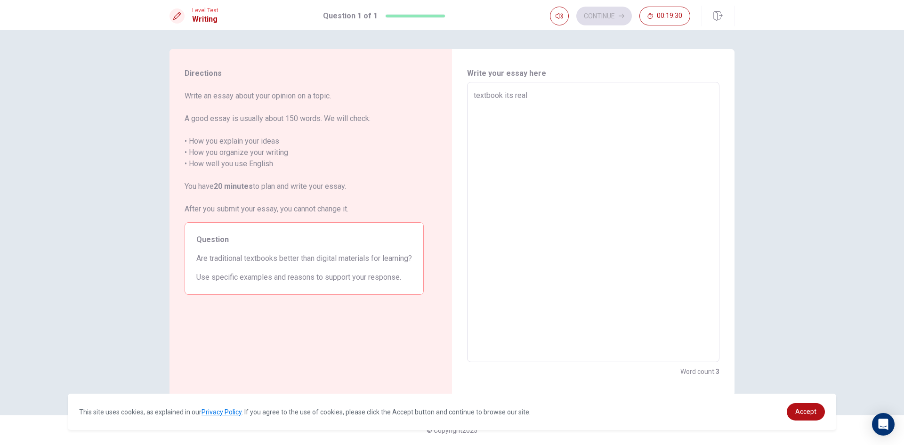
type textarea "textbook its reall"
type textarea "x"
type textarea "textbook its really"
type textarea "x"
type textarea "textbook its really"
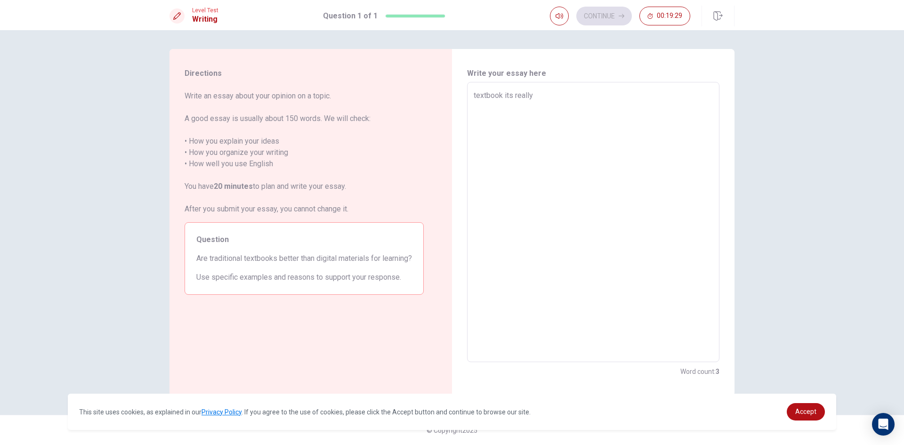
type textarea "x"
type textarea "textbook its really n"
type textarea "x"
type textarea "textbook its really no"
type textarea "x"
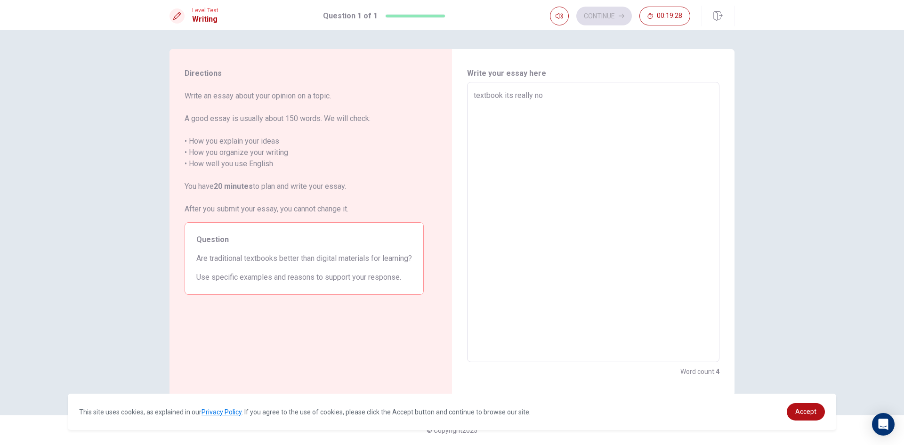
type textarea "textbook its really not"
type textarea "x"
type textarea "textbook its really not"
type textarea "x"
type textarea "textbook its really not g"
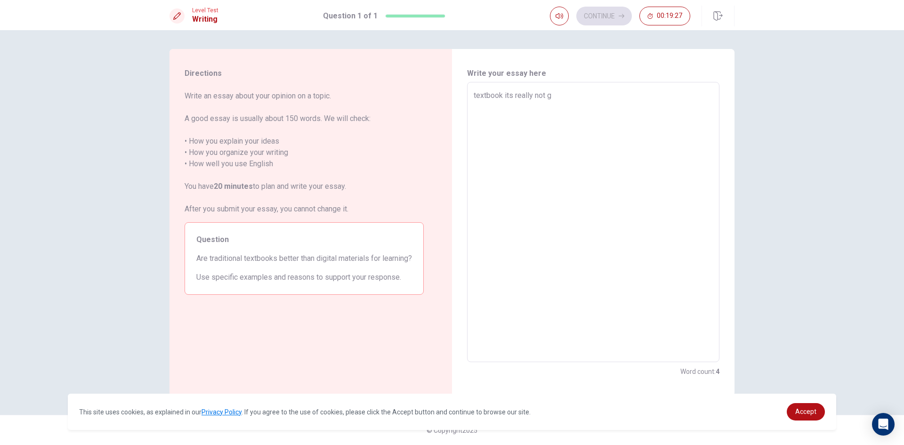
type textarea "x"
type textarea "textbook its really not go"
type textarea "x"
type textarea "textbook its really not goo"
type textarea "x"
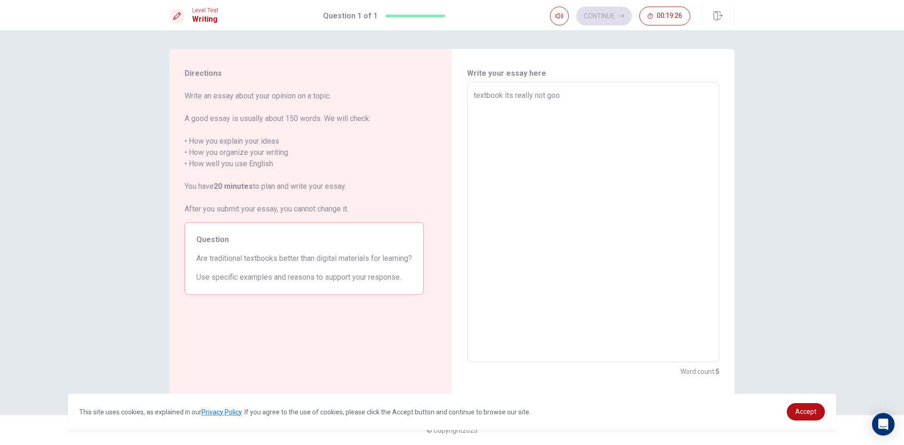
type textarea "textbook its really not good"
type textarea "x"
type textarea "textbook its really not good"
type textarea "x"
type textarea "textbook its really not good i"
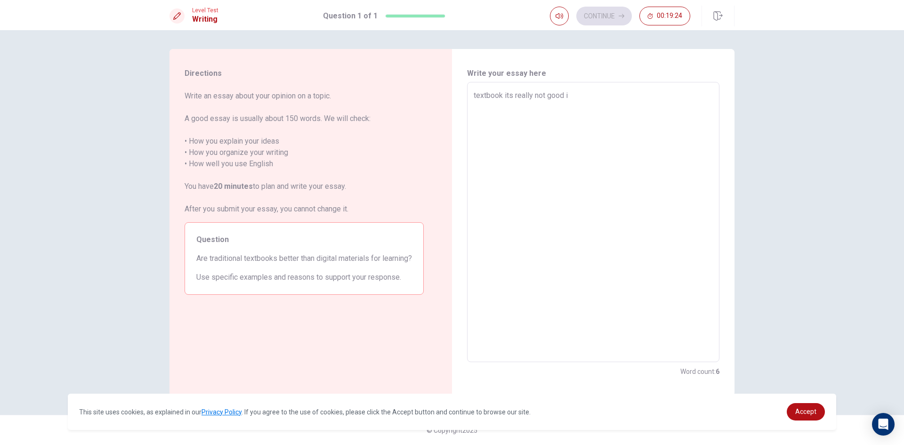
type textarea "x"
type textarea "textbook its really not good if"
type textarea "x"
type textarea "textbook its really not good if"
type textarea "x"
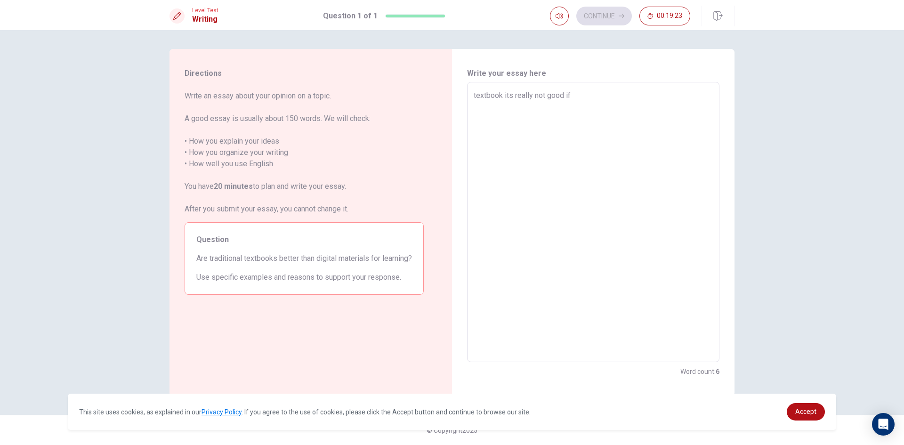
type textarea "textbook its really not good if t"
type textarea "x"
type textarea "textbook its really not good if th"
type textarea "x"
type textarea "textbook its really not good if the"
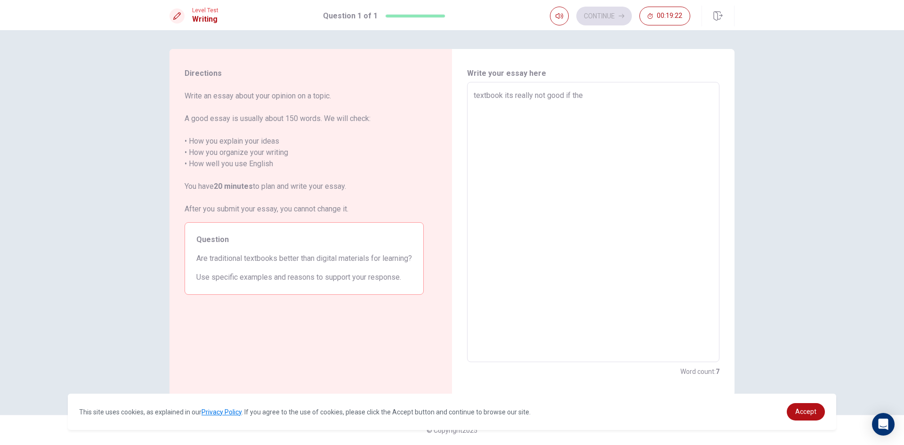
type textarea "x"
type textarea "textbook its really not good if ther"
type textarea "x"
type textarea "textbook its really not good if there"
type textarea "x"
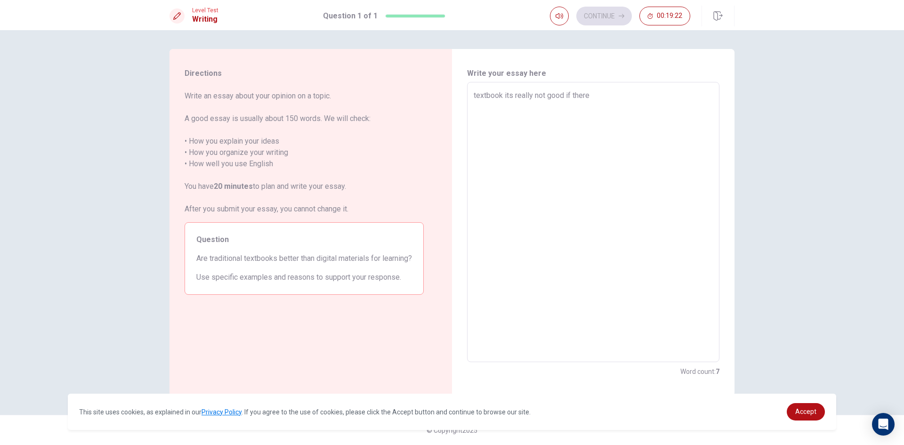
type textarea "textbook its really not good if there"
type textarea "x"
type textarea "textbook its really not good if there h"
type textarea "x"
type textarea "textbook its really not good if there ha"
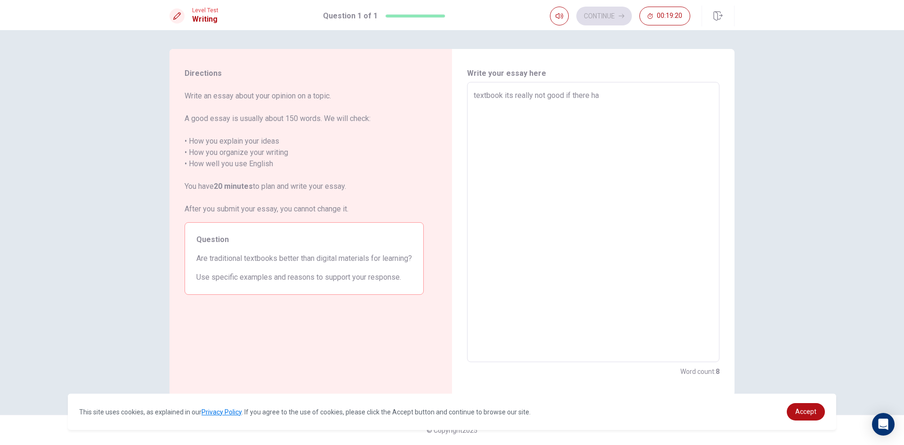
type textarea "x"
type textarea "textbook its really not good if there hav"
type textarea "x"
type textarea "textbook its really not good if there have"
type textarea "x"
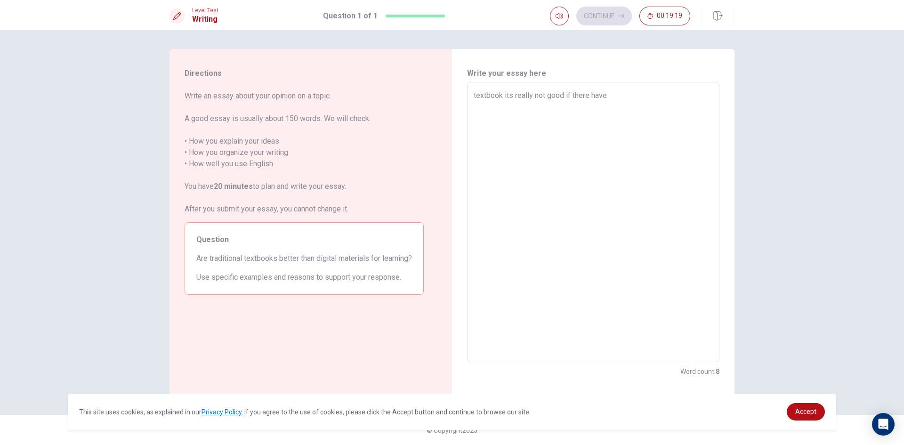
type textarea "textbook its really not good if there have"
type textarea "x"
type textarea "textbook its really not good if there have h"
type textarea "x"
type textarea "textbook its really not good if there have ho"
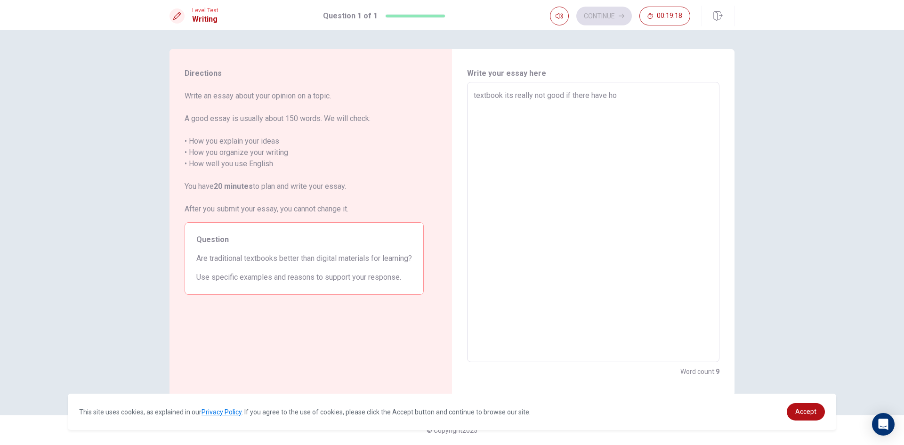
type textarea "x"
type textarea "textbook its really not good if there have hom"
type textarea "x"
type textarea "textbook its really not good if there have home"
type textarea "x"
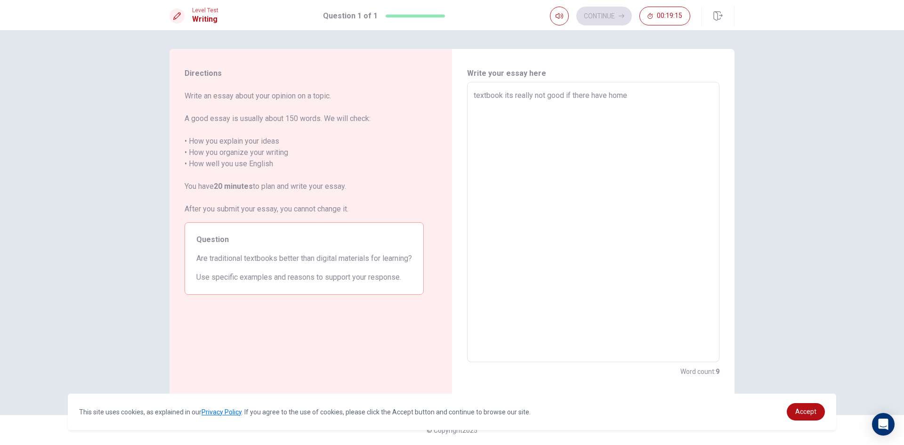
type textarea "textbook its really not good if there have hom"
type textarea "x"
type textarea "textbook its really not good if there have ho"
type textarea "x"
type textarea "textbook its really not good if there have h"
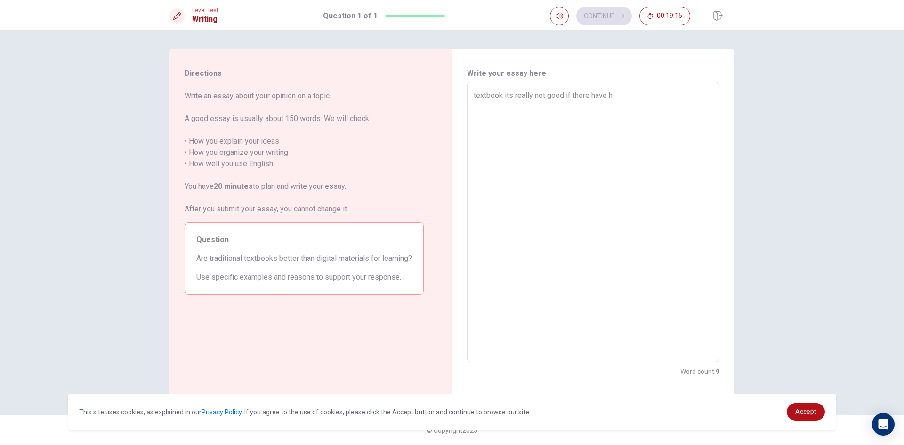
type textarea "x"
type textarea "textbook its really not good if there have"
type textarea "x"
type textarea "textbook its really not good if there have w"
type textarea "x"
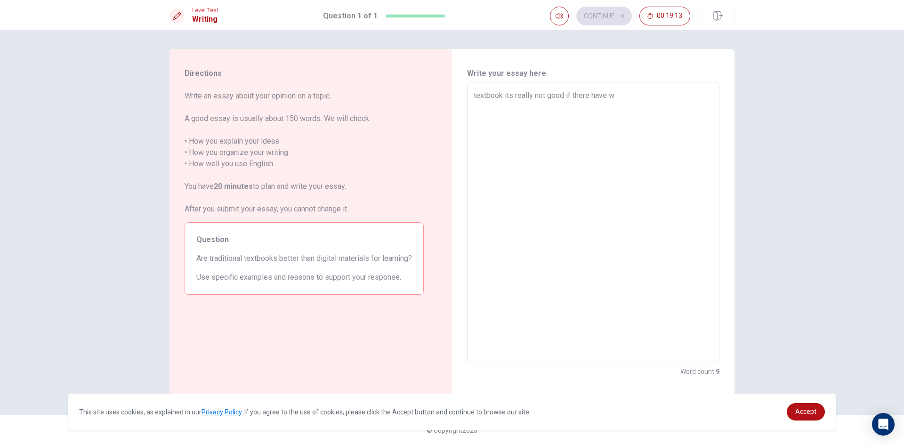
type textarea "textbook its really not good if there have wo"
type textarea "x"
type textarea "textbook its really not good if there have wor"
type textarea "x"
type textarea "textbook its really not good if there have work"
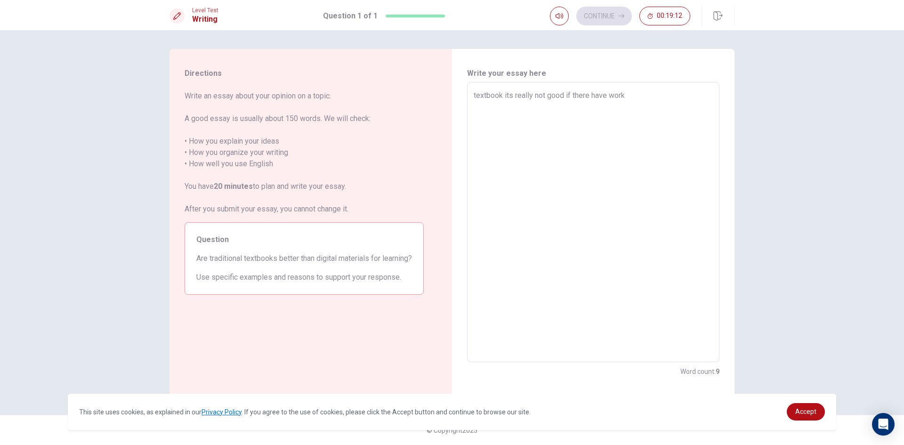
type textarea "x"
type textarea "textbook its really not good if there have workb"
type textarea "x"
type textarea "textbook its really not good if there have workbo"
type textarea "x"
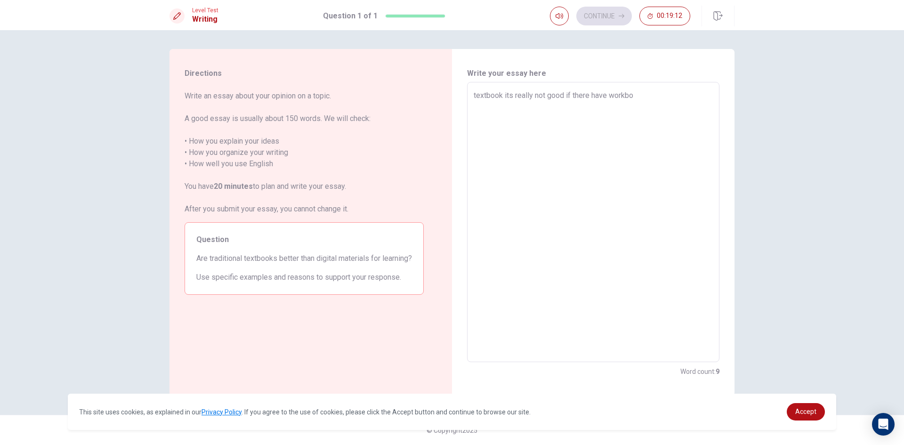
type textarea "textbook its really not good if there have workboo"
type textarea "x"
type textarea "textbook its really not good if there have workbook"
type textarea "x"
type textarea "textbook its really not good if there have workbook"
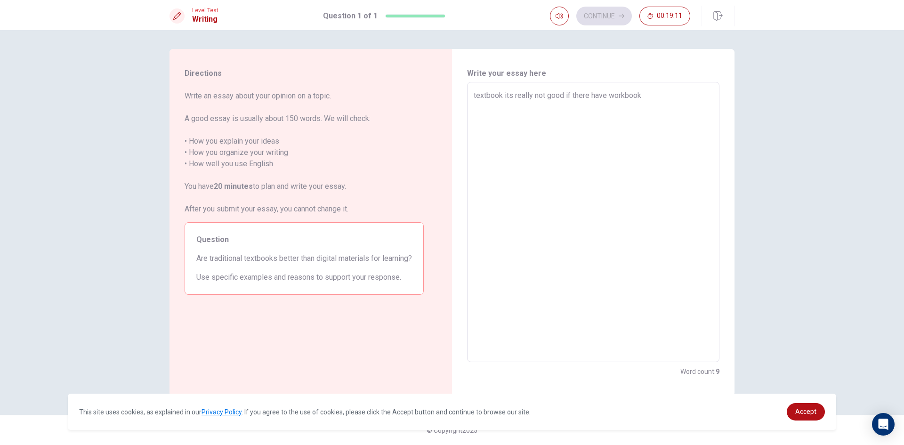
type textarea "x"
type textarea "textbook its really not good if there have workbook t"
type textarea "x"
type textarea "textbook its really not good if there have workbook to"
type textarea "x"
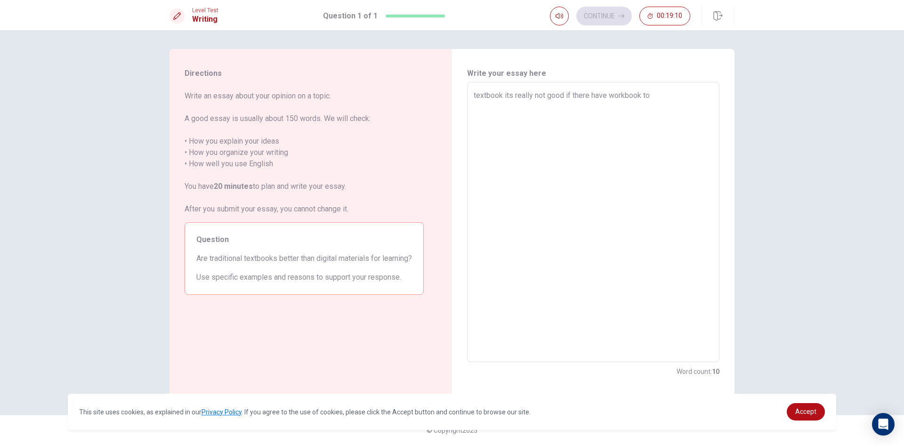
type textarea "textbook its really not good if there have workbook to"
type textarea "x"
type textarea "textbook its really not good if there have workbook to ,"
type textarea "x"
type textarea "textbook its really not good if there have workbook to"
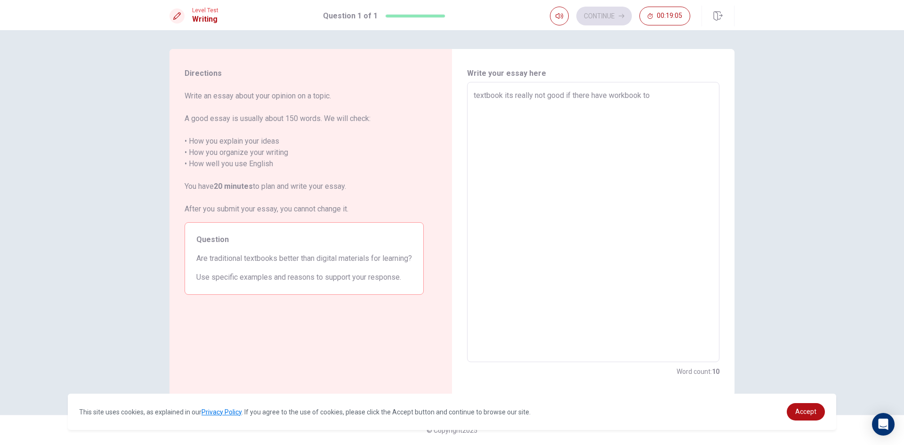
type textarea "x"
type textarea "textbook its really not good if there have workbook to"
type textarea "x"
type textarea "textbook its really not good if there have workbook to,"
type textarea "x"
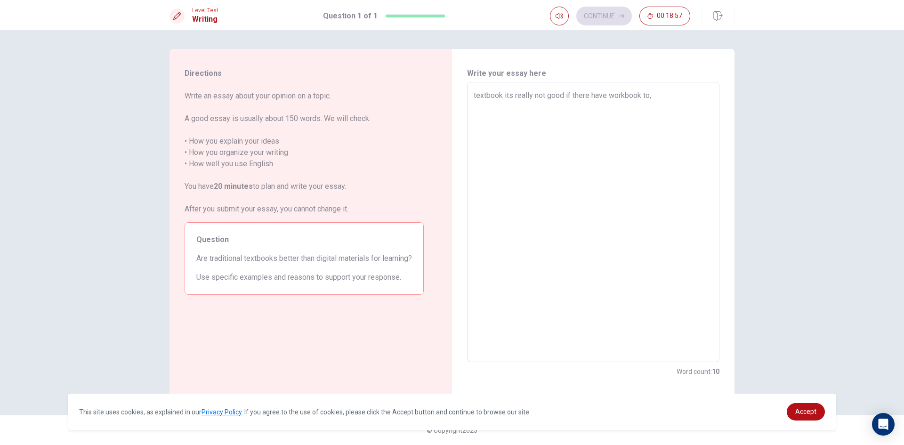
type textarea "textbook its really not good if there have workbook to,w"
type textarea "x"
type textarea "textbook its really not good if there have workbook to,wh"
type textarea "x"
type textarea "textbook its really not good if there have workbook to,whe"
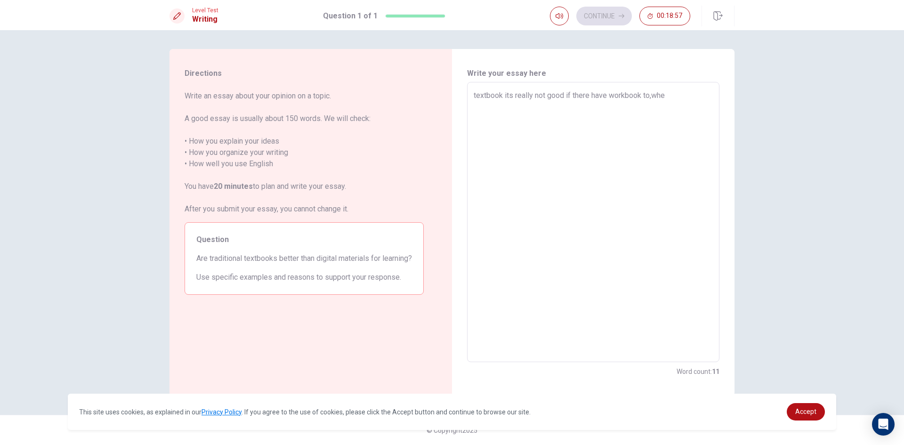
type textarea "x"
type textarea "textbook its really not good if there have workbook to,whem"
type textarea "x"
type textarea "textbook its really not good if there have workbook to,whe"
type textarea "x"
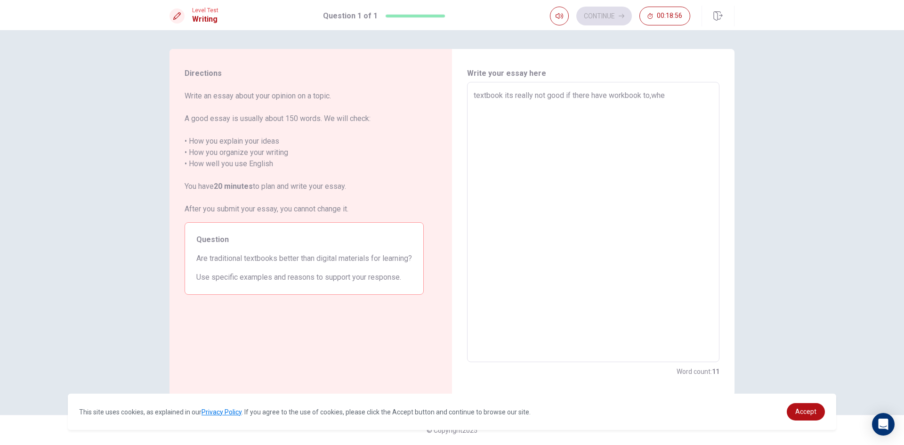
type textarea "textbook its really not good if there have workbook to,when"
type textarea "x"
type textarea "textbook its really not good if there have workbook to,when"
type textarea "x"
type textarea "textbook its really not good if there have workbook to,when w"
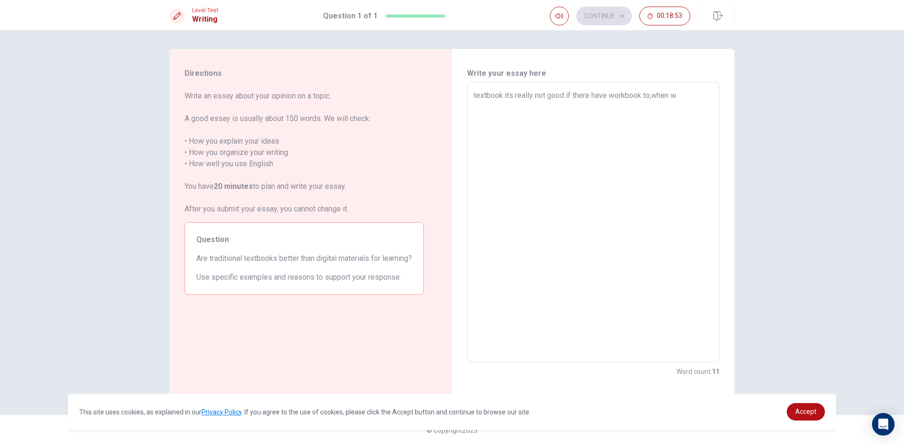
type textarea "x"
type textarea "textbook its really not good if there have workbook to,when we"
type textarea "x"
type textarea "textbook its really not good if there have workbook to,when we"
type textarea "x"
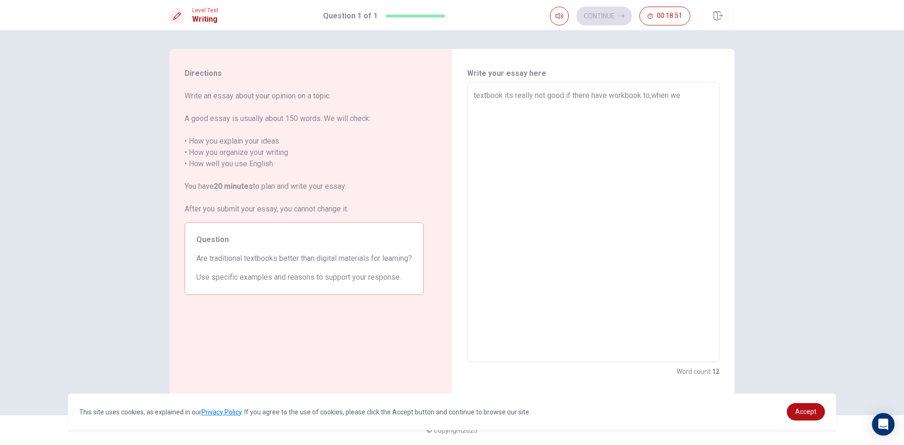
type textarea "textbook its really not good if there have workbook to,when we w"
type textarea "x"
type textarea "textbook its really not good if there have workbook to,when we wr"
type textarea "x"
type textarea "textbook its really not good if there have workbook to,when we wri"
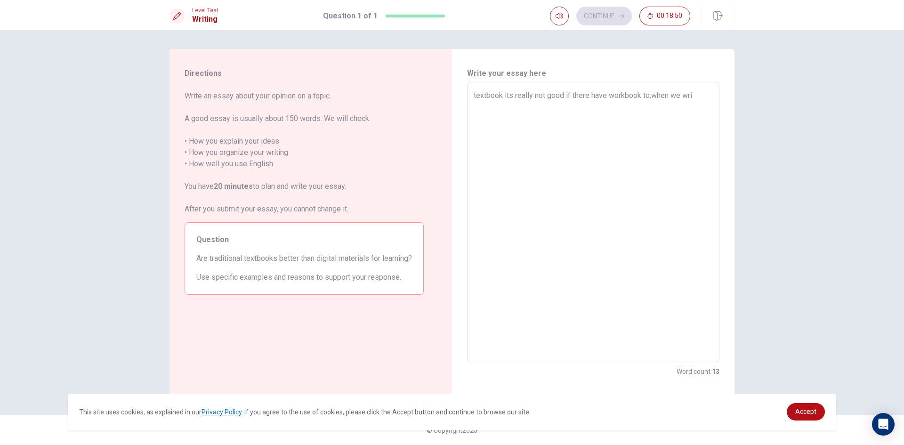
type textarea "x"
type textarea "textbook its really not good if there have workbook to,when we writ"
type textarea "x"
type textarea "textbook its really not good if there have workbook to,when we writh"
type textarea "x"
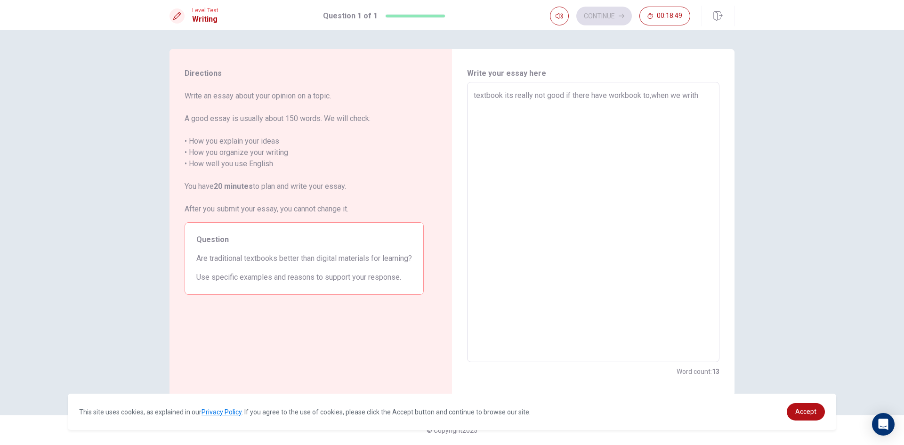
type textarea "textbook its really not good if there have workbook to,when we writhi"
type textarea "x"
type textarea "textbook its really not good if there have workbook to,when we writhin"
type textarea "x"
type textarea "textbook its really not good if there have workbook to,when we writhingf"
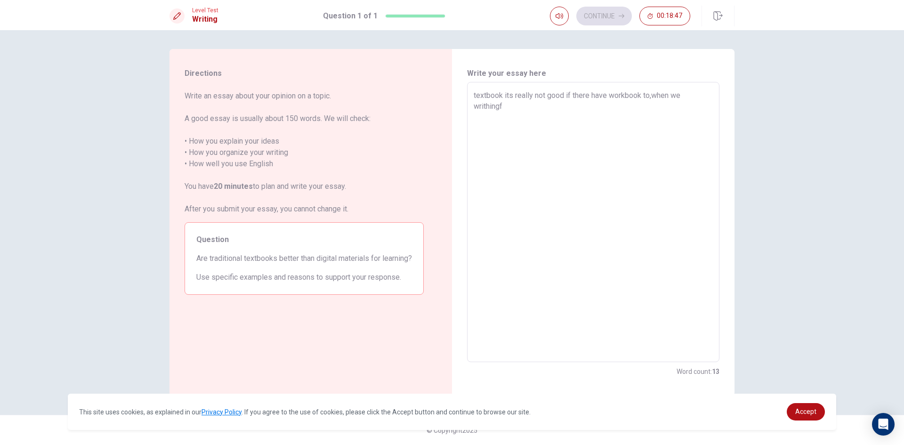
type textarea "x"
type textarea "textbook its really not good if there have workbook to,when we writhing"
type textarea "x"
type textarea "textbook its really not good if there have workbook to,when we writhing"
type textarea "x"
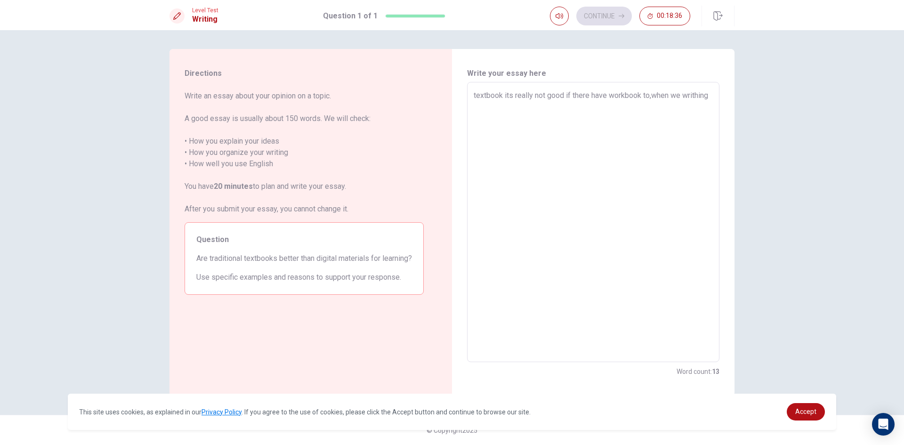
type textarea "textbook its really not good if there have workbook to,when we writhing o"
type textarea "x"
type textarea "textbook its really not good if there have workbook to,when we writhing ou"
type textarea "x"
type textarea "textbook its really not good if there have workbook to,when we writhing our"
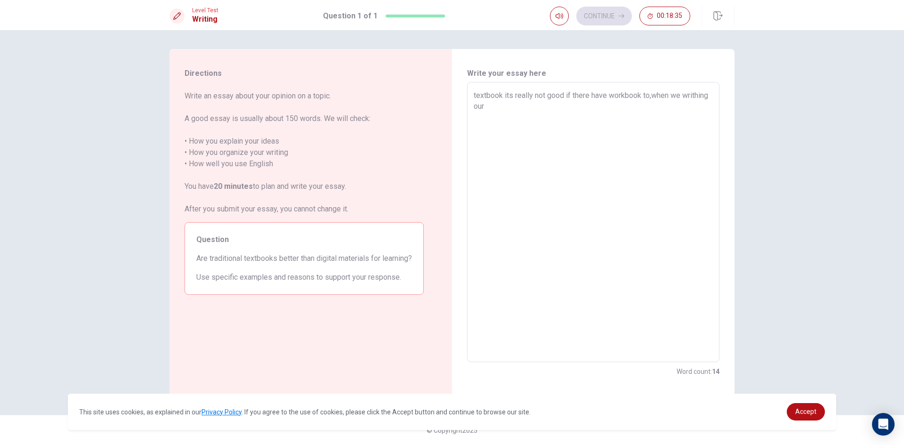
type textarea "x"
type textarea "textbook its really not good if there have workbook to,when we writhing our"
type textarea "x"
type textarea "textbook its really not good if there have workbook to,when we writhing our b"
type textarea "x"
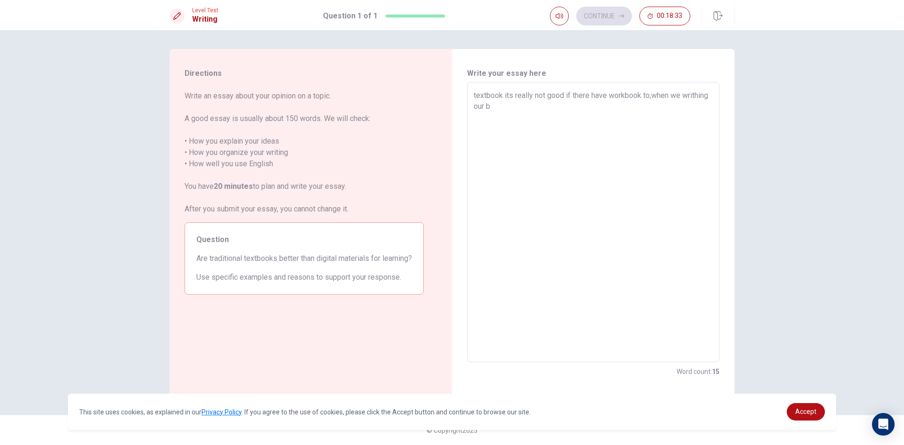
type textarea "textbook its really not good if there have workbook to,when we writhing our br"
type textarea "x"
type textarea "textbook its really not good if there have workbook to,when we writhing our bra"
type textarea "x"
type textarea "textbook its really not good if there have workbook to,when we writhing our brai"
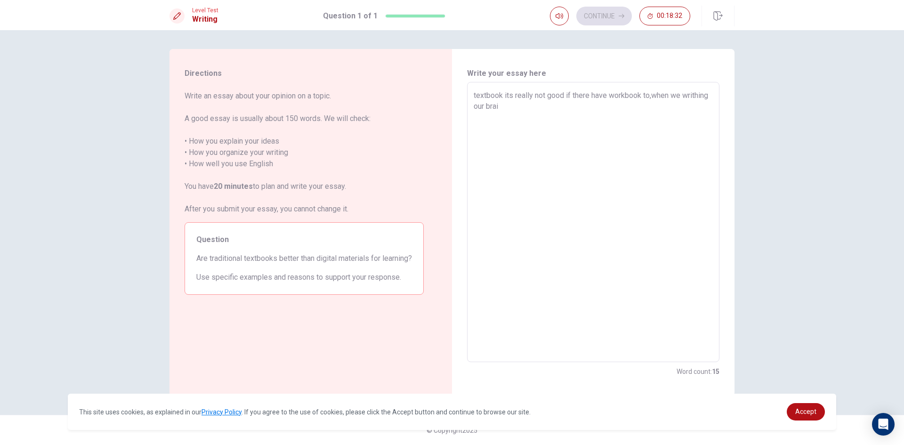
type textarea "x"
type textarea "textbook its really not good if there have workbook to,when we writhing our bra…"
type textarea "x"
type textarea "textbook its really not good if there have workbook to,when we writhing our bra…"
type textarea "x"
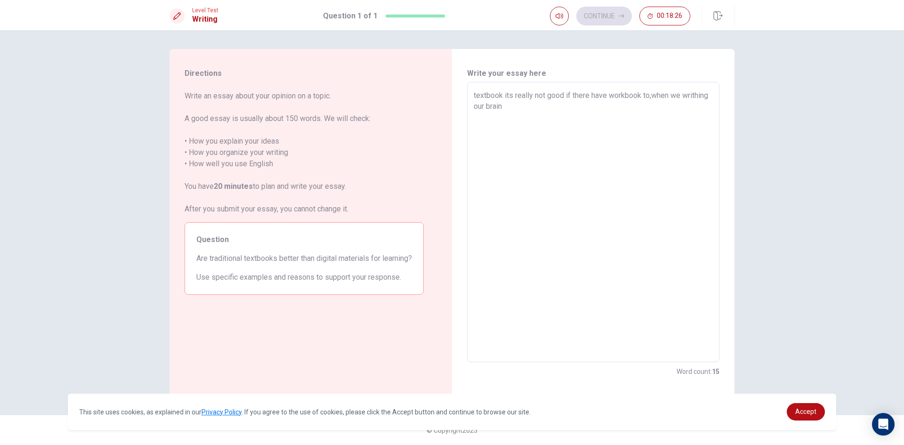
type textarea "textbook its really not good if there have workbook to,when we writhing our bra…"
type textarea "x"
type textarea "textbook its really not good if there have workbook to,when we writhing our bra…"
type textarea "x"
type textarea "textbook its really not good if there have workbook to,when we writhing our bra…"
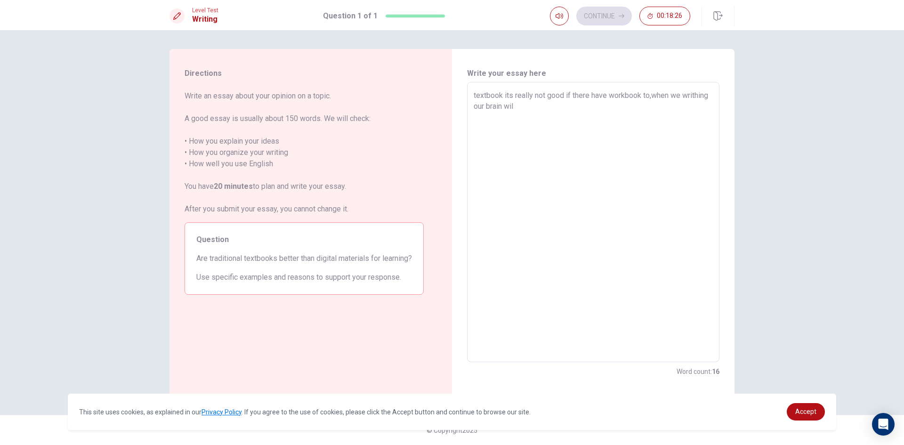
type textarea "x"
click at [666, 174] on textarea "textbook its really not good if there have workbook to,when we writhing our bra…" at bounding box center [593, 222] width 239 height 265
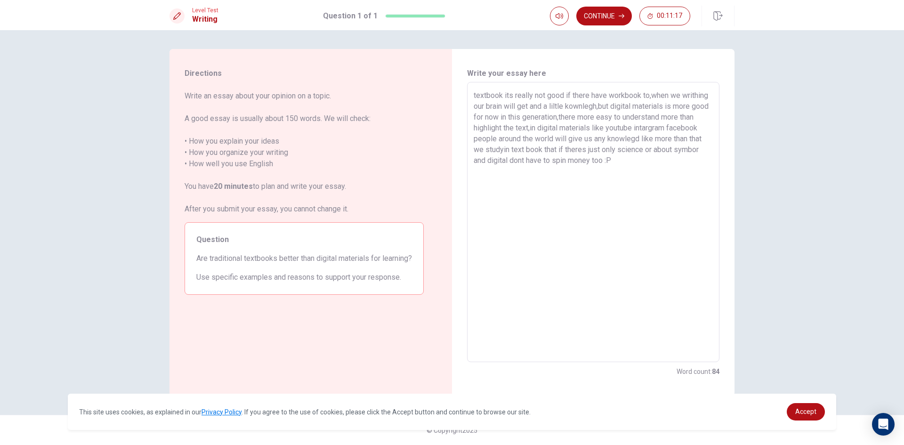
drag, startPoint x: 473, startPoint y: 93, endPoint x: 484, endPoint y: 110, distance: 19.5
click at [484, 110] on div "textbook its really not good if there have workbook to,when we writhing our bra…" at bounding box center [593, 222] width 252 height 280
click at [610, 22] on button "Continue" at bounding box center [605, 16] width 56 height 19
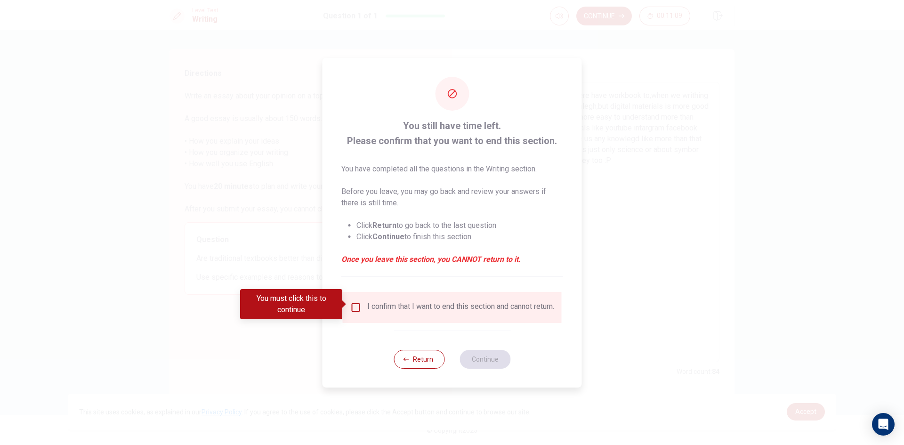
click at [362, 303] on div "I confirm that I want to end this section and cannot return." at bounding box center [452, 307] width 204 height 11
click at [357, 304] on input "You must click this to continue" at bounding box center [355, 307] width 11 height 11
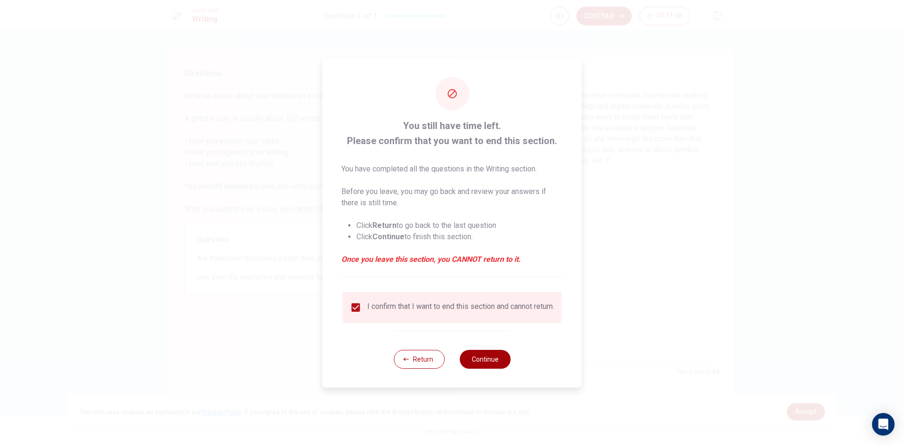
drag, startPoint x: 495, startPoint y: 351, endPoint x: 494, endPoint y: 357, distance: 6.4
click at [494, 357] on div "Return Continue" at bounding box center [452, 359] width 117 height 57
click at [493, 357] on button "Continue" at bounding box center [485, 359] width 51 height 19
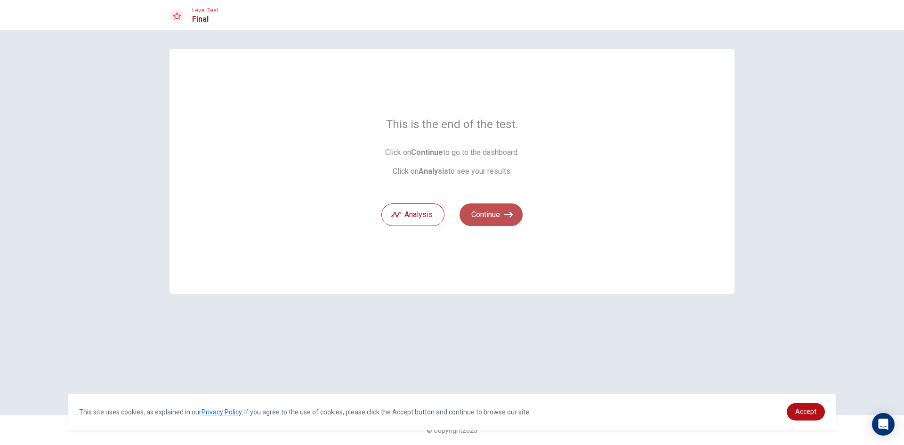
click at [475, 225] on button "Continue" at bounding box center [491, 214] width 63 height 23
